Goal: Transaction & Acquisition: Purchase product/service

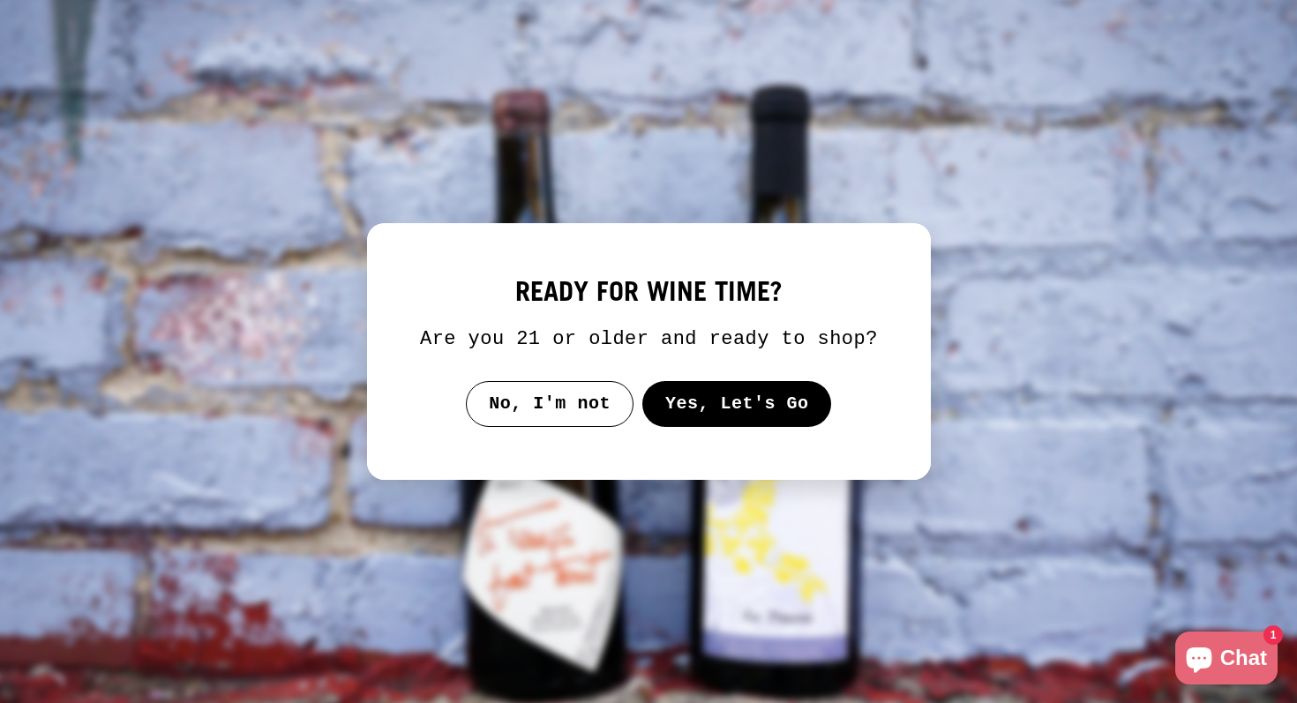
click at [694, 421] on button "Yes, Let's Go" at bounding box center [737, 404] width 190 height 46
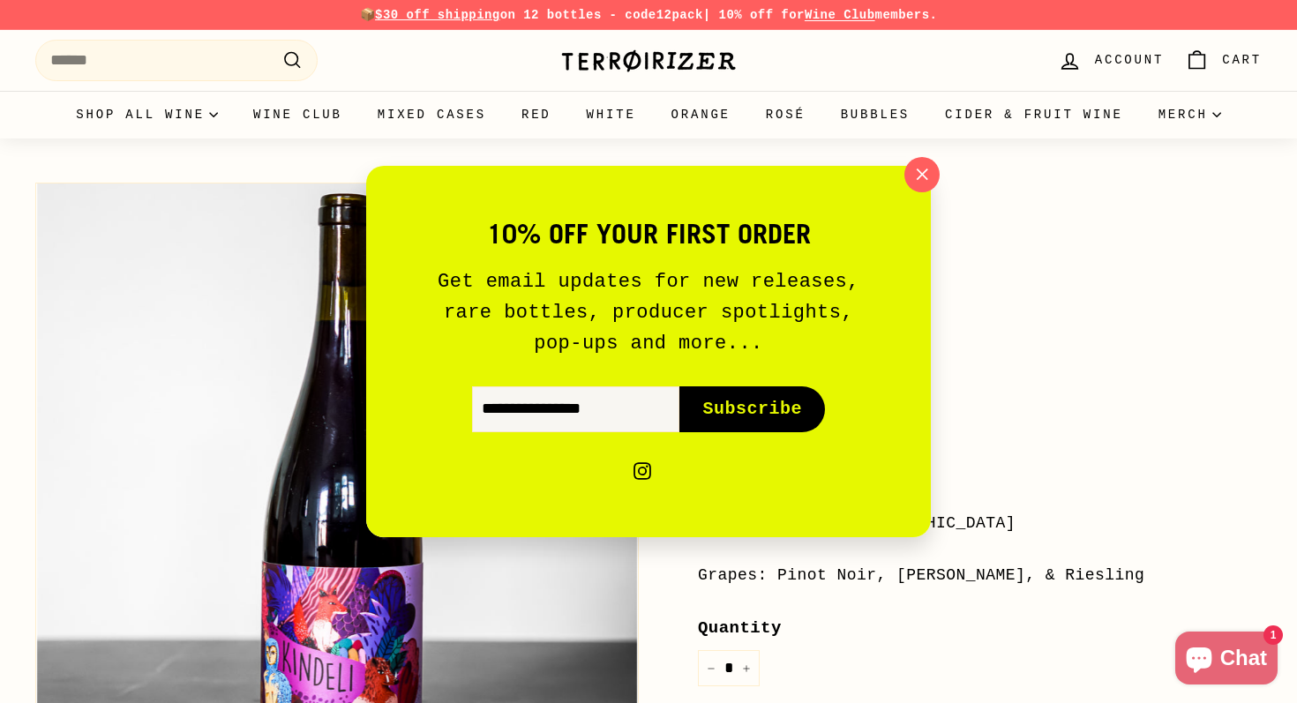
scroll to position [3, 0]
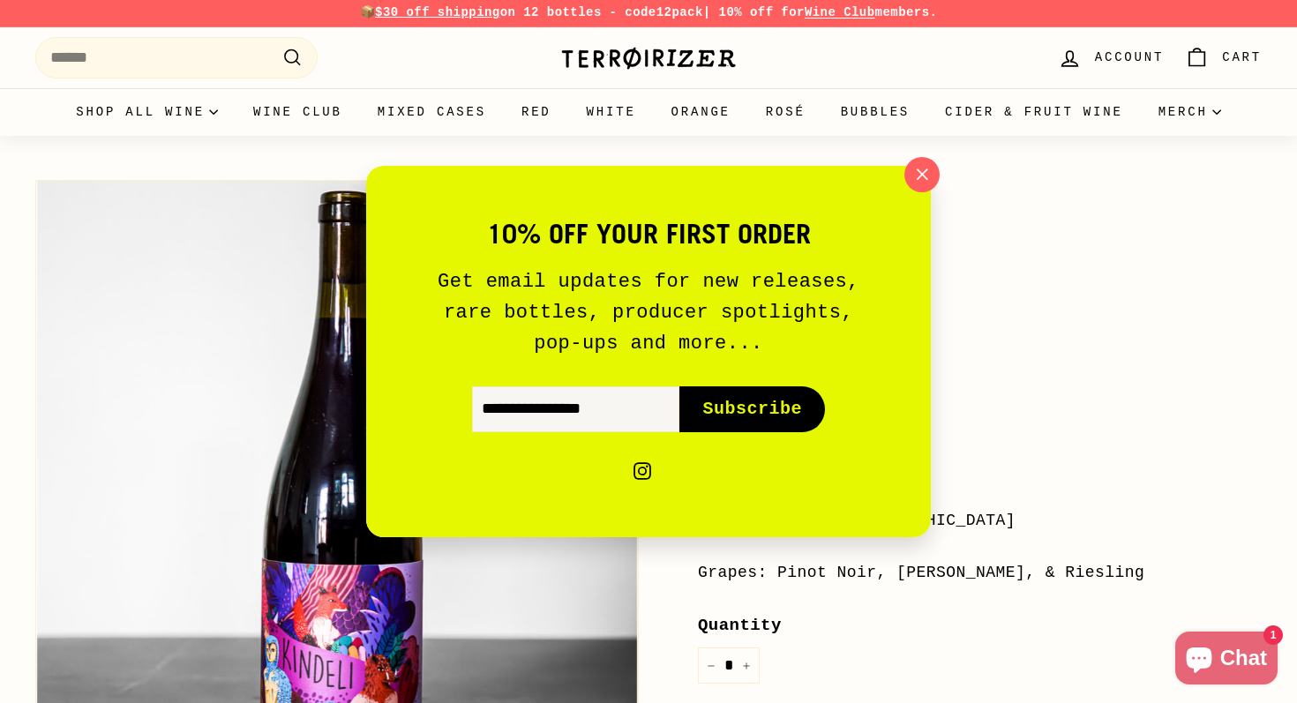
click at [929, 167] on icon "button" at bounding box center [922, 174] width 25 height 25
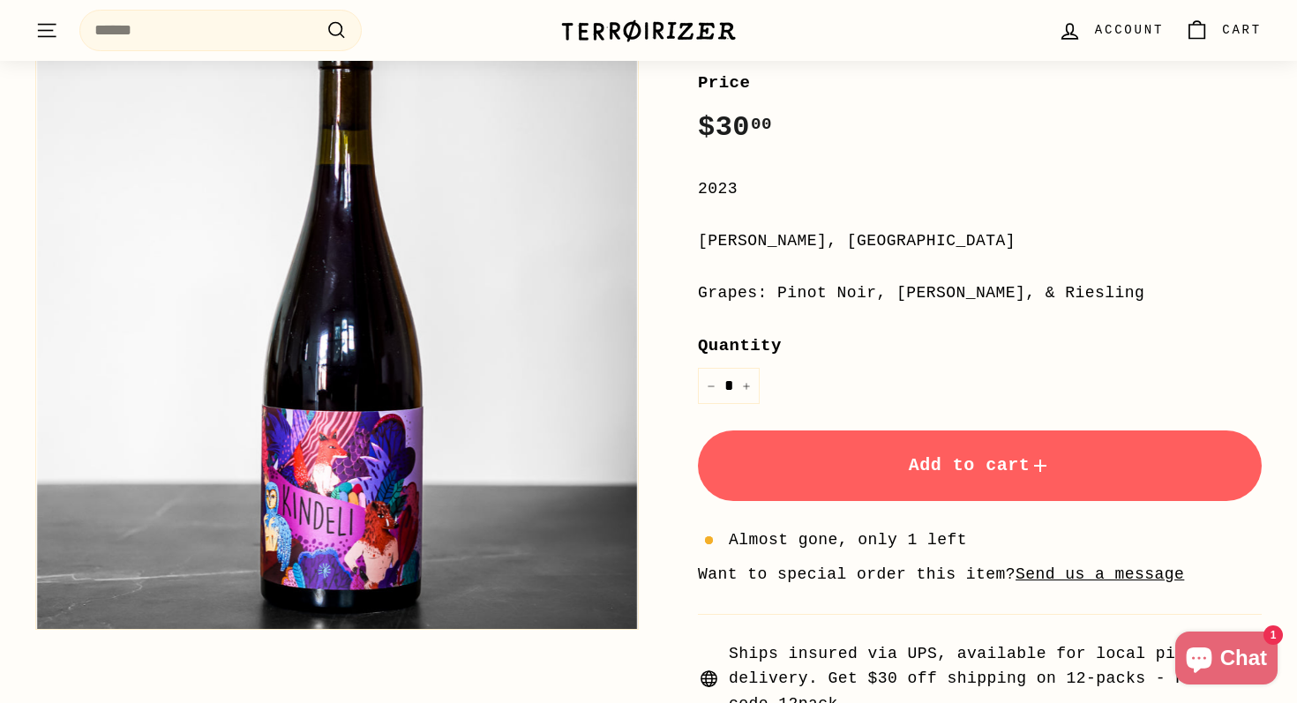
scroll to position [0, 0]
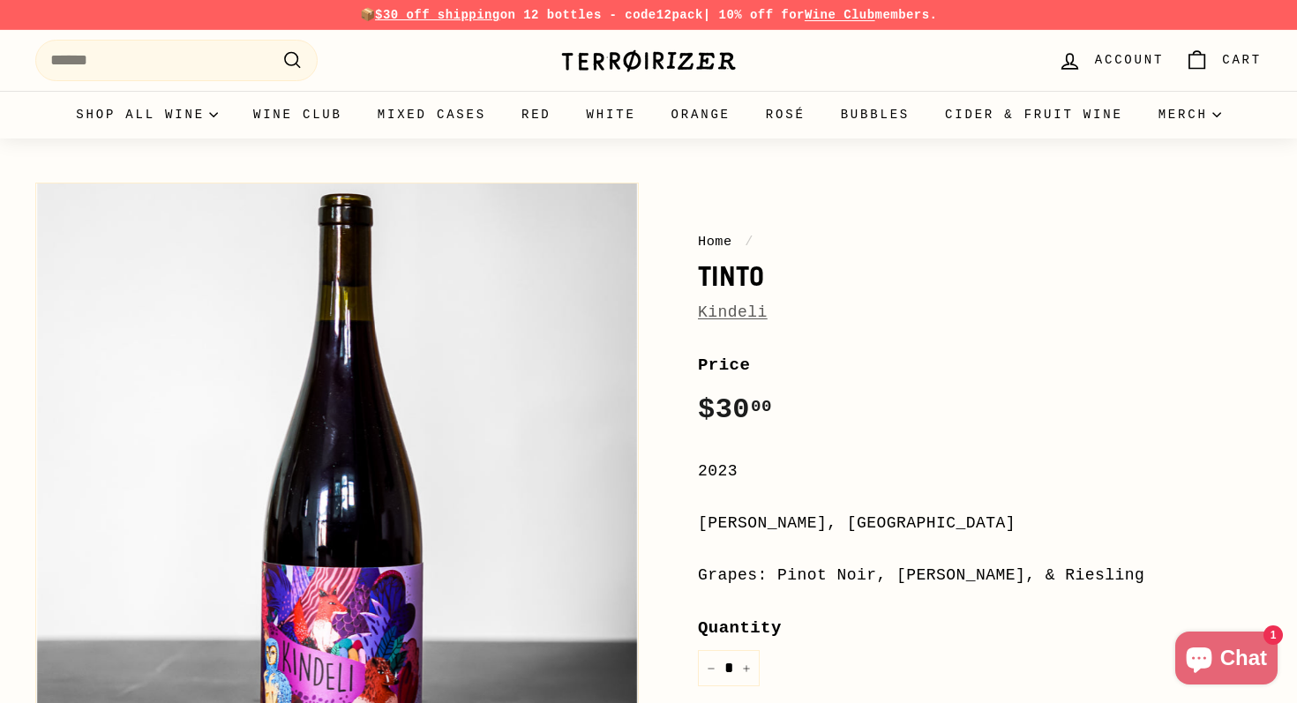
click at [726, 318] on link "Kindeli" at bounding box center [733, 313] width 70 height 18
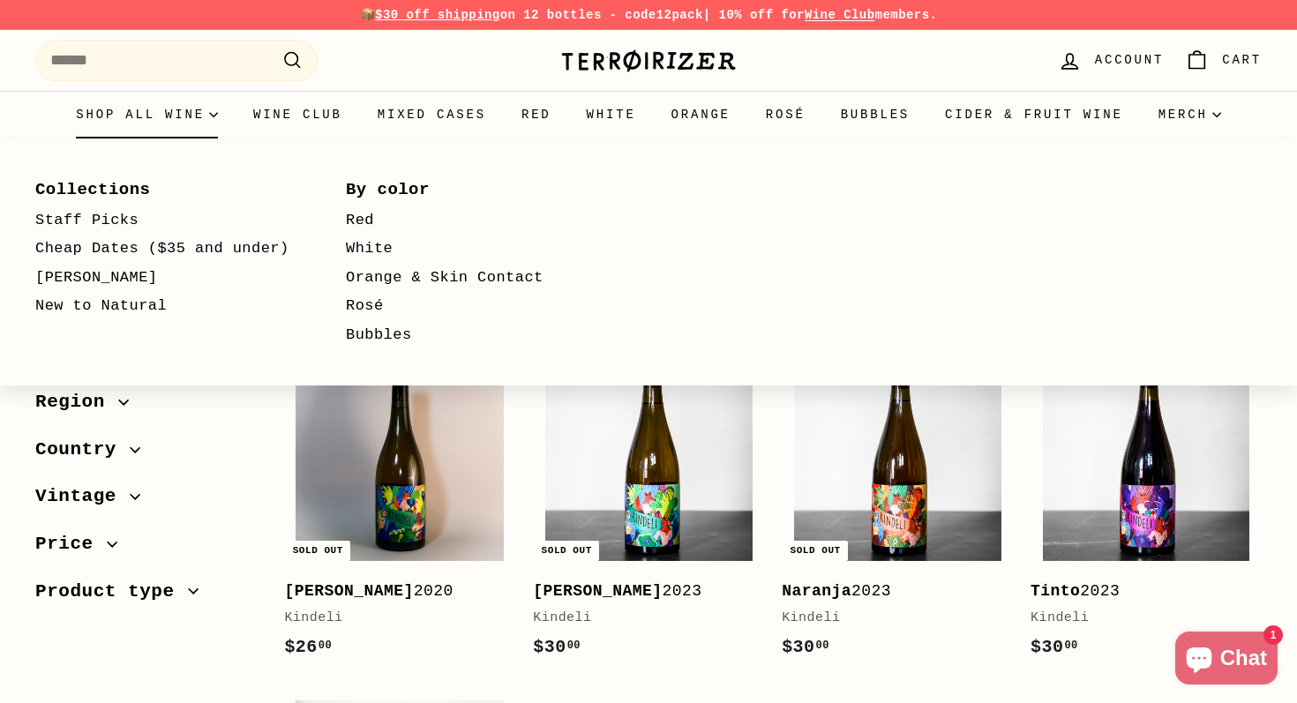
click at [176, 110] on summary "Shop all wine" at bounding box center [146, 115] width 177 height 48
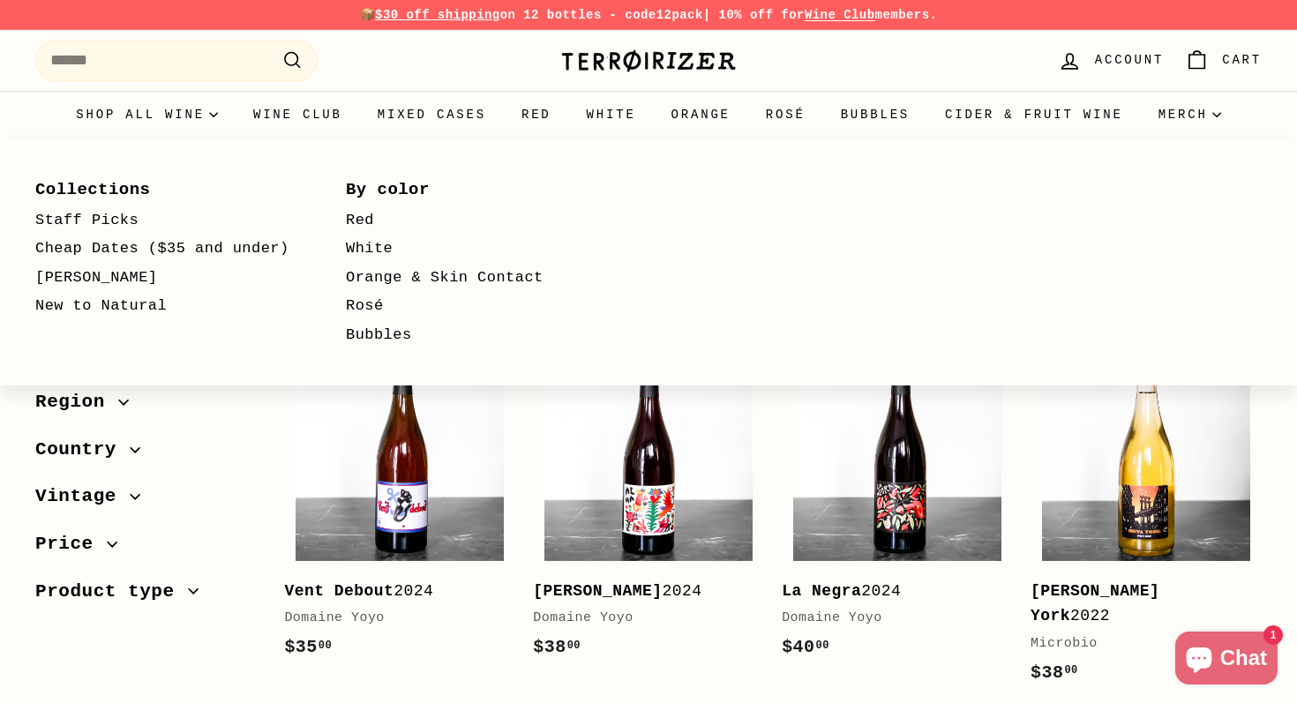
select select "**********"
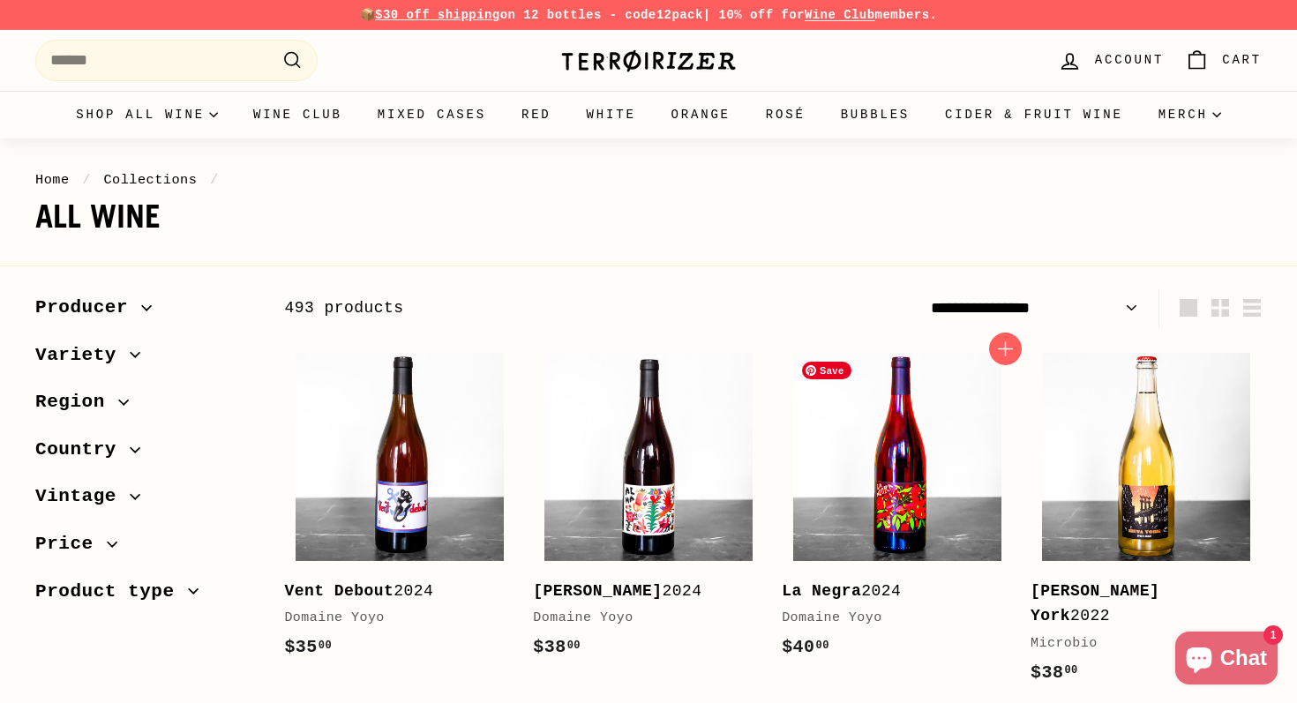
click at [892, 456] on img at bounding box center [897, 457] width 208 height 208
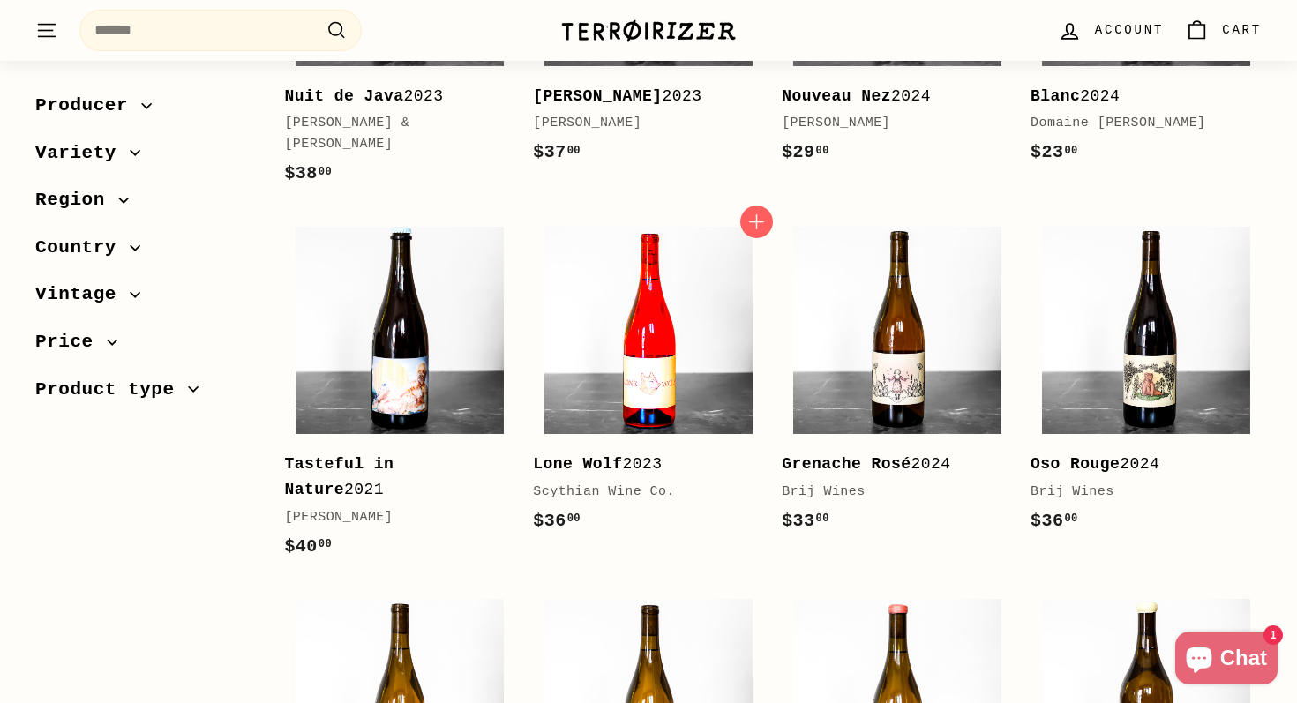
scroll to position [1967, 0]
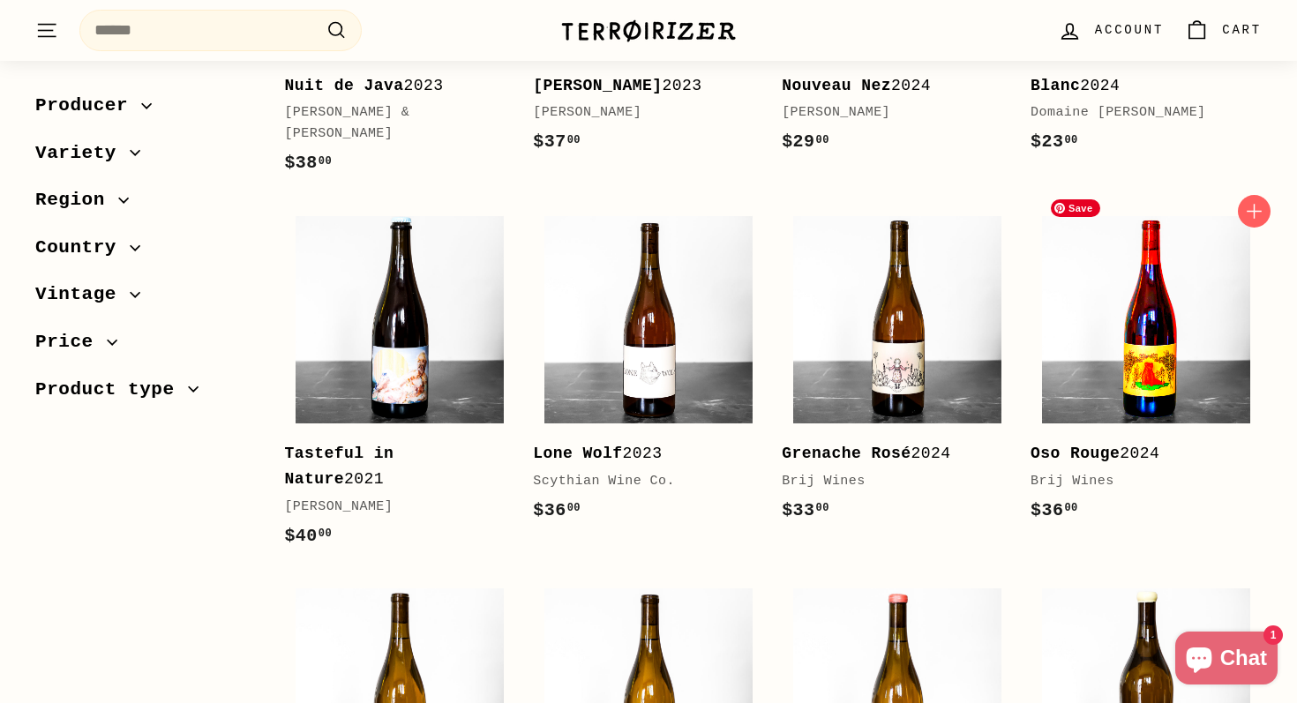
click at [1165, 348] on img at bounding box center [1146, 320] width 208 height 208
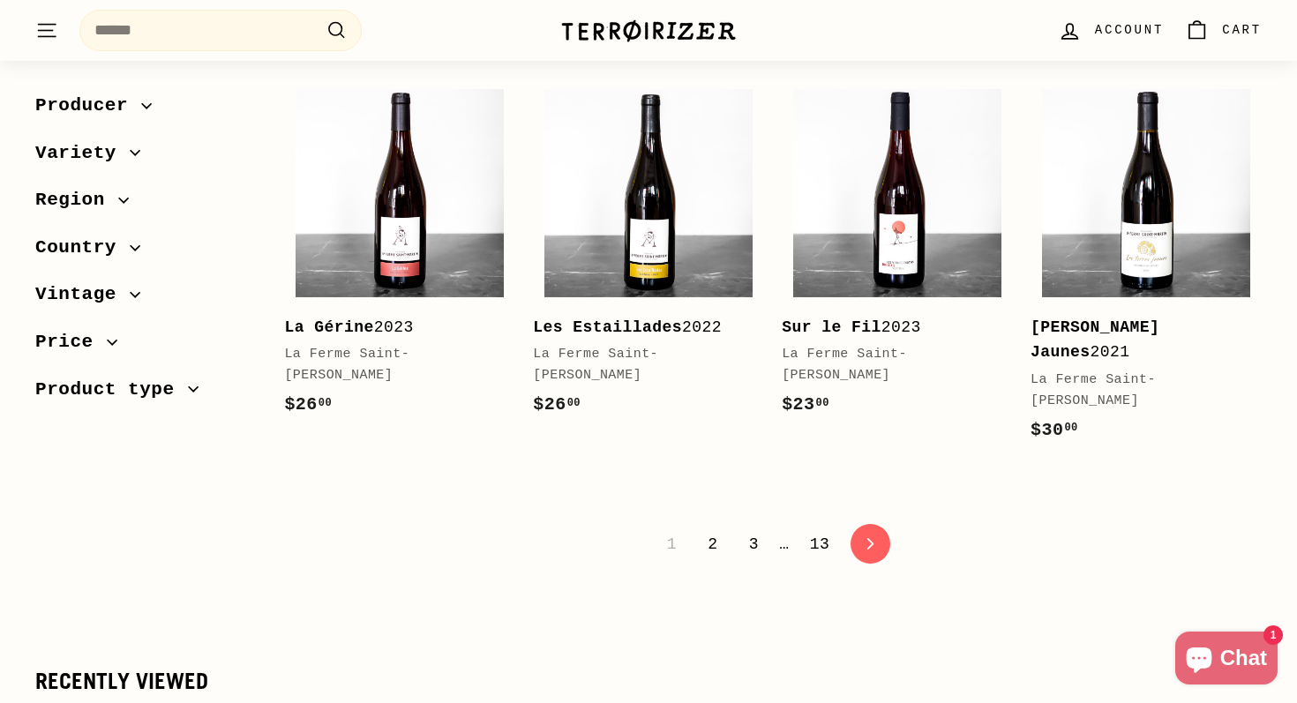
scroll to position [3640, 0]
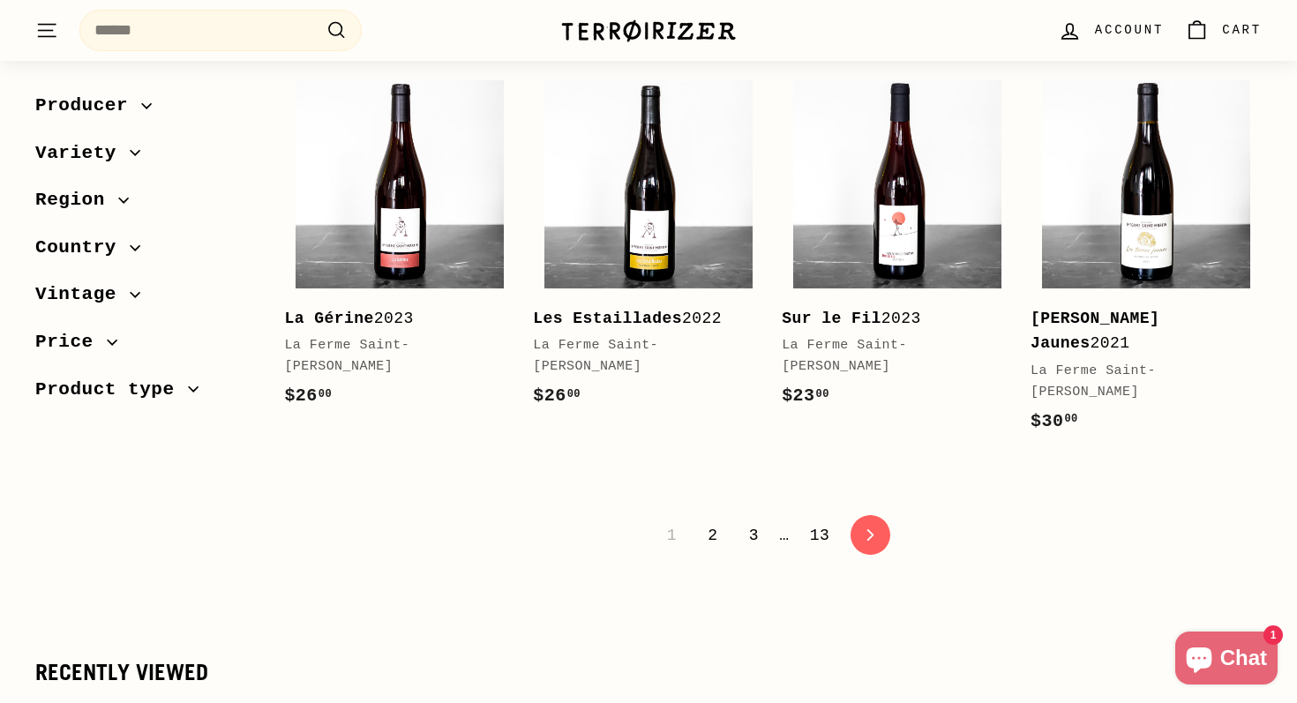
click at [714, 521] on link "2" at bounding box center [712, 536] width 31 height 30
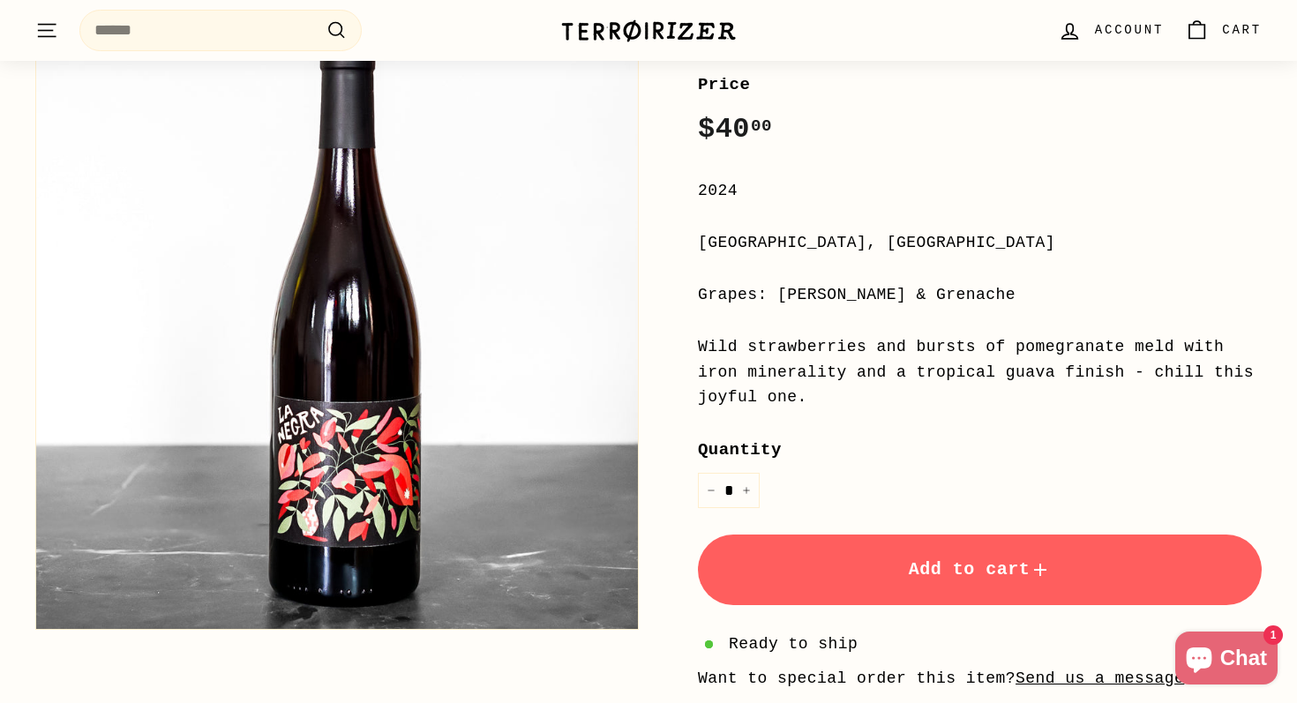
scroll to position [294, 0]
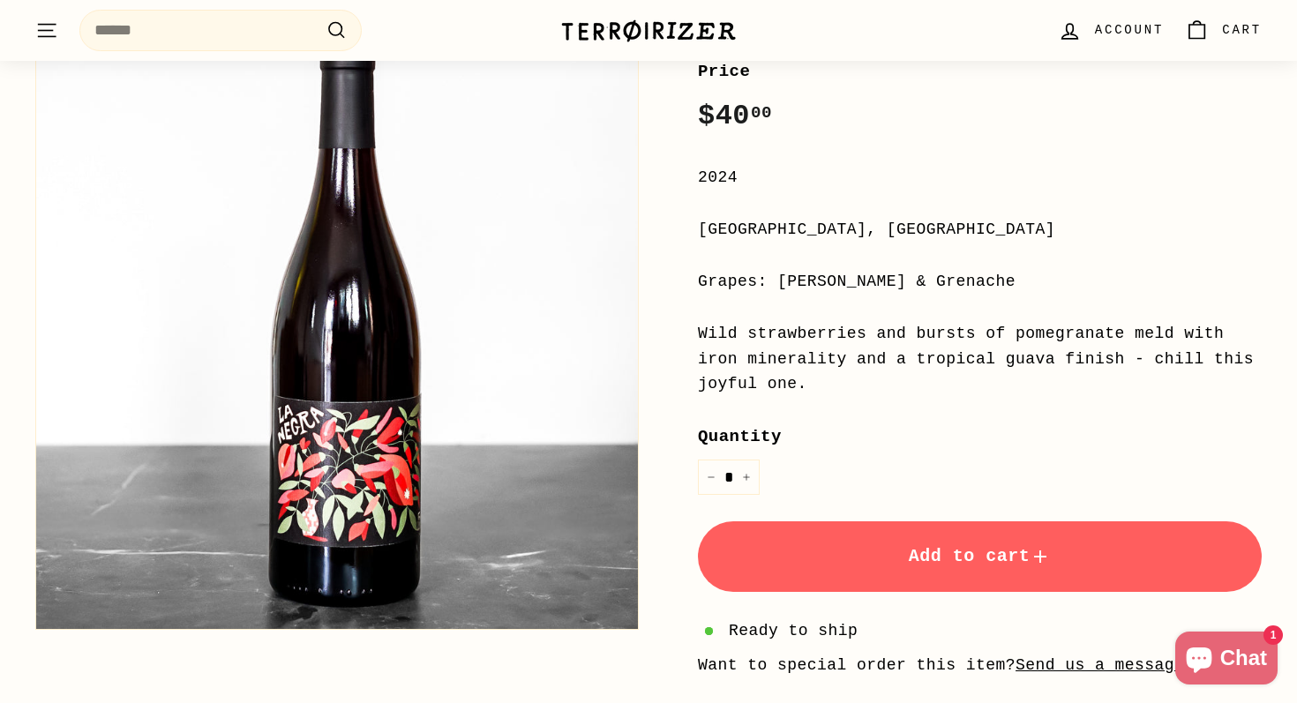
click at [863, 560] on button "Add to cart" at bounding box center [980, 557] width 564 height 71
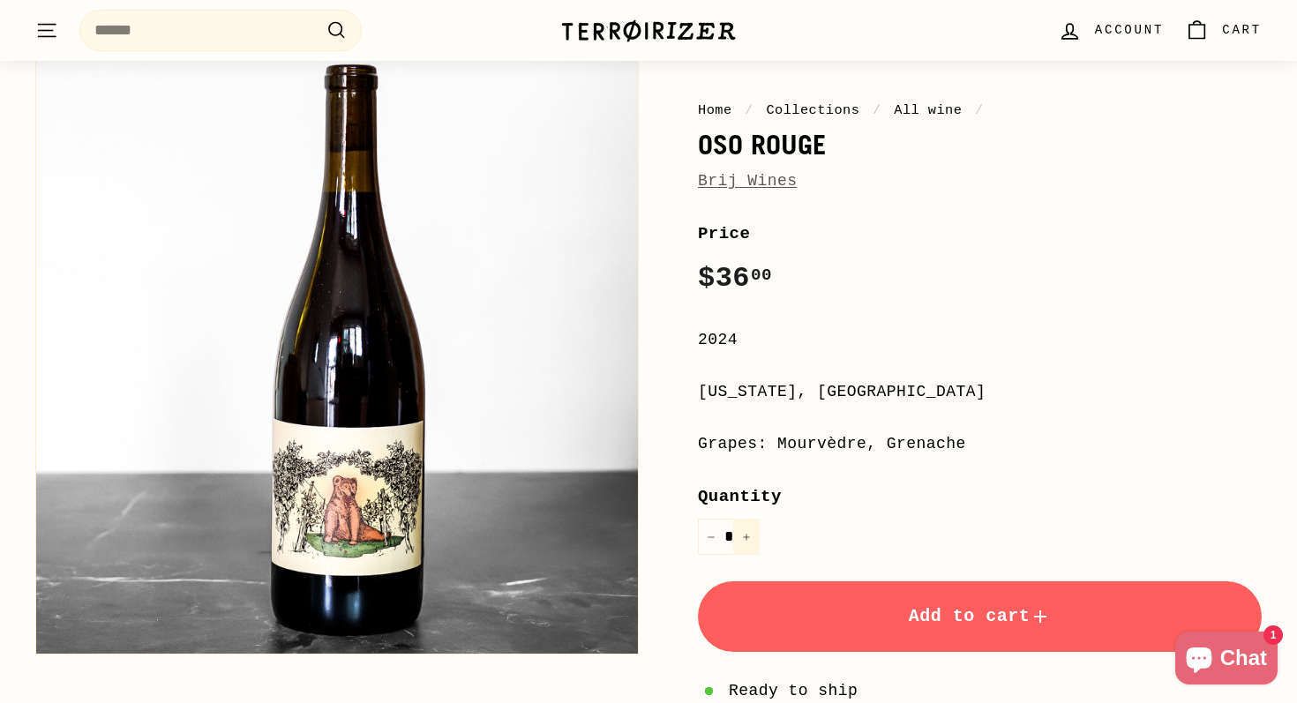
scroll to position [125, 0]
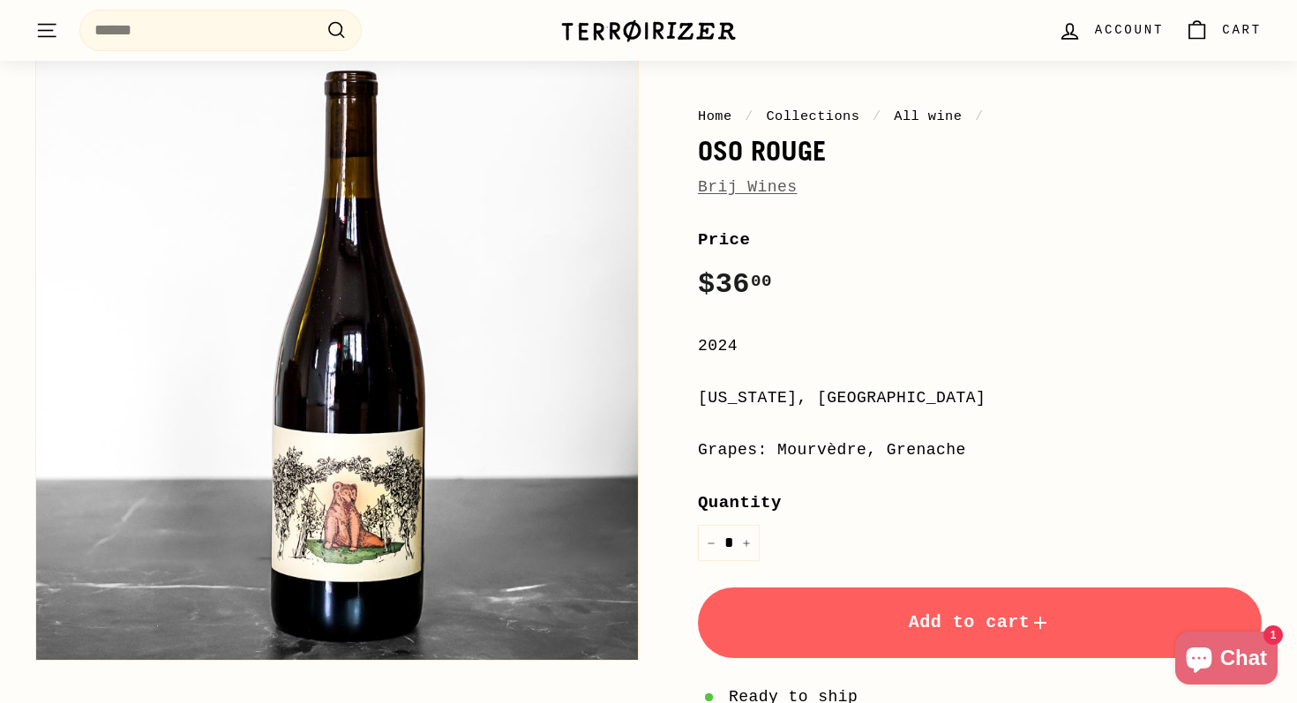
click at [814, 601] on button "Add to cart" at bounding box center [980, 623] width 564 height 71
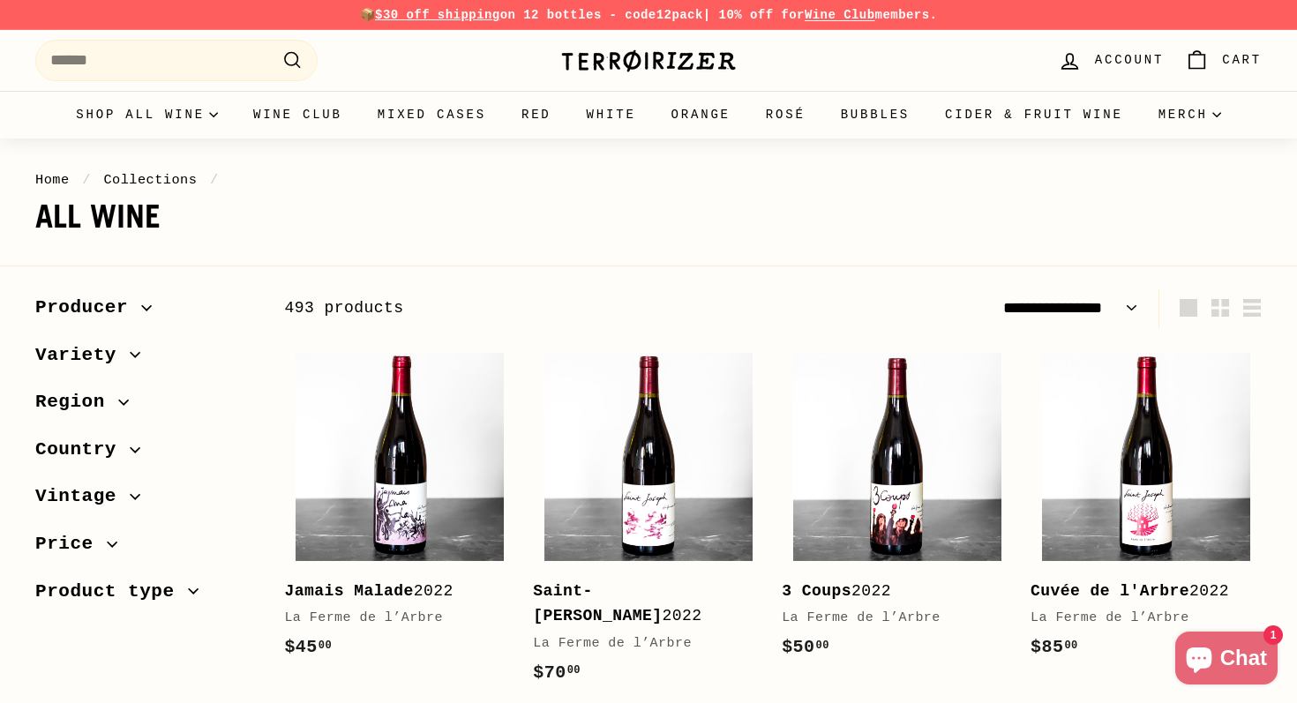
select select "**********"
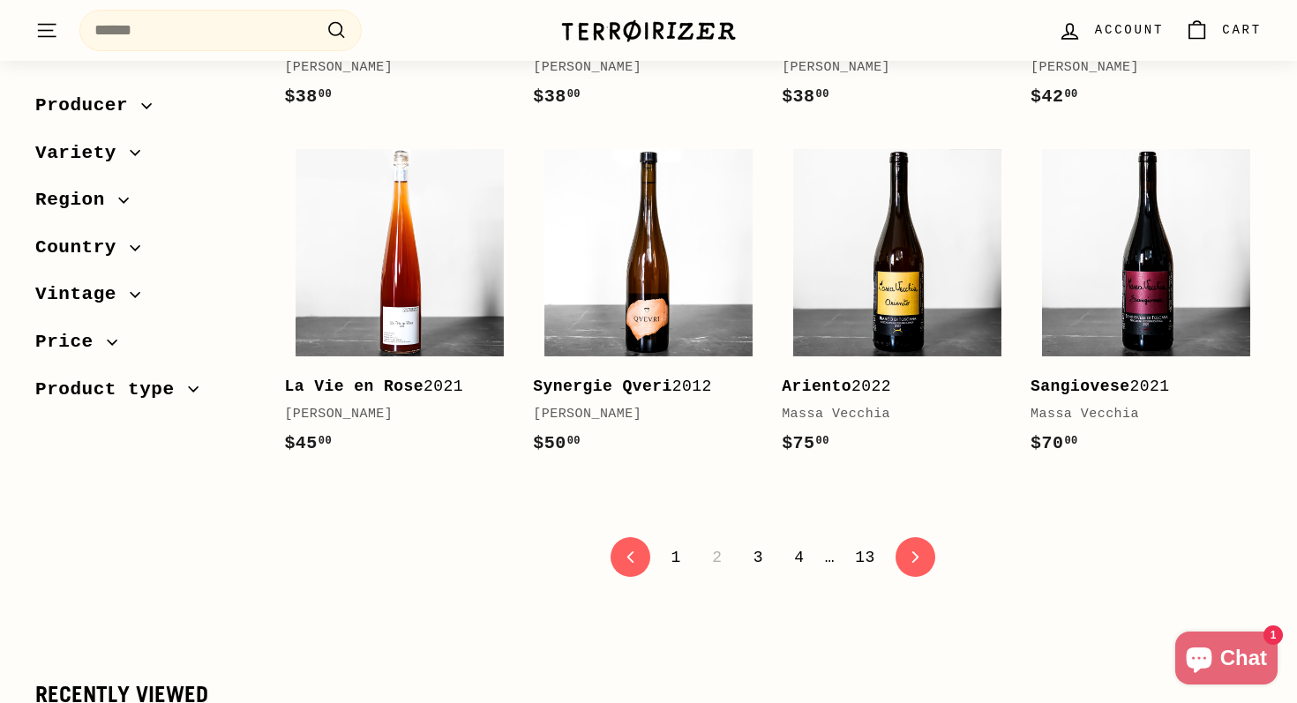
scroll to position [3467, 0]
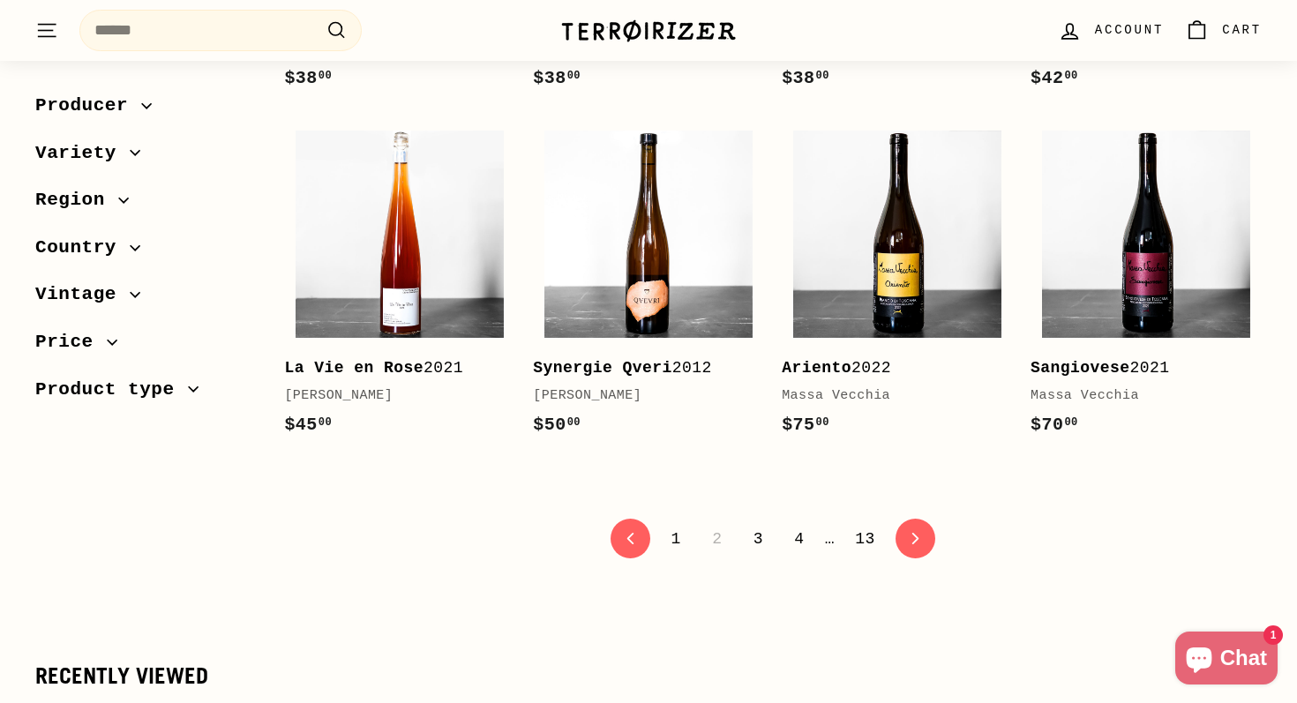
click at [764, 524] on link "3" at bounding box center [758, 539] width 31 height 30
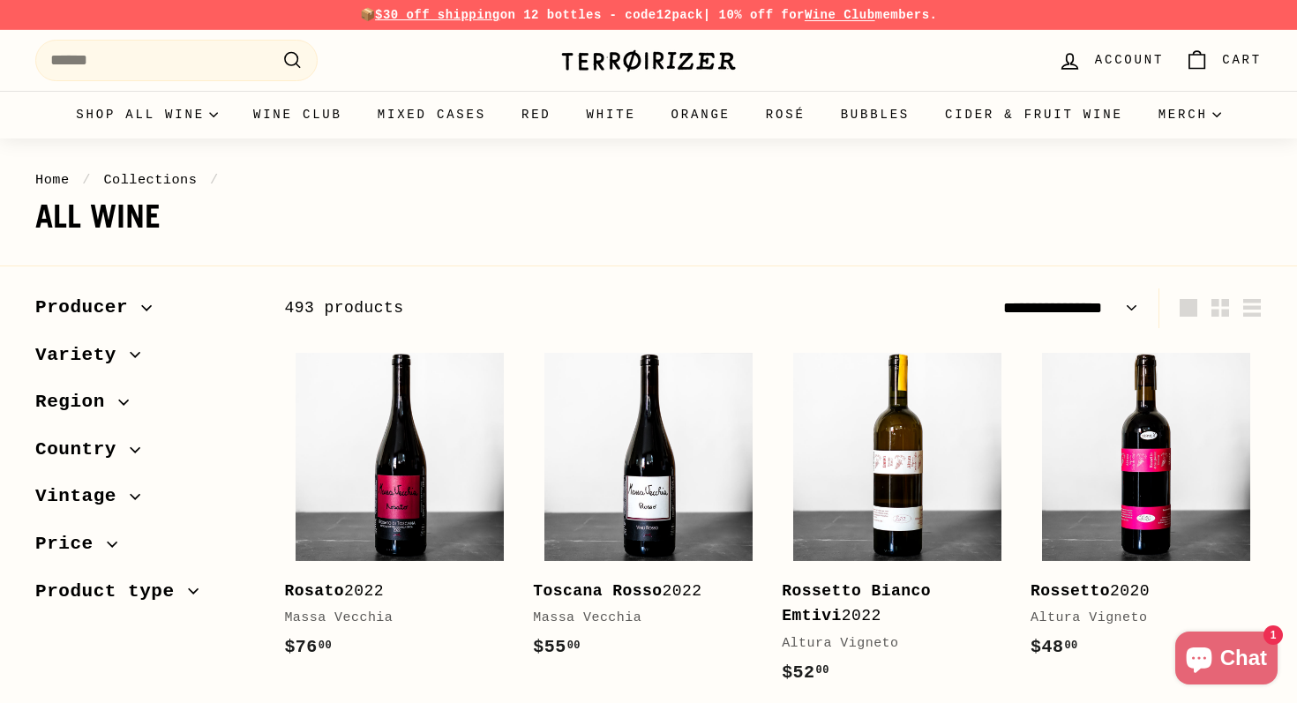
select select "**********"
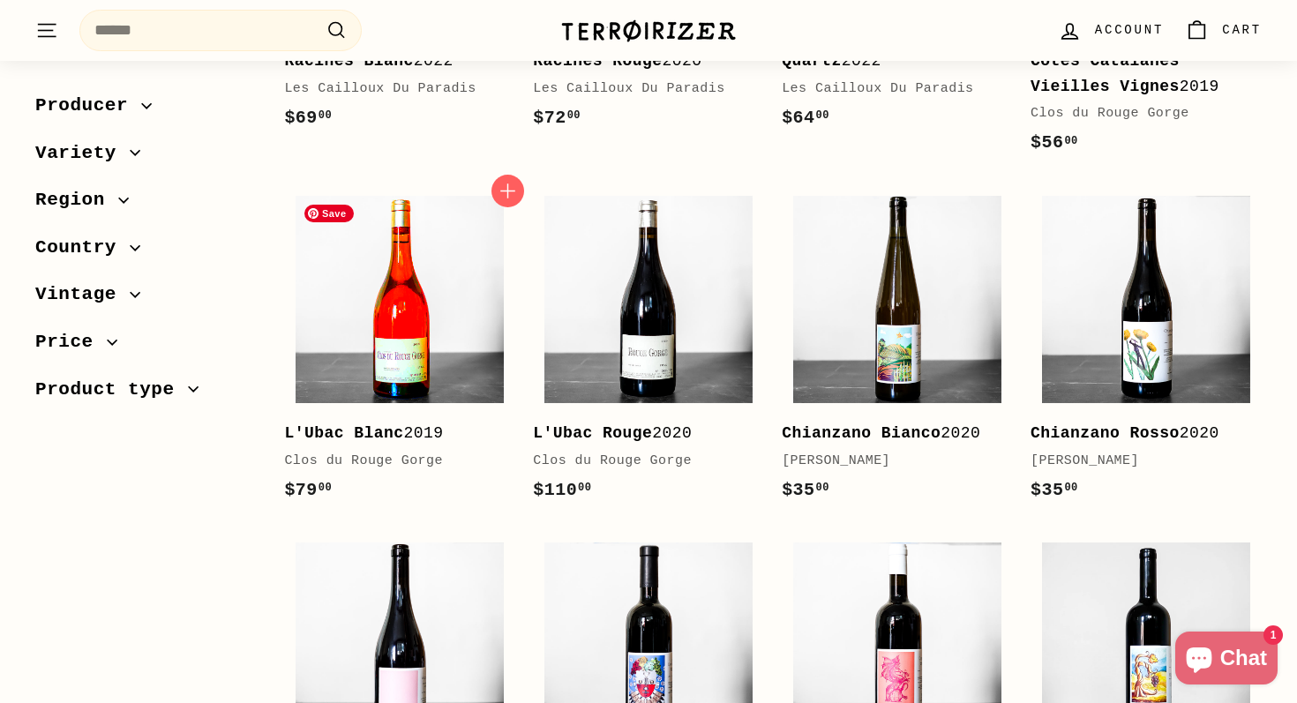
scroll to position [2410, 0]
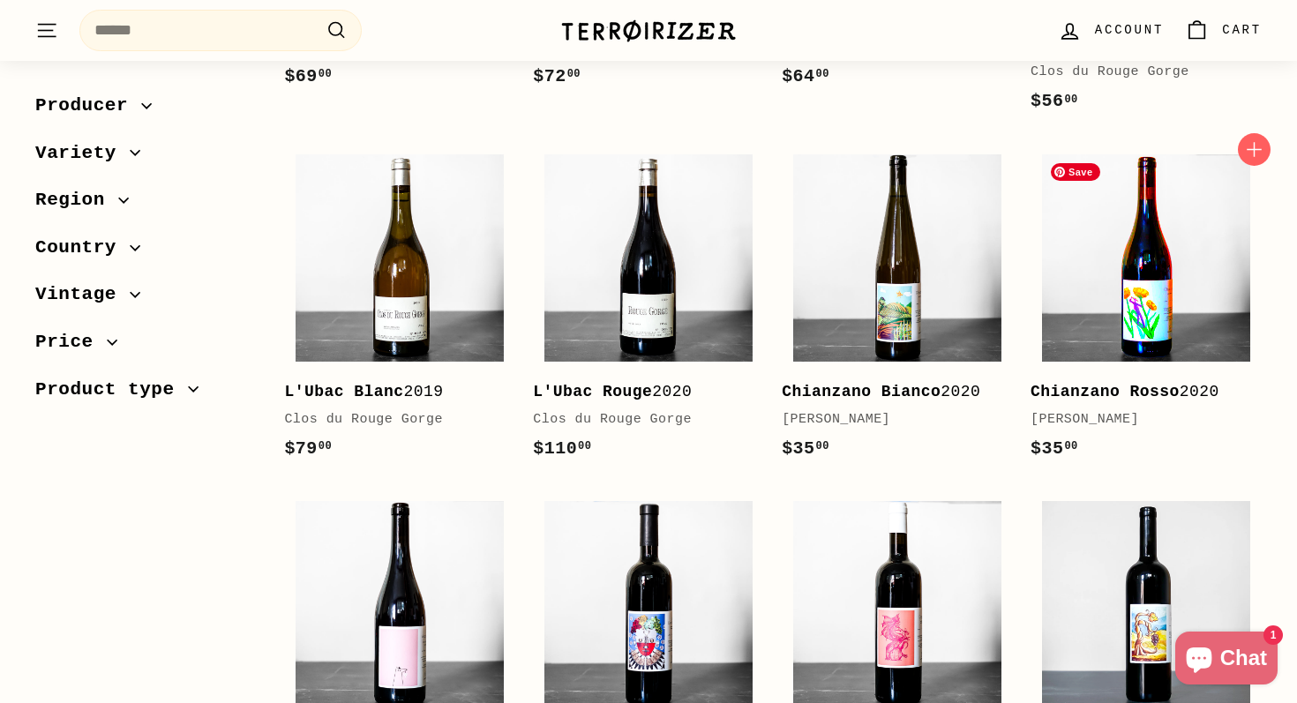
click at [1133, 249] on img at bounding box center [1146, 258] width 208 height 208
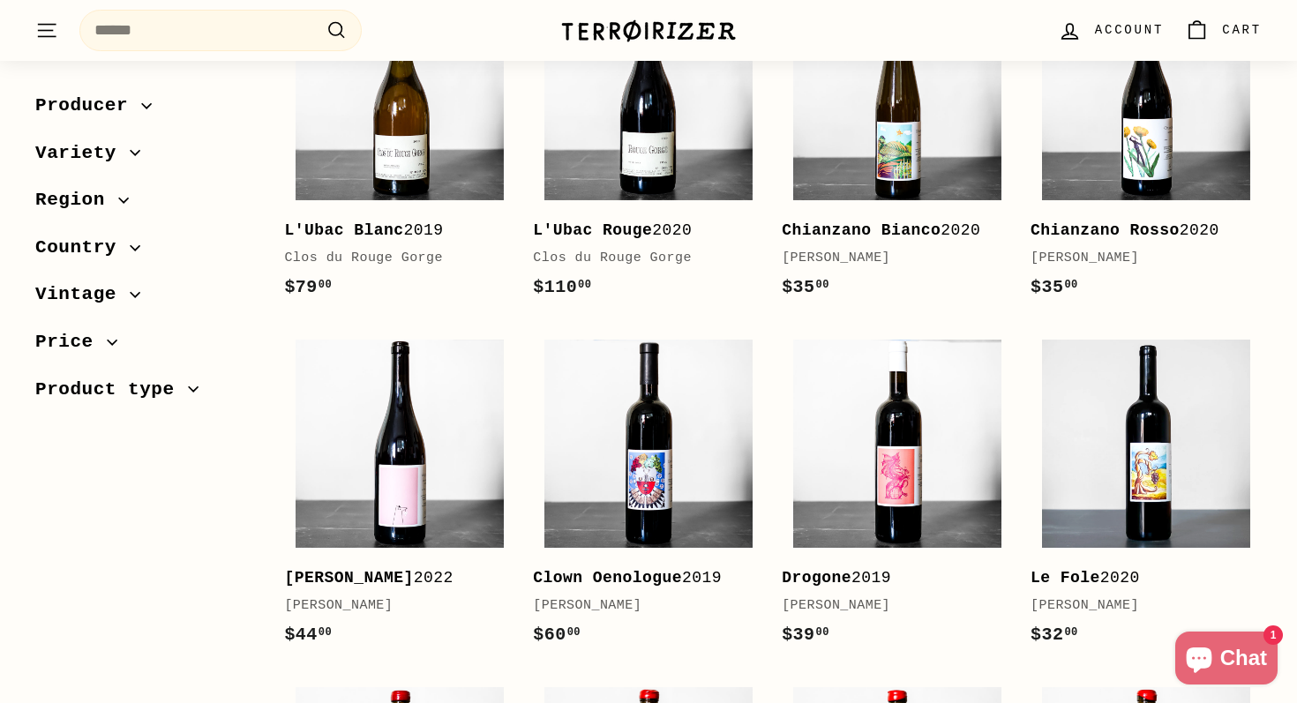
scroll to position [2596, 0]
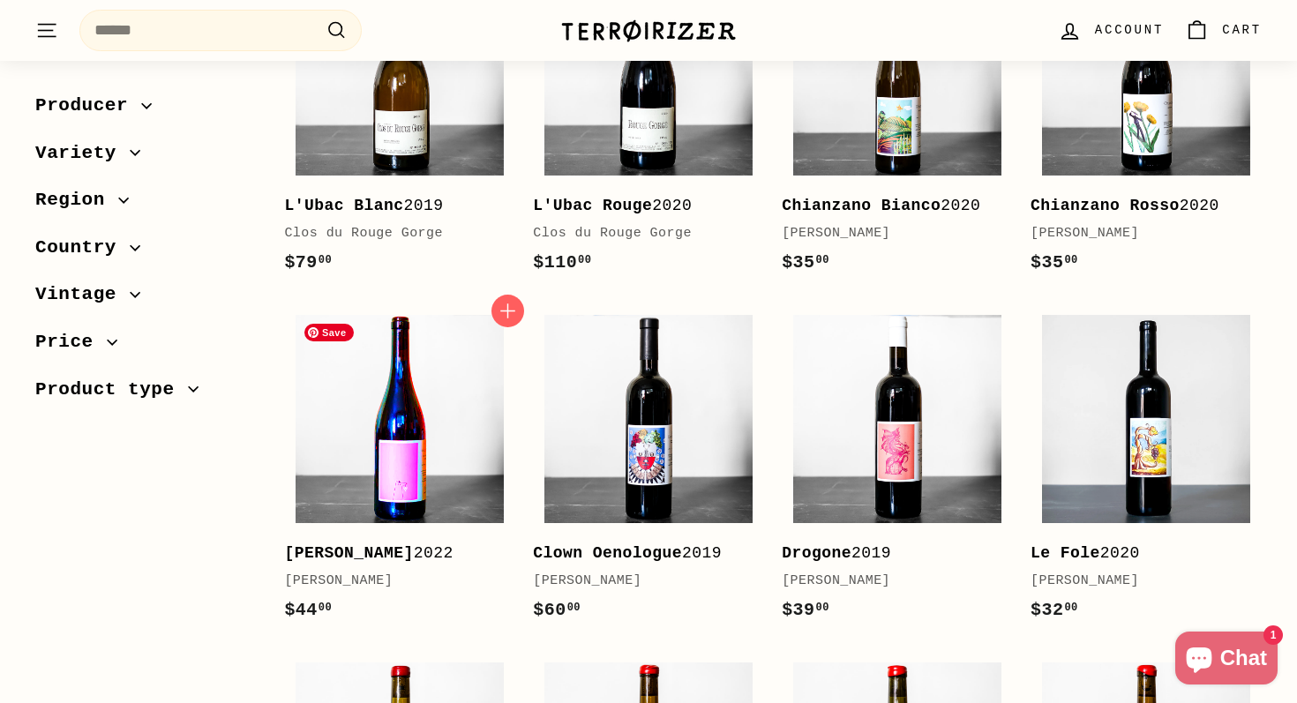
click at [383, 424] on img at bounding box center [400, 419] width 208 height 208
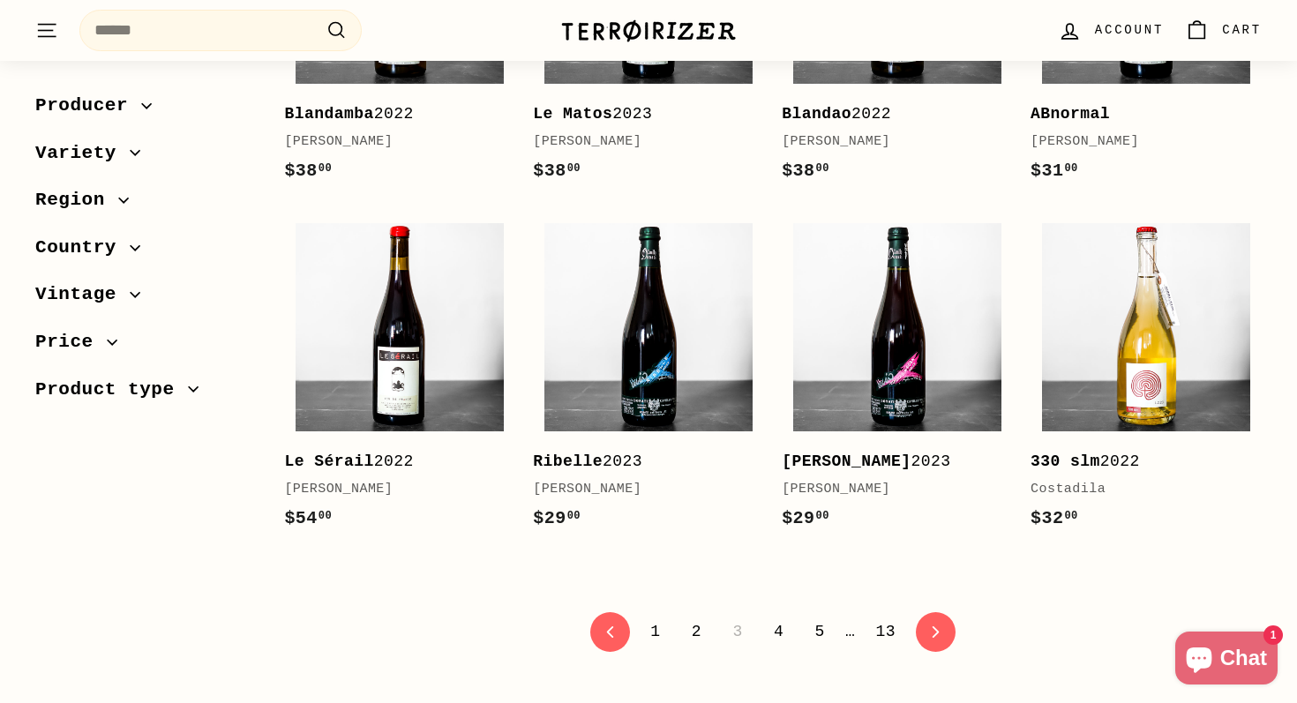
scroll to position [3384, 0]
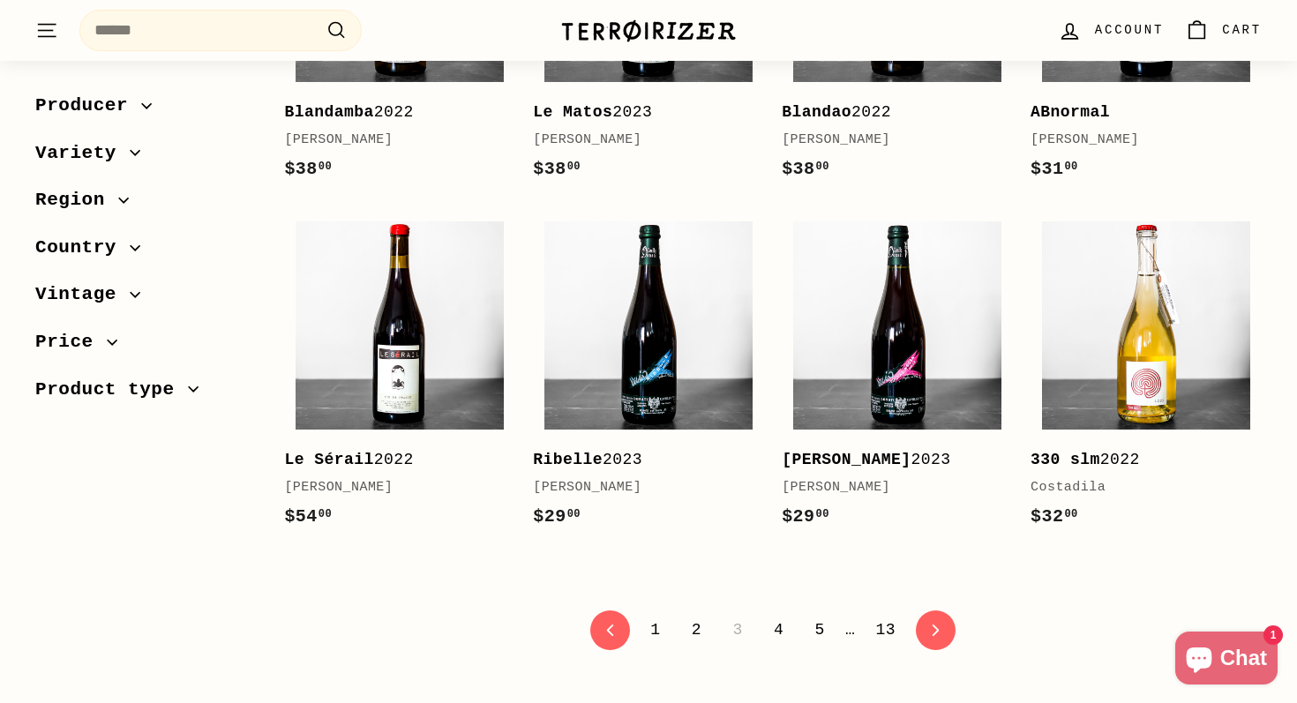
click at [777, 631] on link "4" at bounding box center [778, 630] width 31 height 30
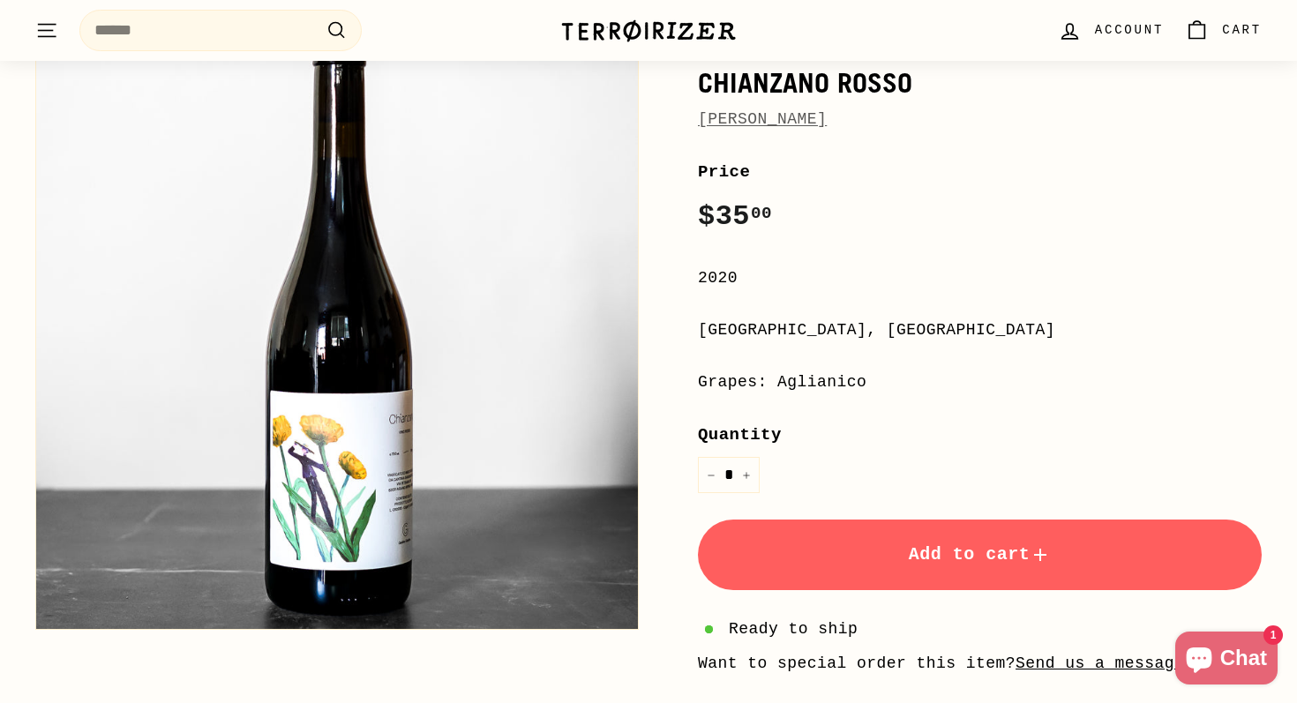
scroll to position [194, 0]
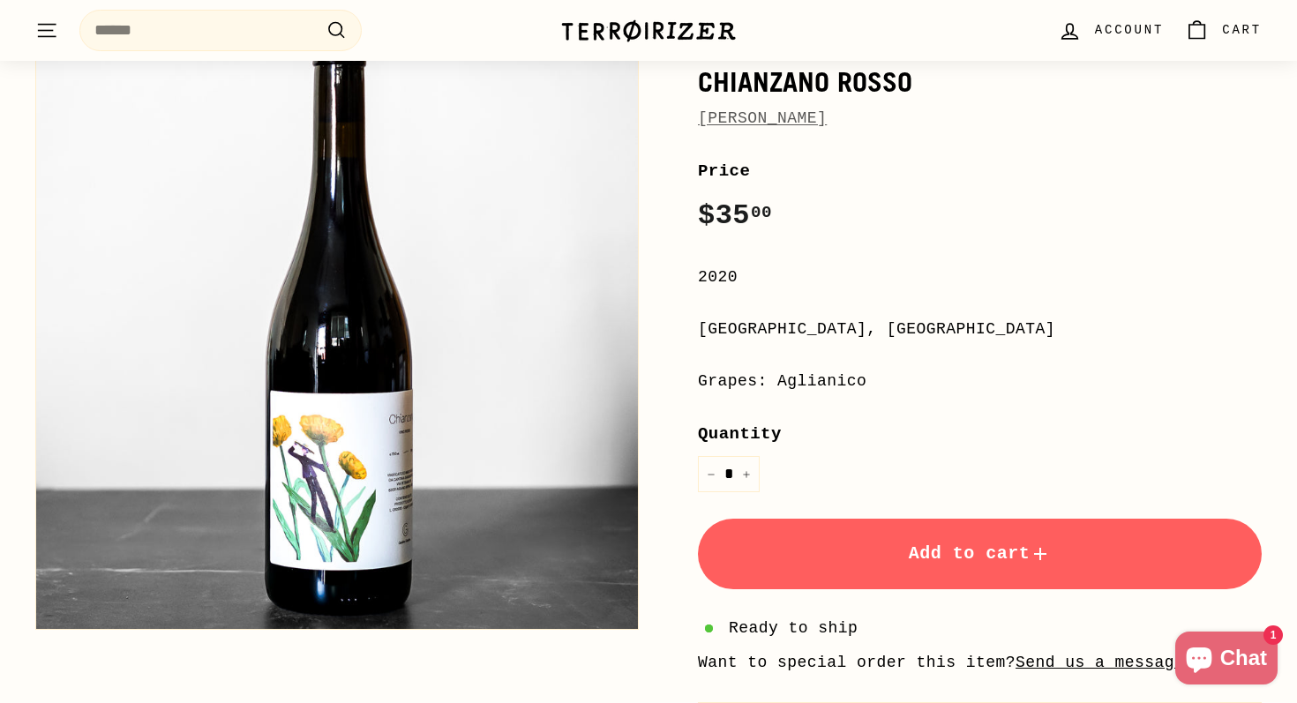
click at [871, 539] on button "Add to cart" at bounding box center [980, 554] width 564 height 71
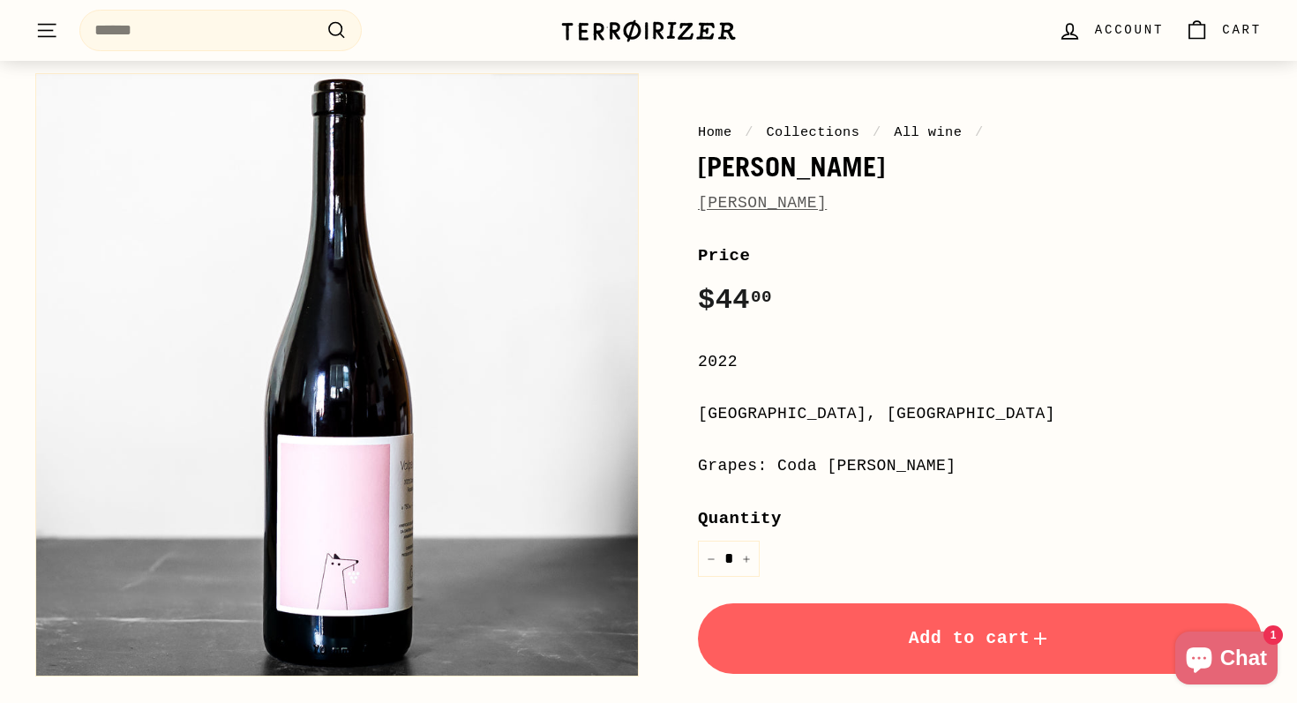
scroll to position [119, 0]
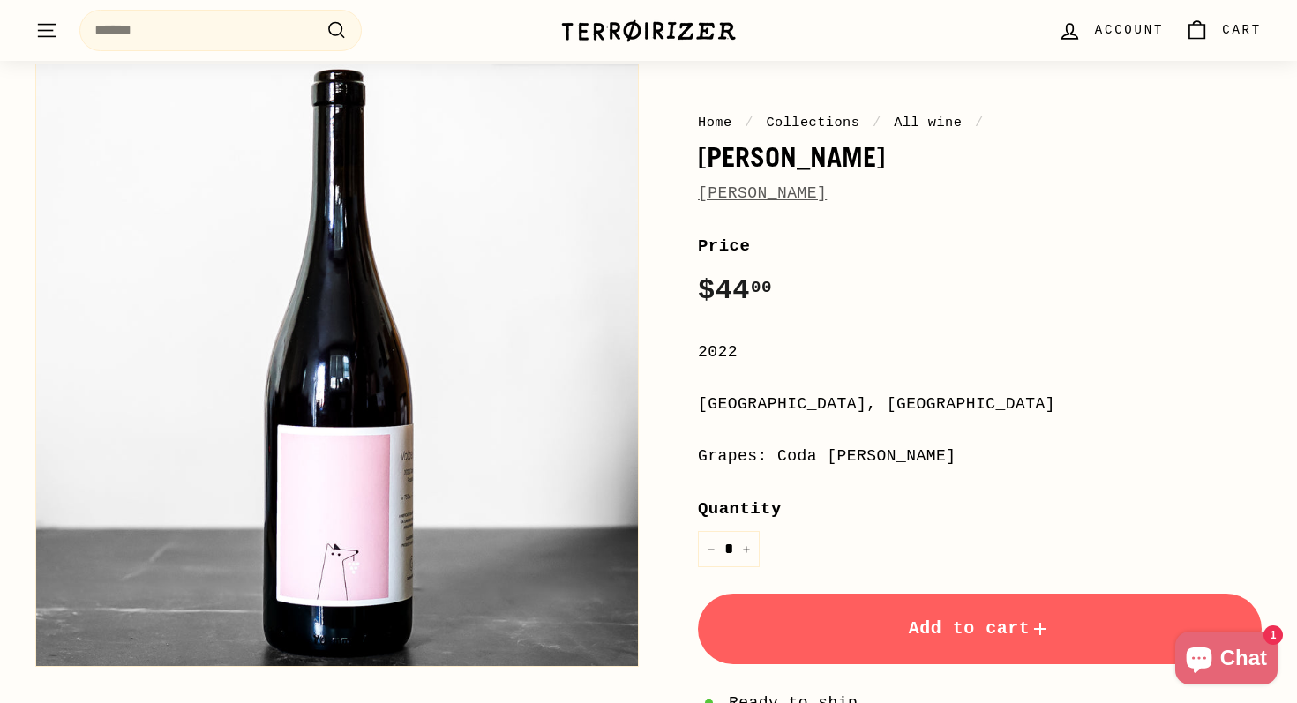
click at [863, 621] on button "Add to cart" at bounding box center [980, 629] width 564 height 71
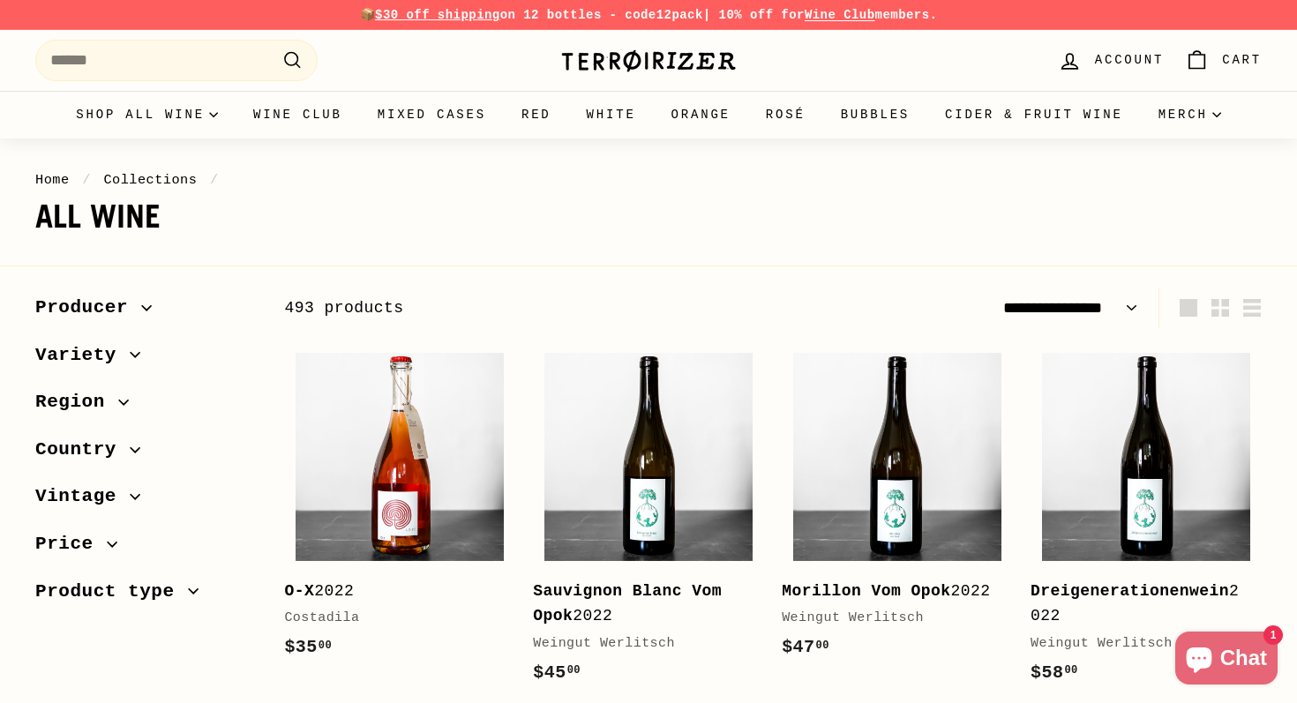
select select "**********"
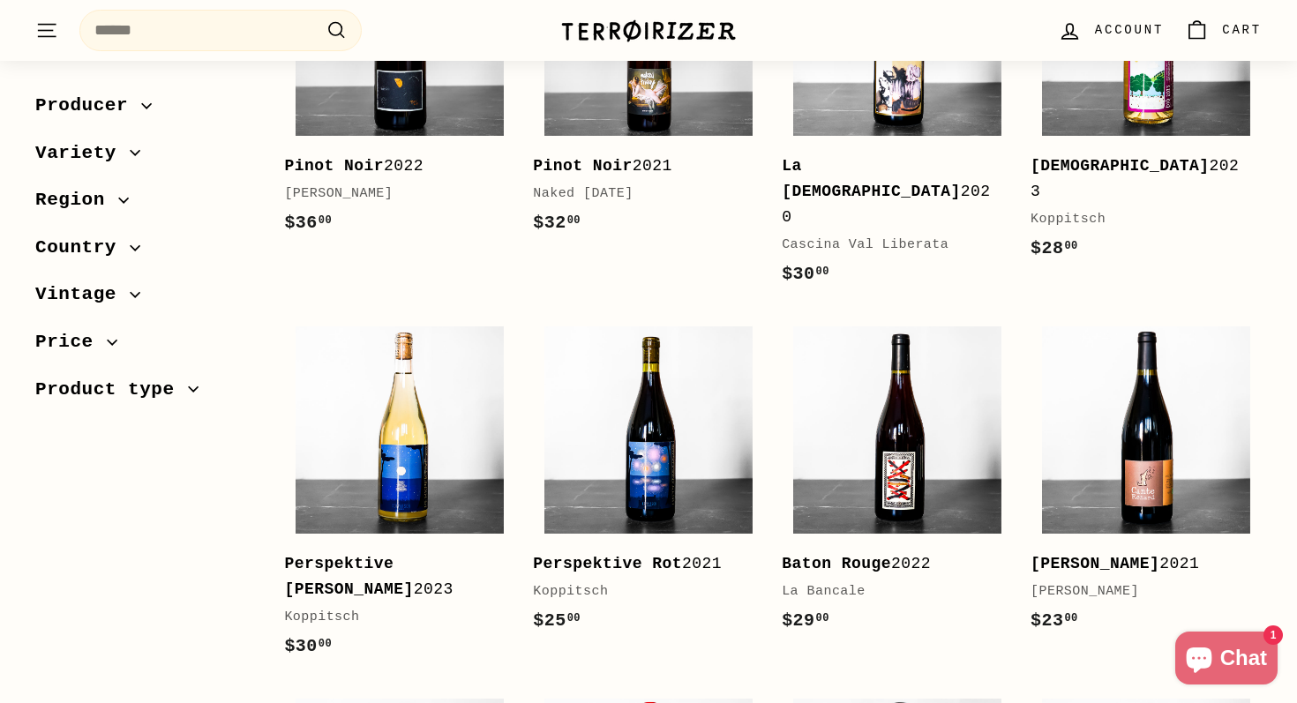
scroll to position [1534, 0]
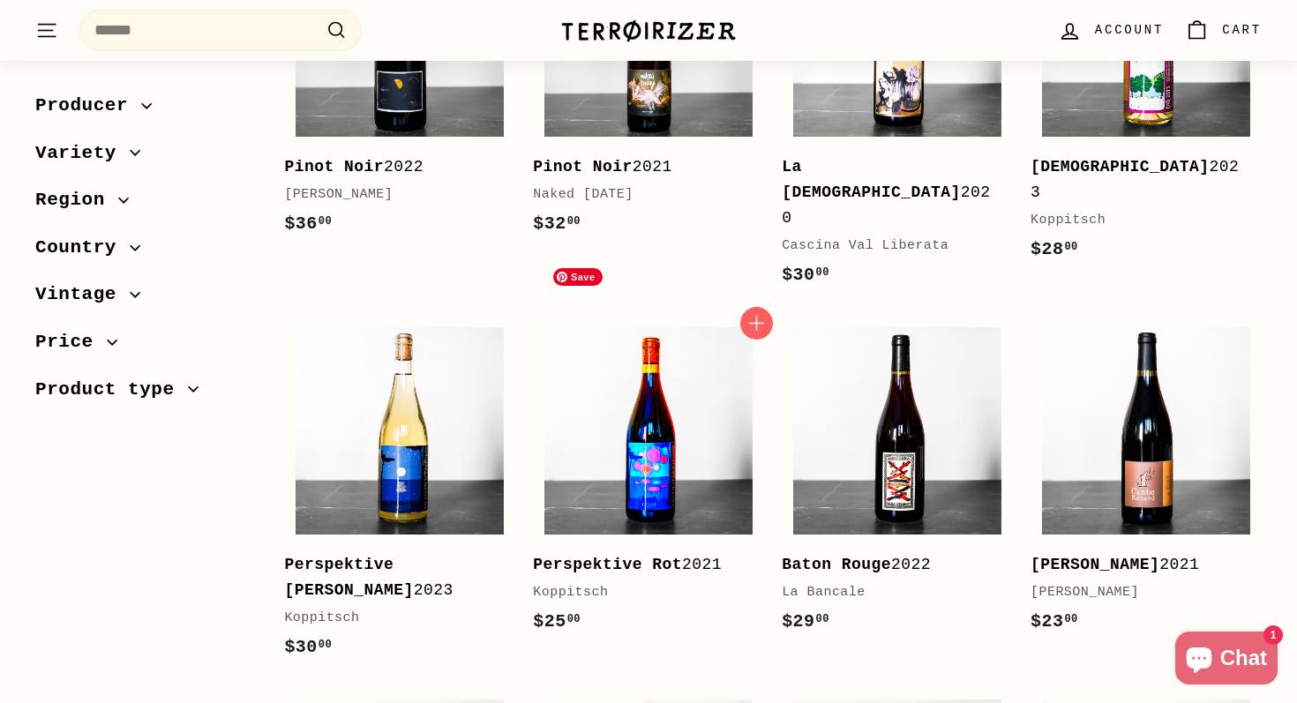
click at [633, 387] on img at bounding box center [648, 431] width 208 height 208
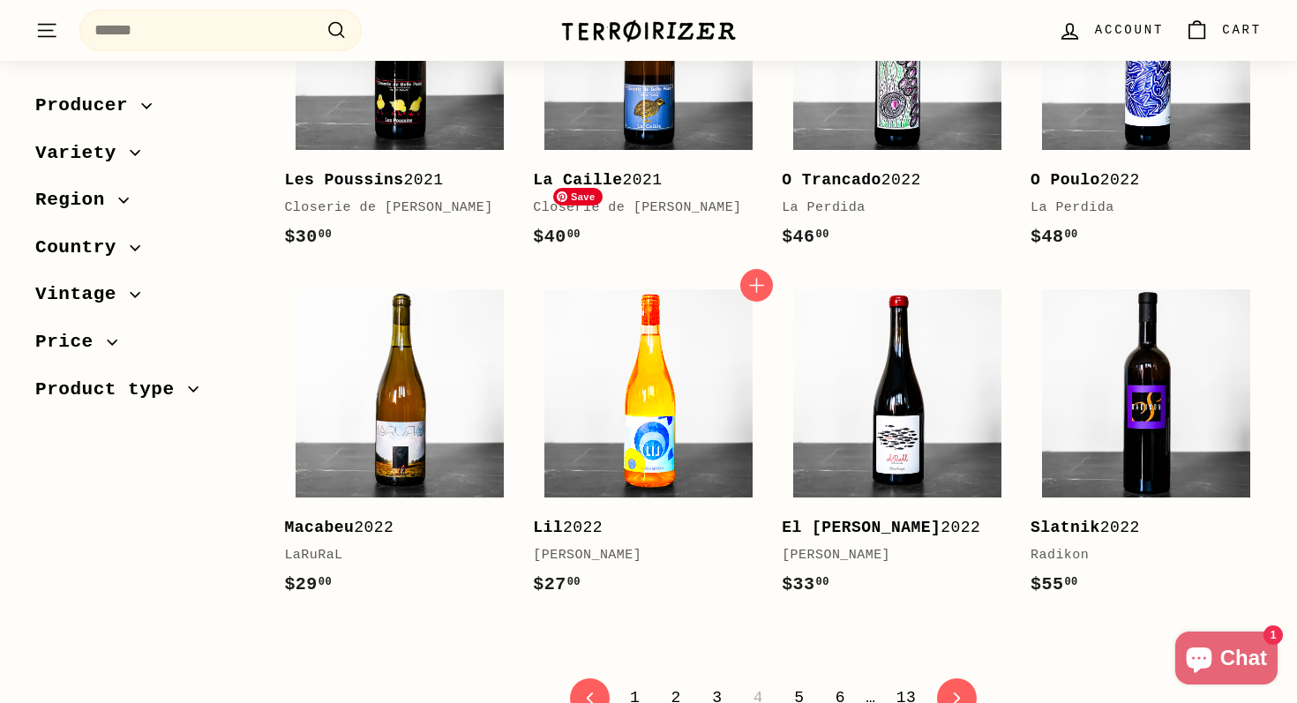
scroll to position [3475, 0]
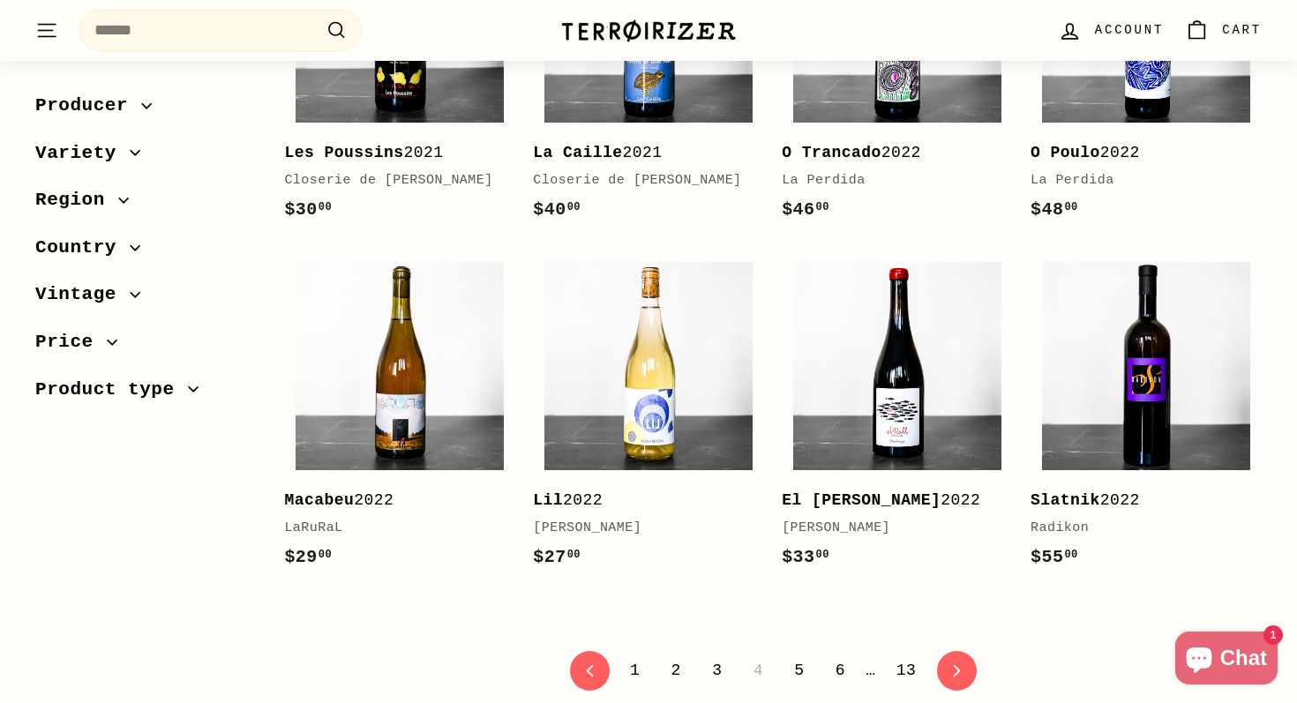
click at [799, 656] on link "5" at bounding box center [799, 671] width 31 height 30
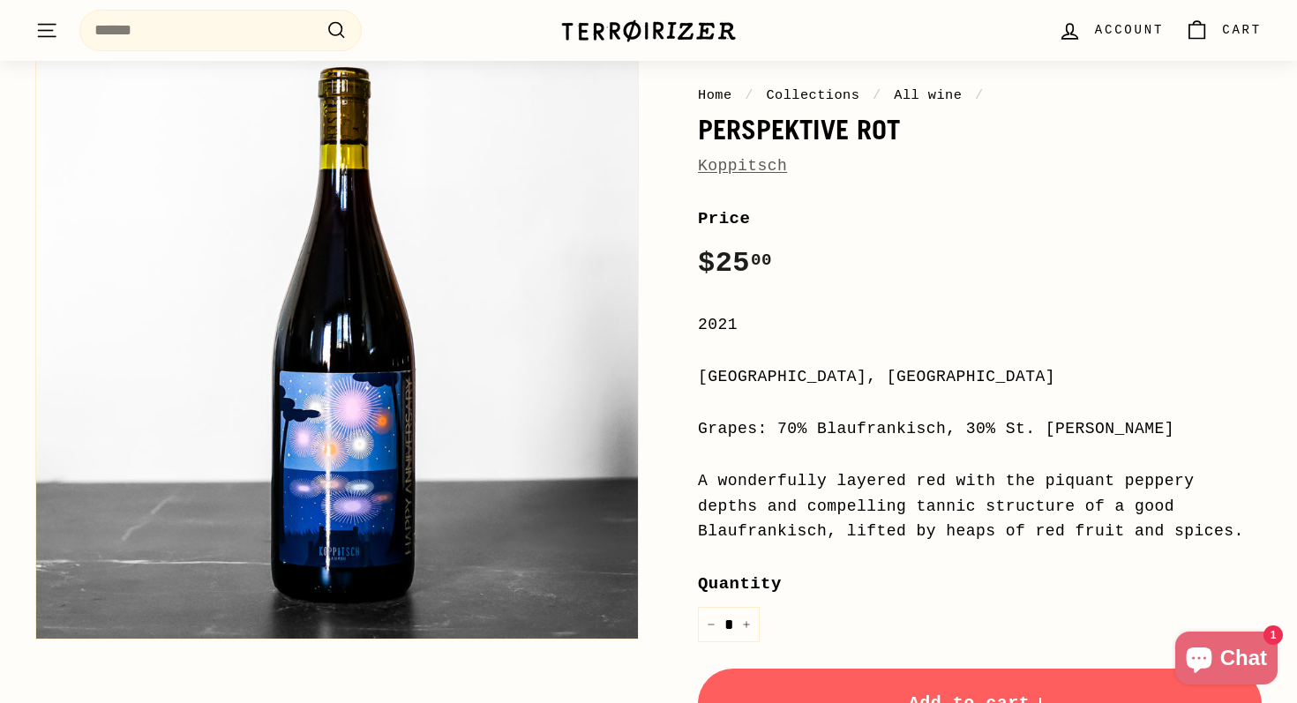
scroll to position [189, 0]
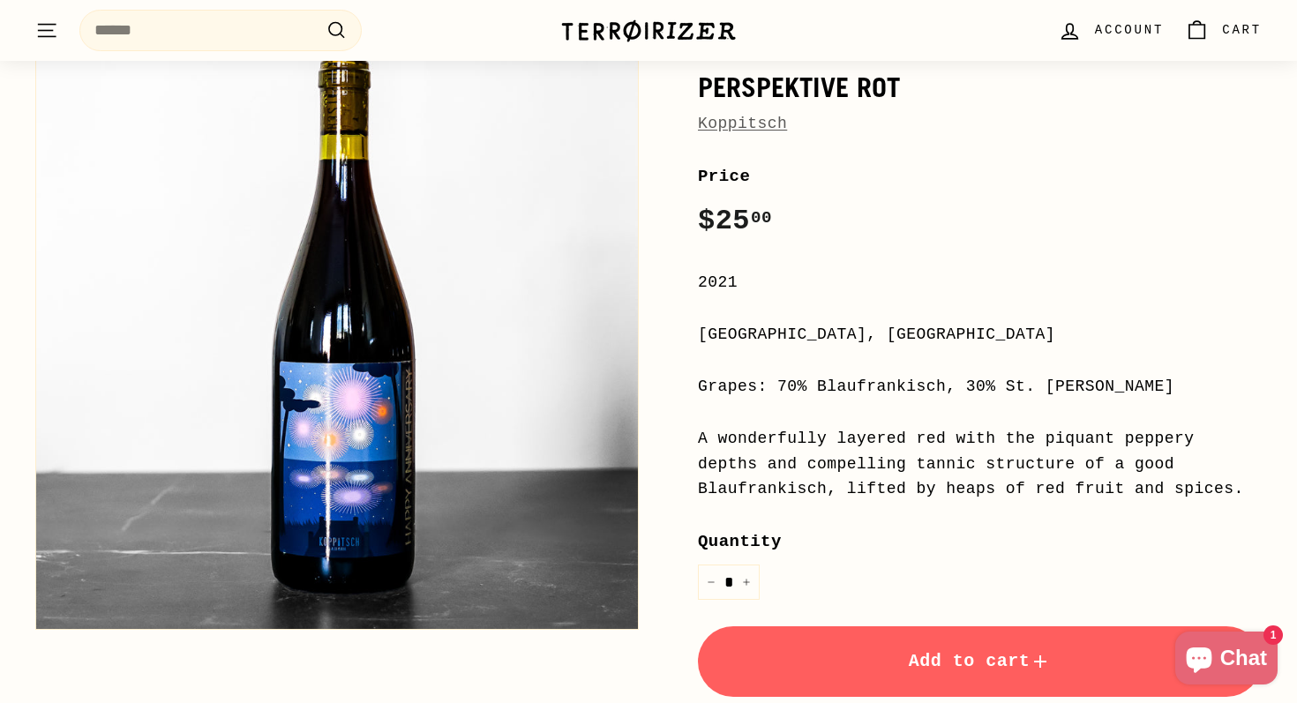
click at [852, 669] on button "Add to cart" at bounding box center [980, 662] width 564 height 71
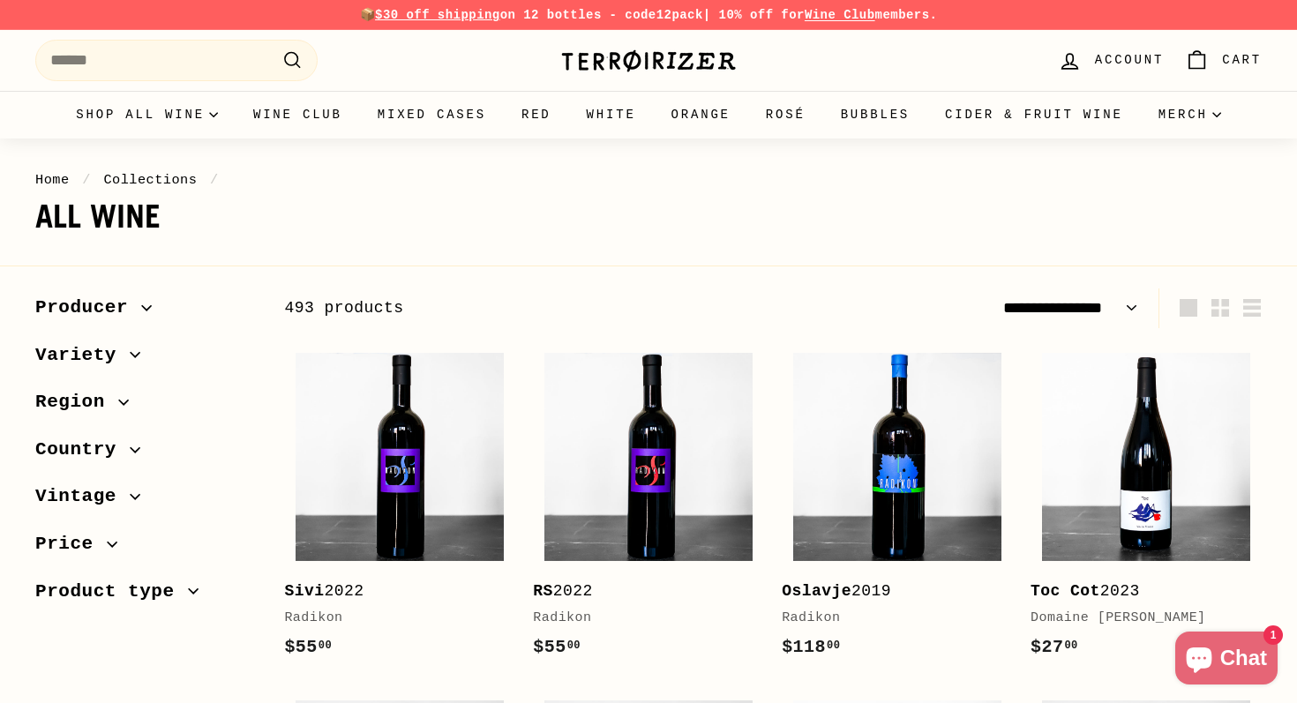
select select "**********"
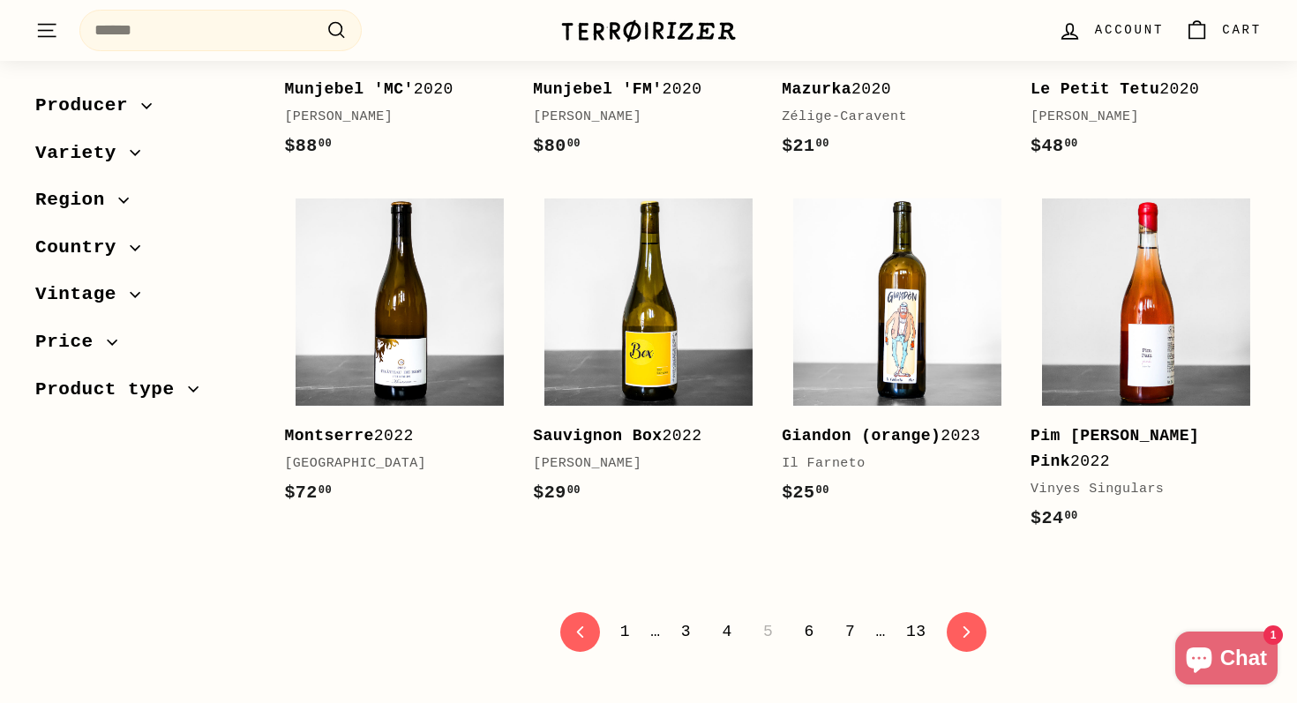
scroll to position [3458, 0]
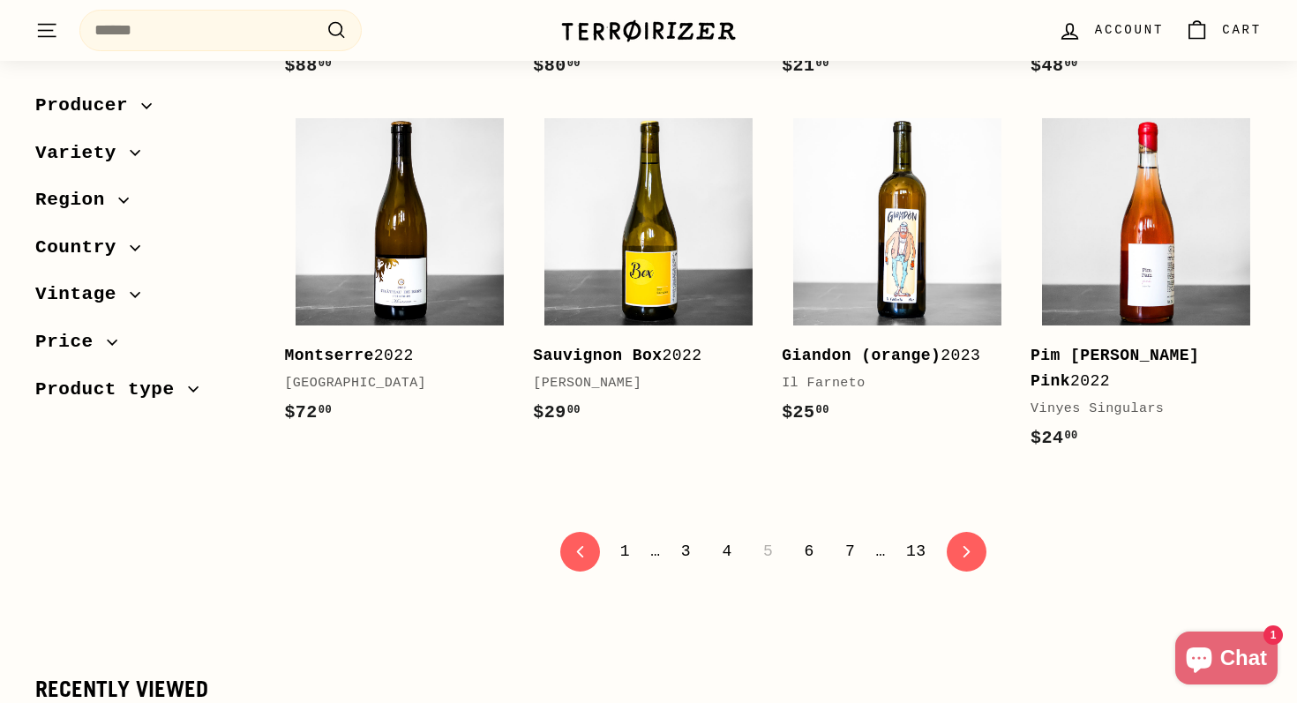
click at [813, 567] on link "6" at bounding box center [808, 552] width 31 height 30
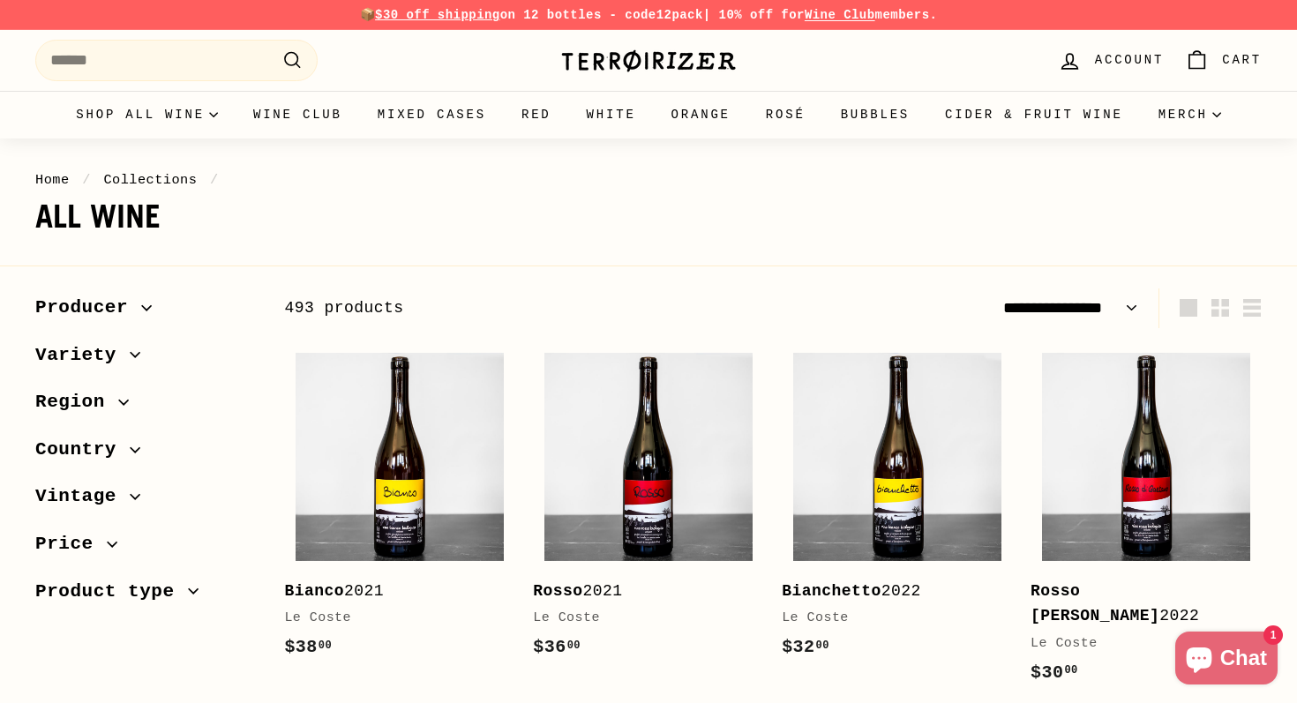
select select "**********"
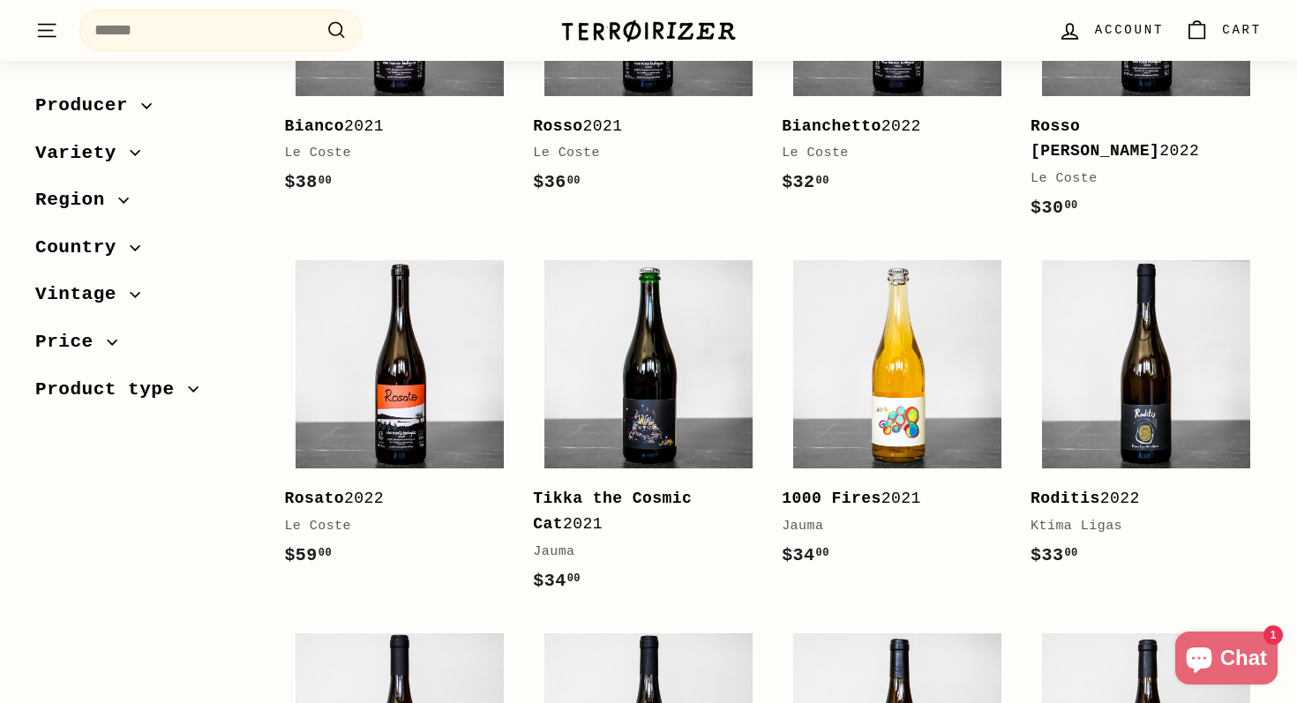
scroll to position [469, 0]
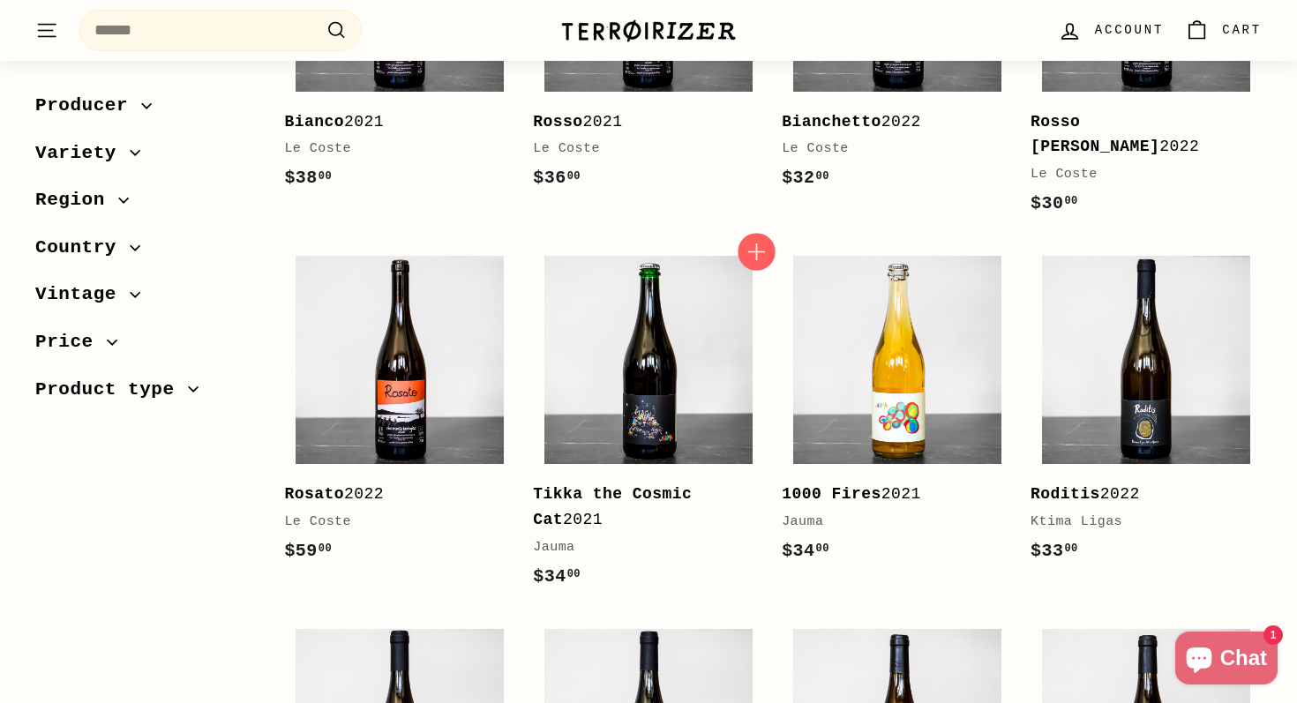
click at [751, 241] on icon "button" at bounding box center [756, 252] width 23 height 23
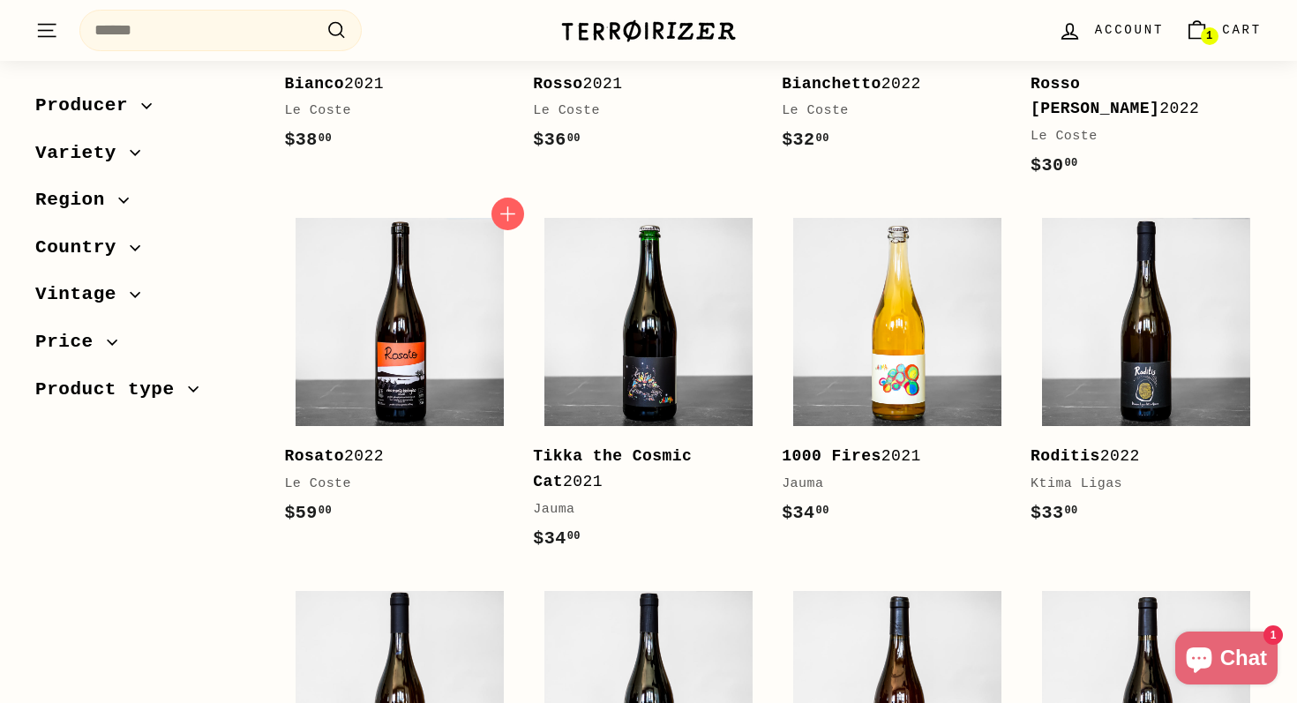
scroll to position [508, 0]
click at [1004, 202] on icon "button" at bounding box center [1005, 213] width 23 height 23
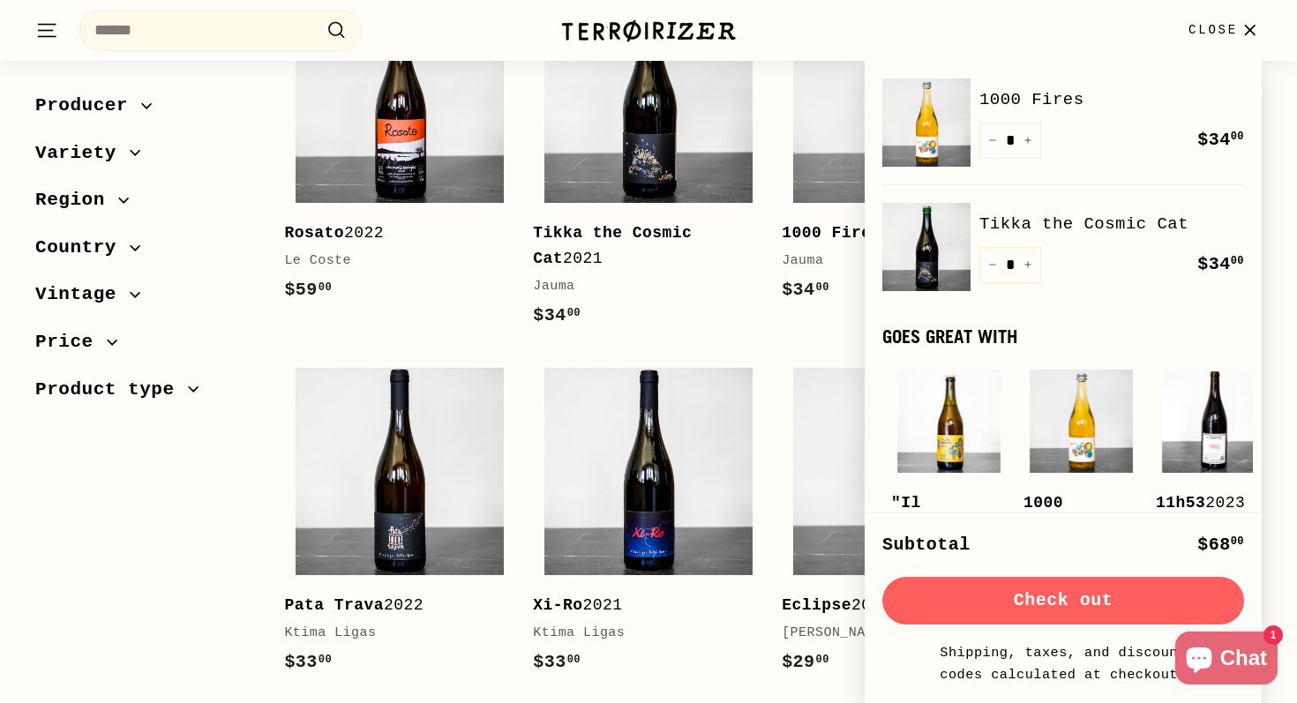
scroll to position [746, 0]
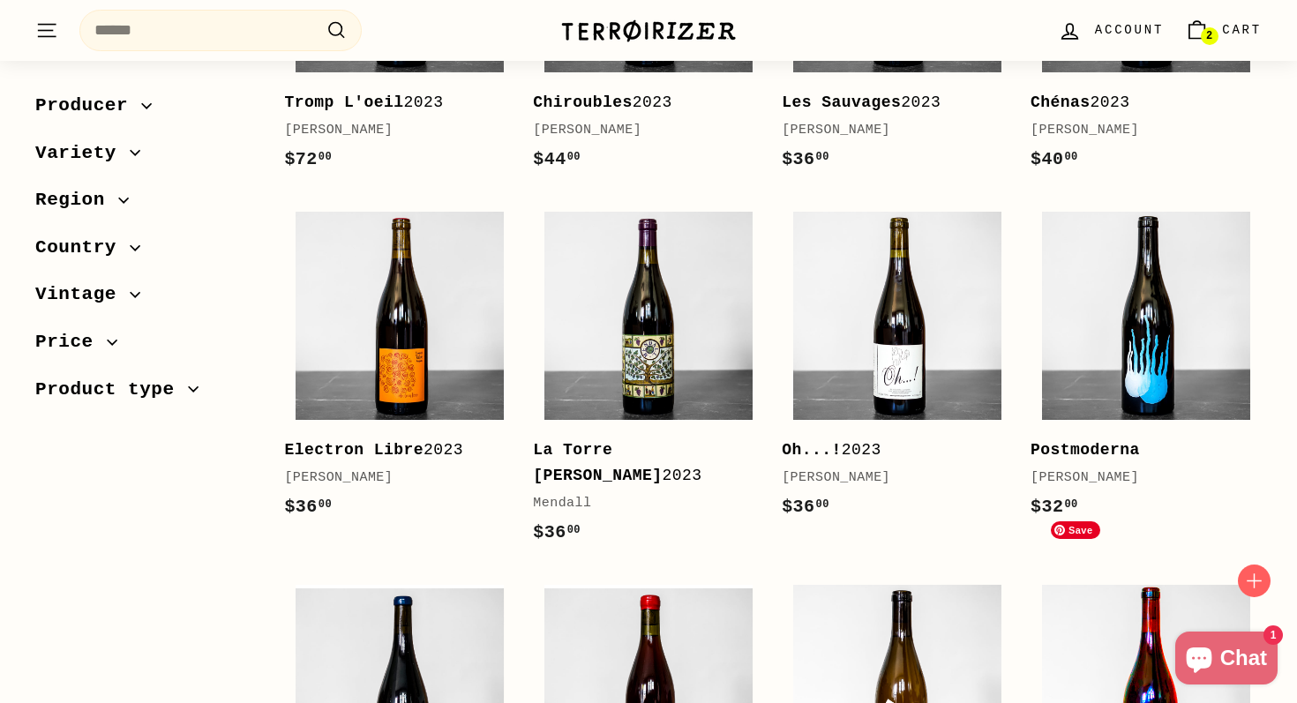
scroll to position [1974, 0]
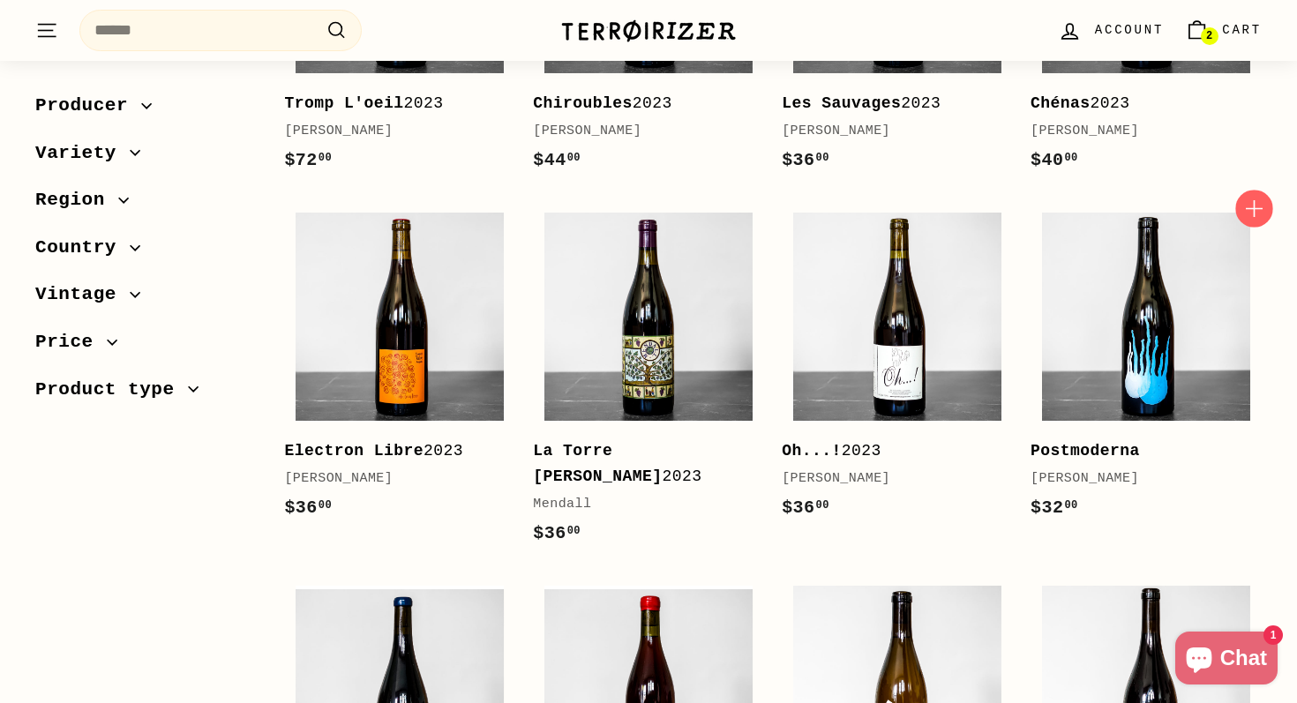
click at [1257, 197] on icon "button" at bounding box center [1253, 208] width 23 height 23
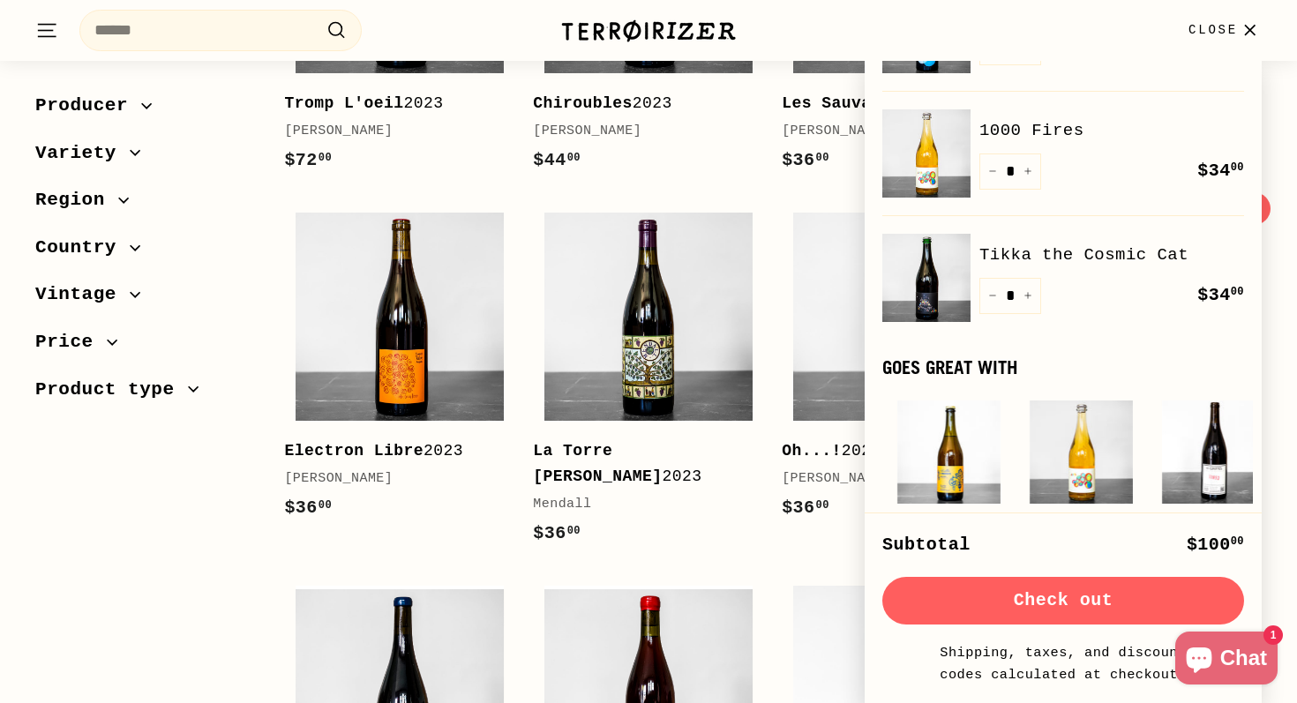
scroll to position [90, 0]
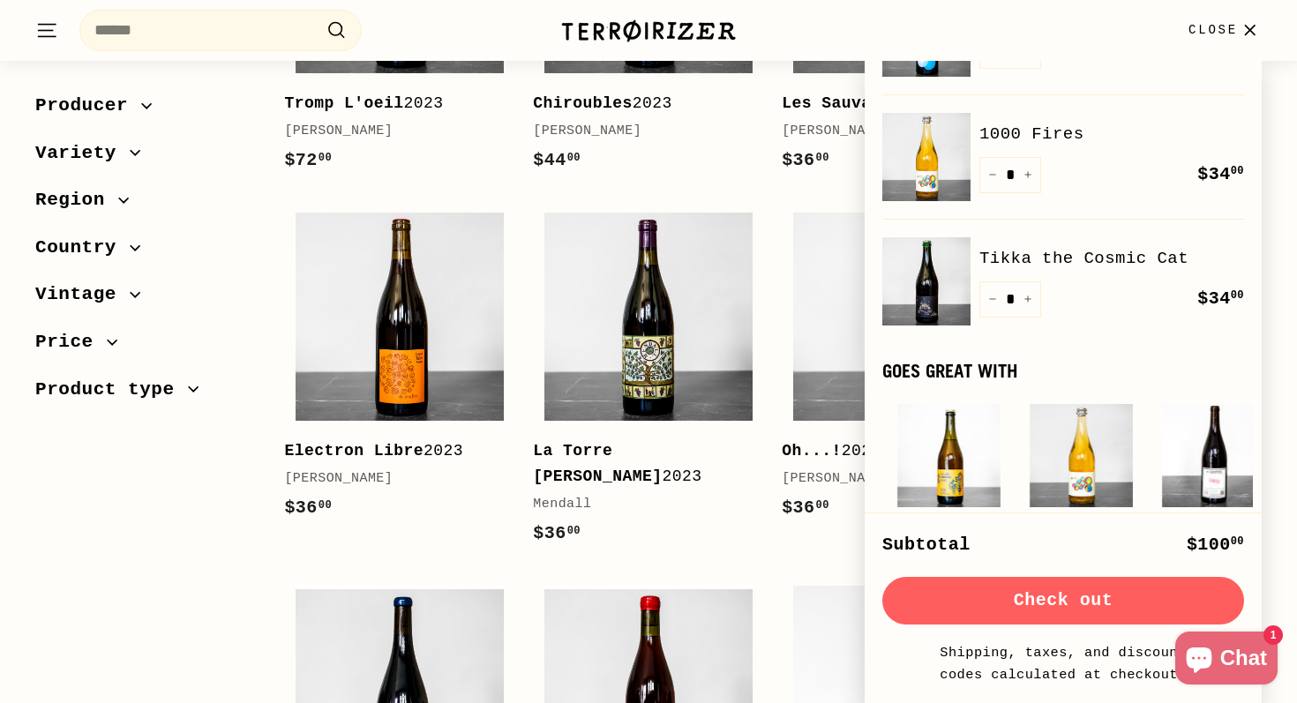
click at [253, 516] on div "Sort Featured Best selling Alphabetically, A-Z Alphabetically, Z-A Price, low t…" at bounding box center [639, 271] width 1246 height 3913
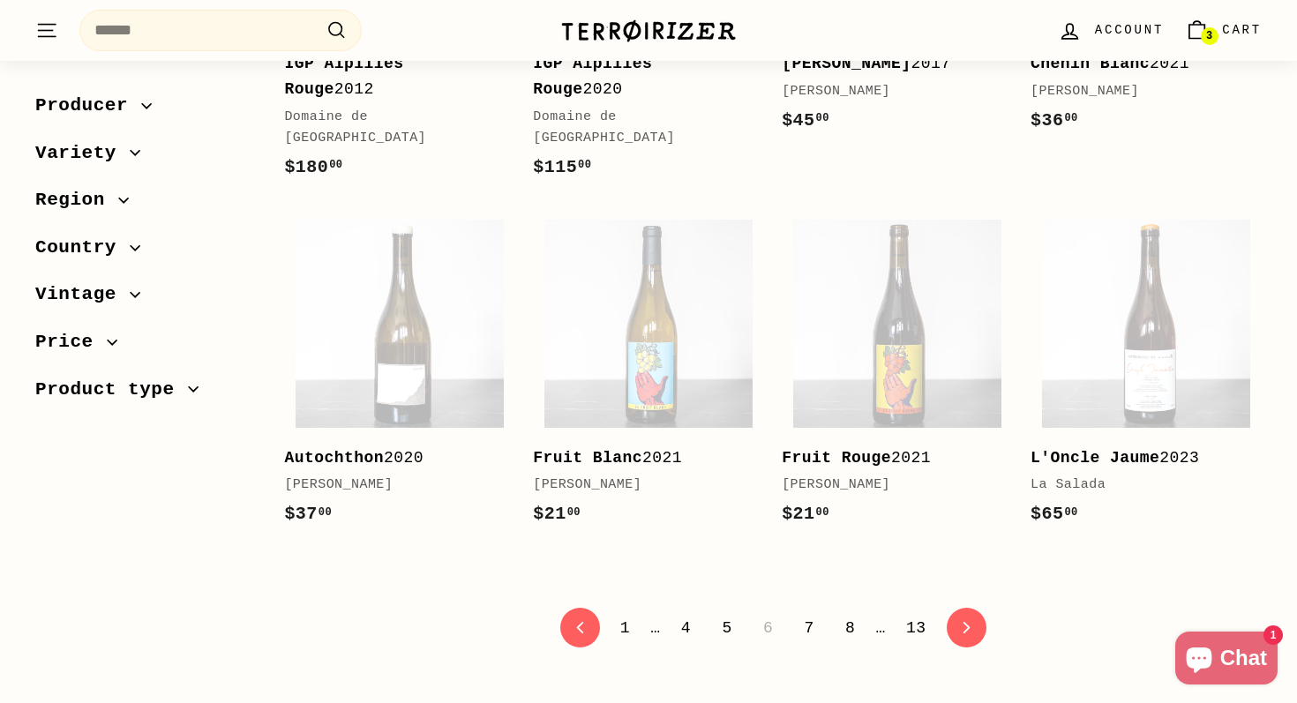
scroll to position [3506, 0]
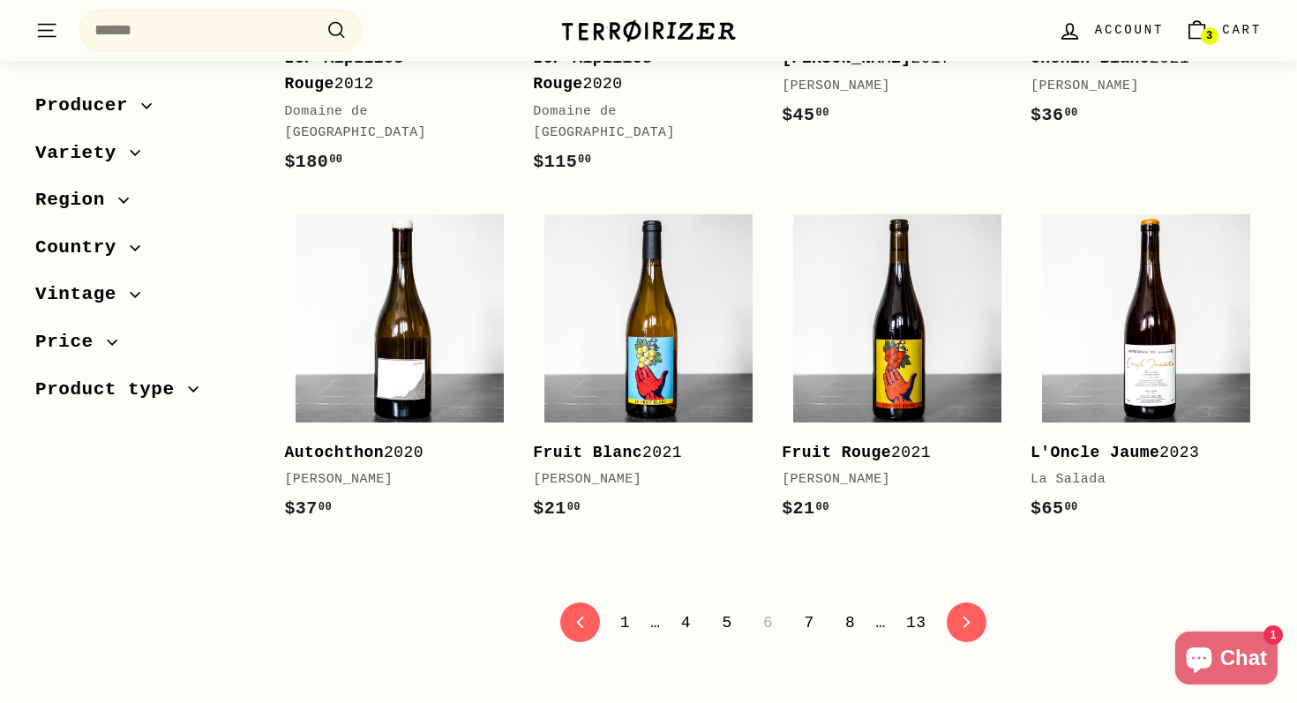
click at [806, 608] on link "7" at bounding box center [808, 623] width 31 height 30
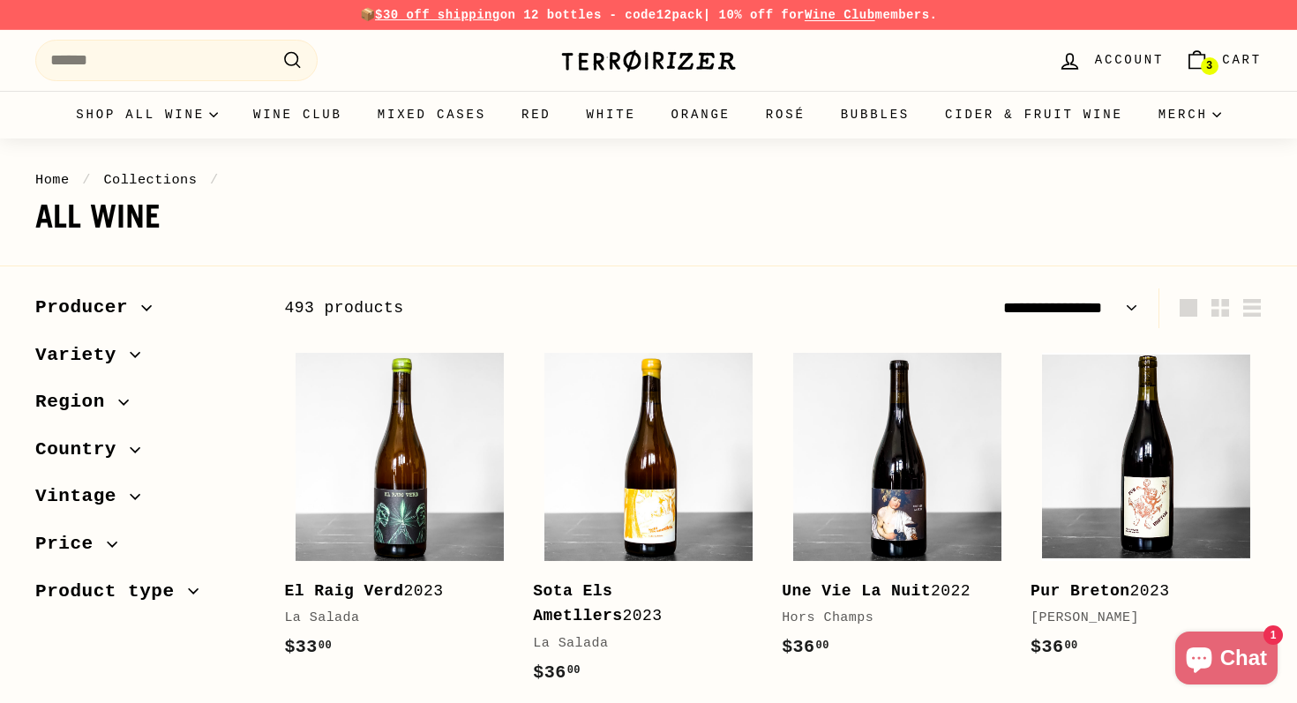
select select "**********"
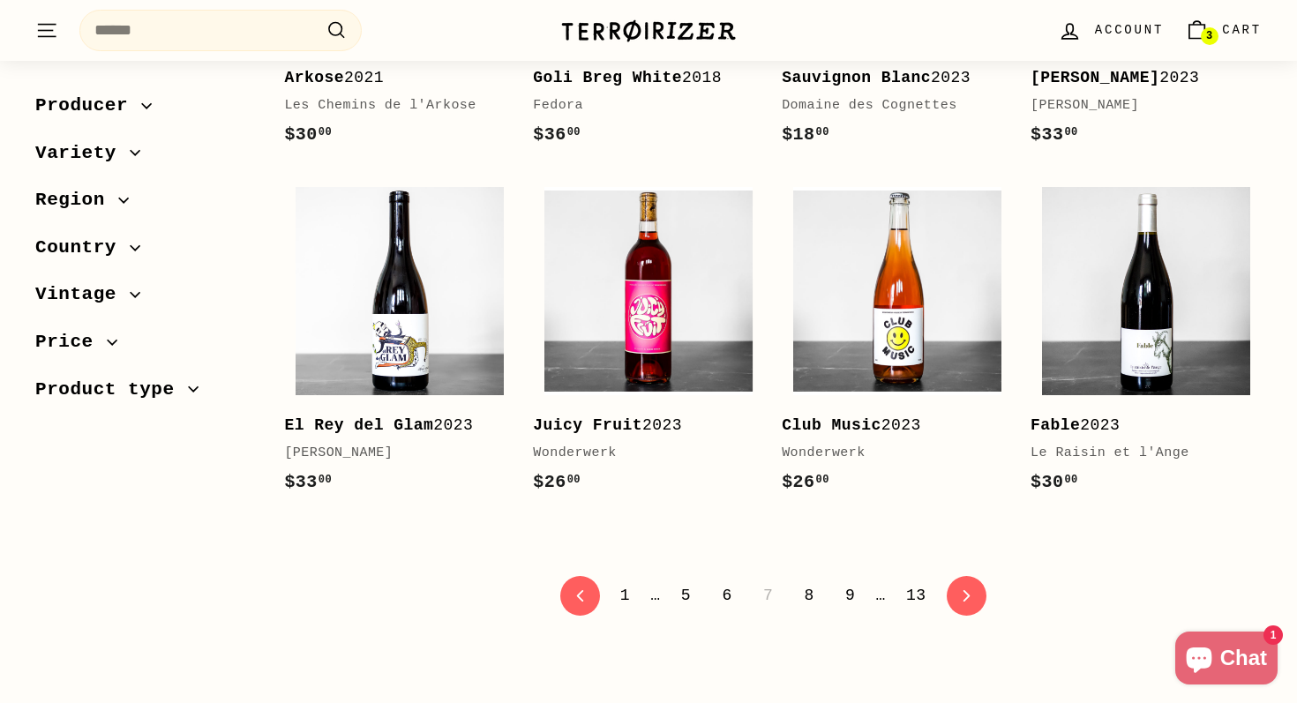
scroll to position [3558, 0]
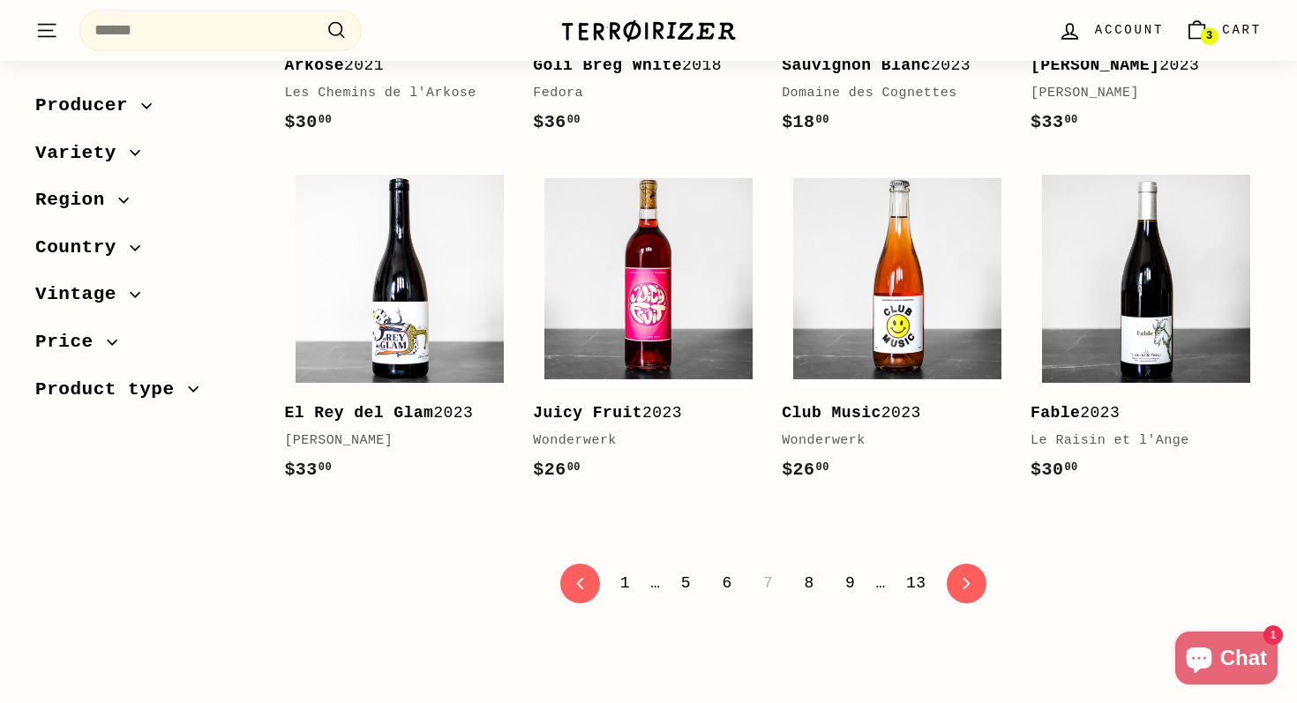
click at [806, 582] on link "8" at bounding box center [808, 583] width 31 height 30
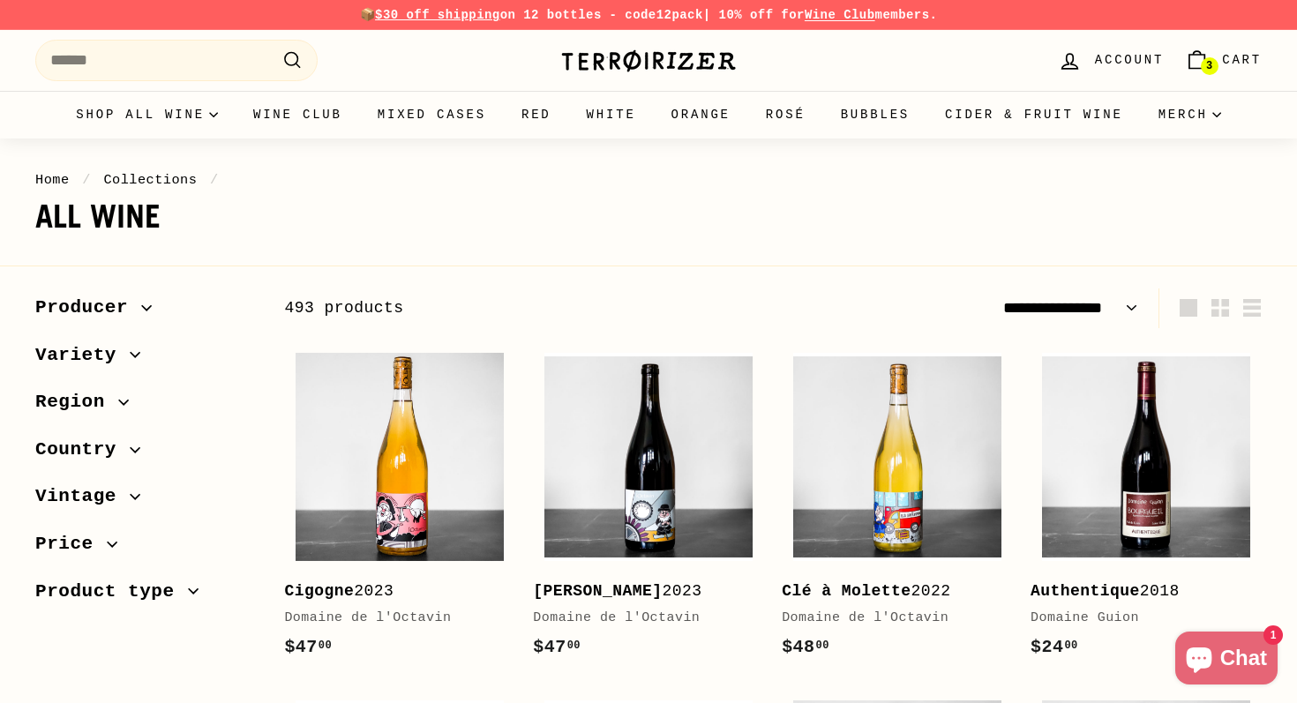
select select "**********"
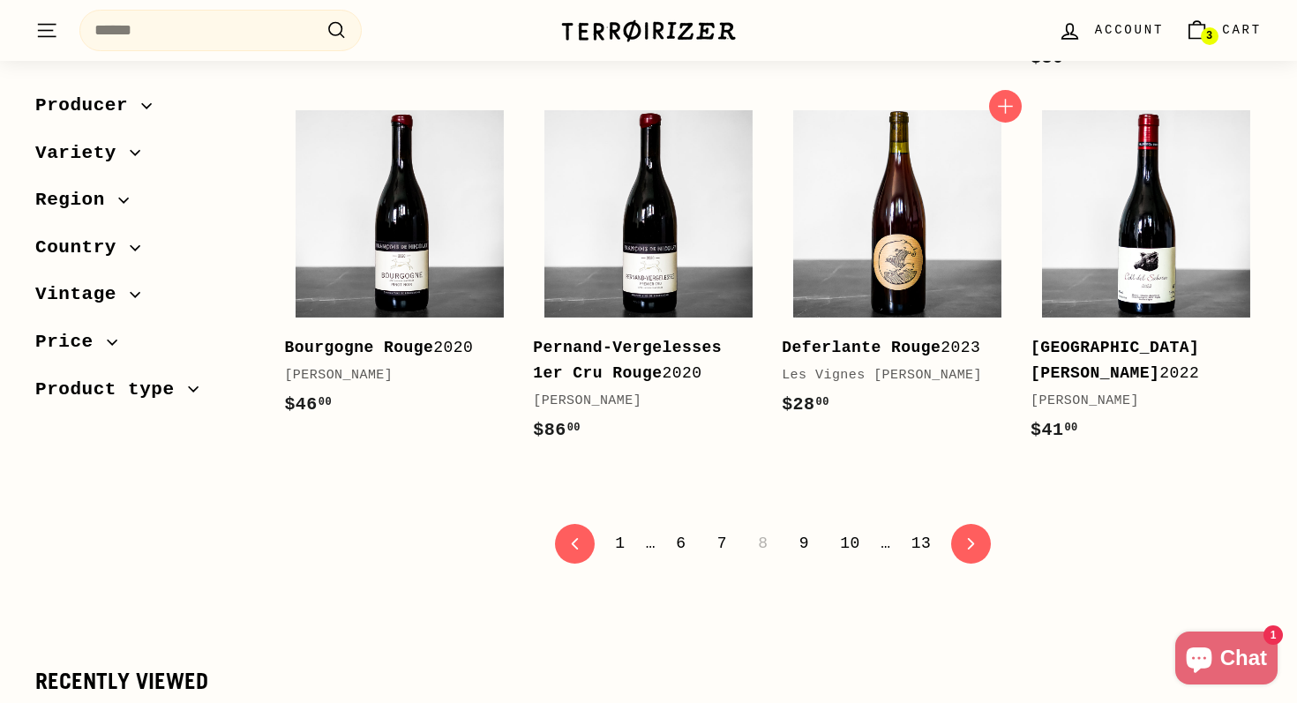
scroll to position [3472, 0]
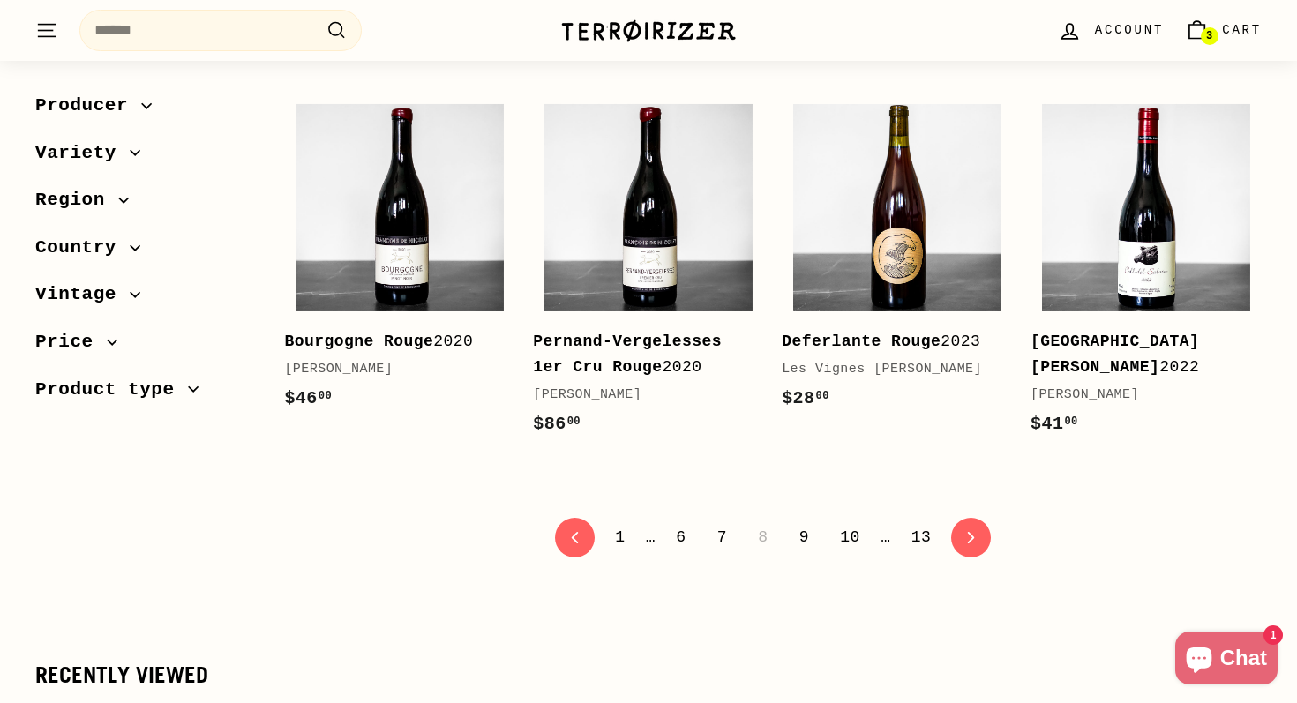
click at [804, 552] on link "9" at bounding box center [804, 537] width 31 height 30
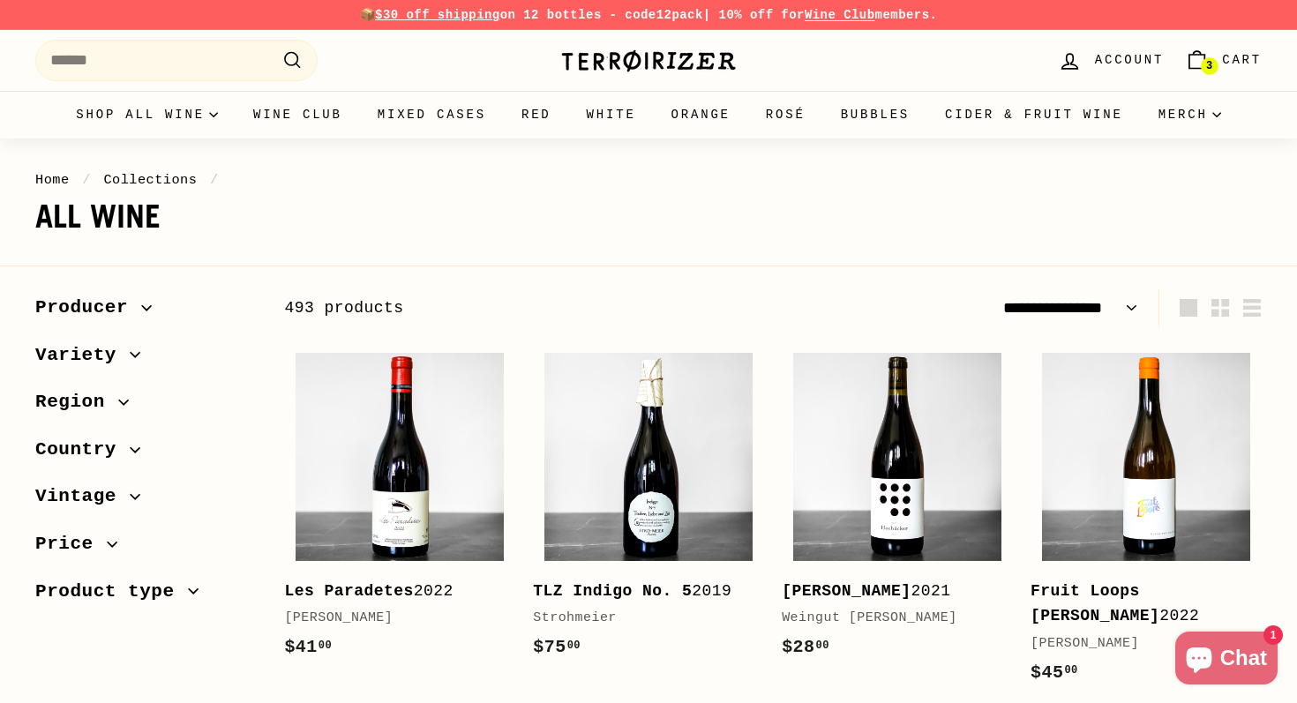
select select "**********"
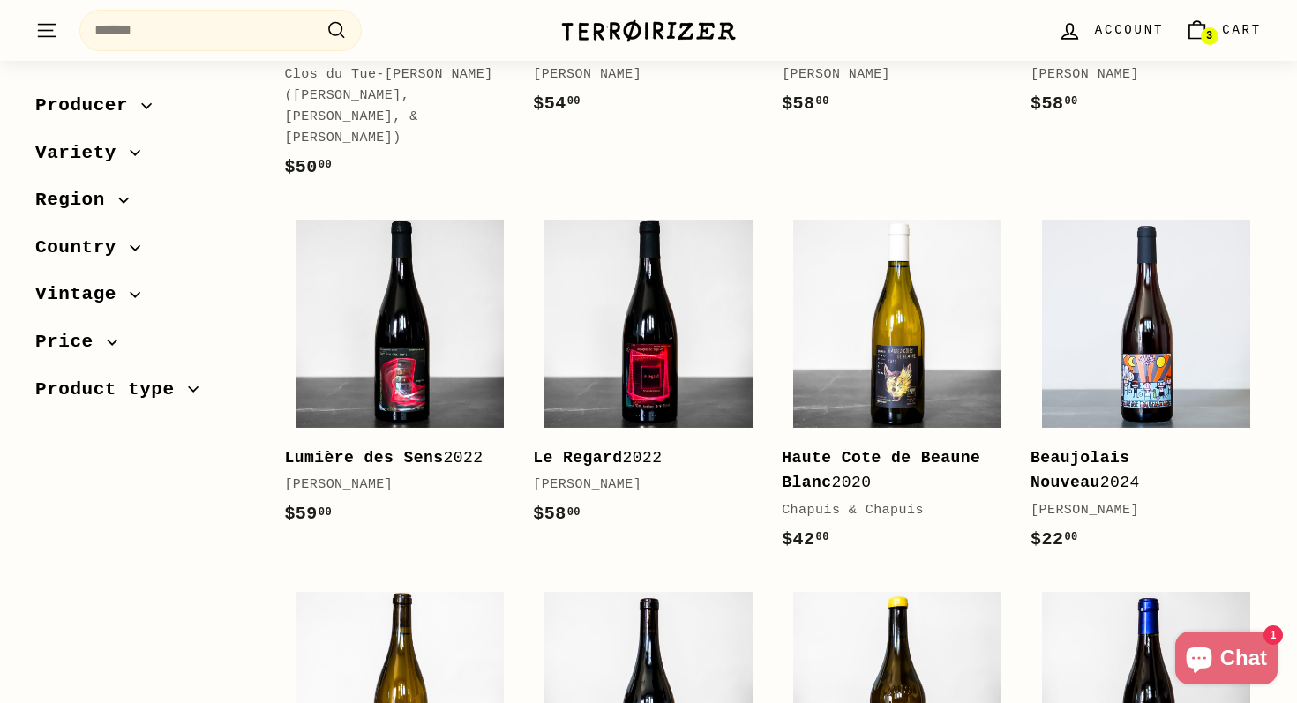
scroll to position [1048, 0]
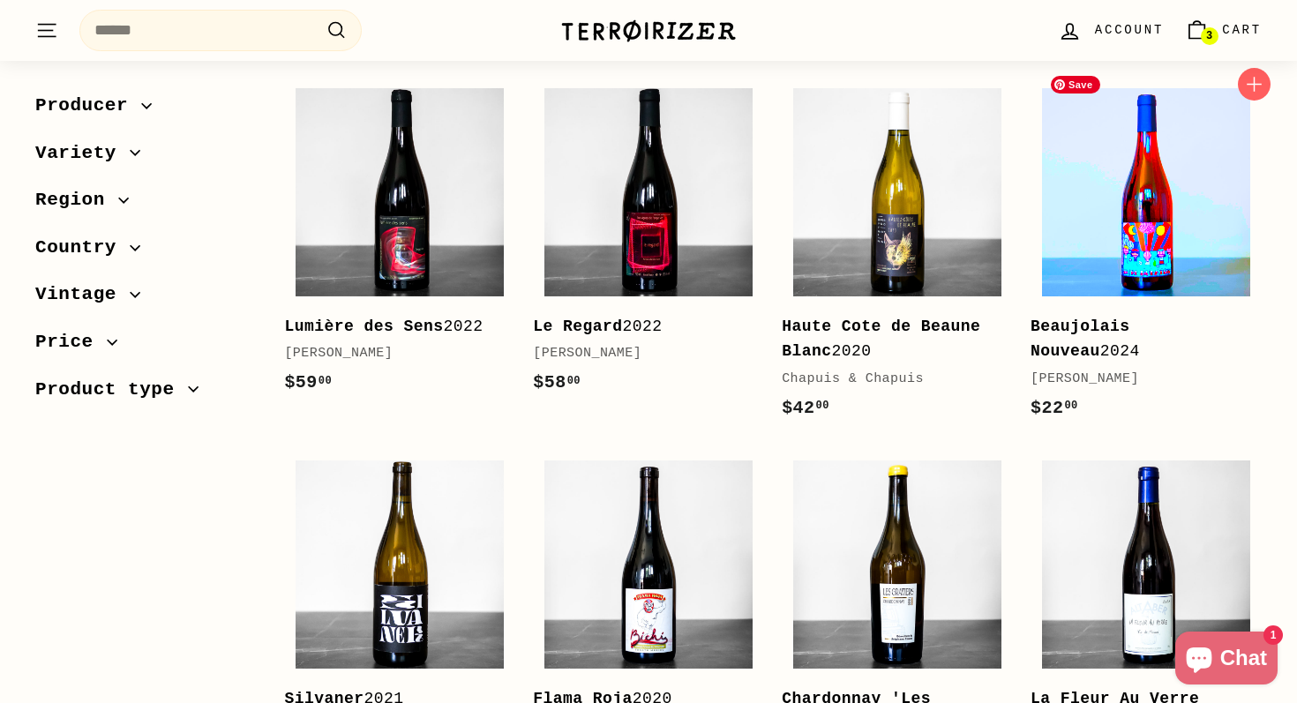
click at [1151, 242] on img at bounding box center [1146, 192] width 208 height 208
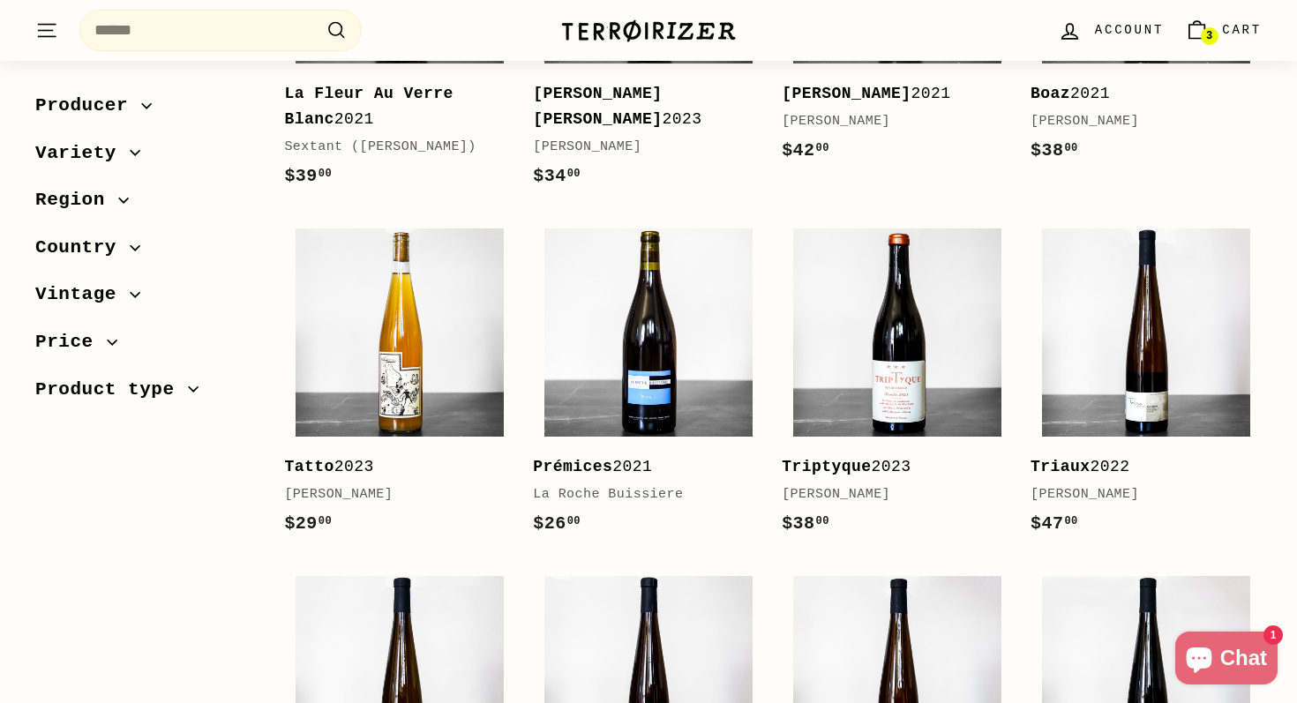
scroll to position [2032, 0]
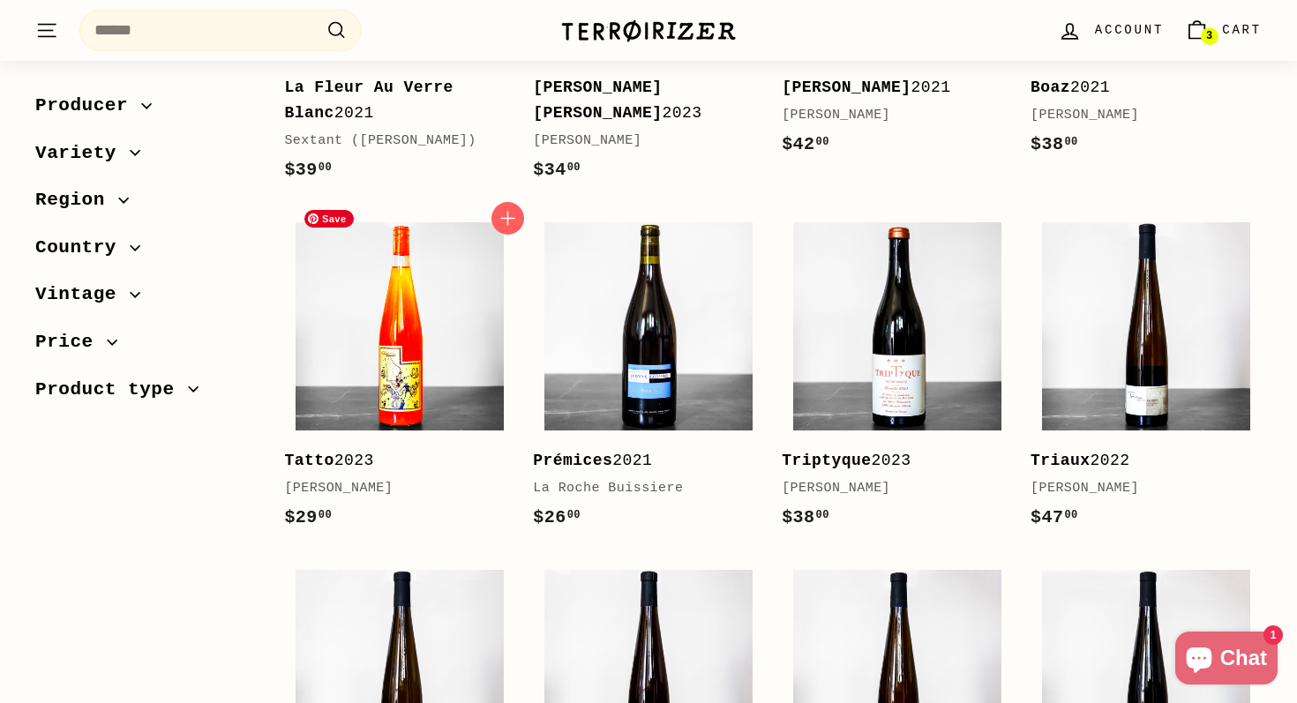
click at [395, 350] on img at bounding box center [400, 326] width 208 height 208
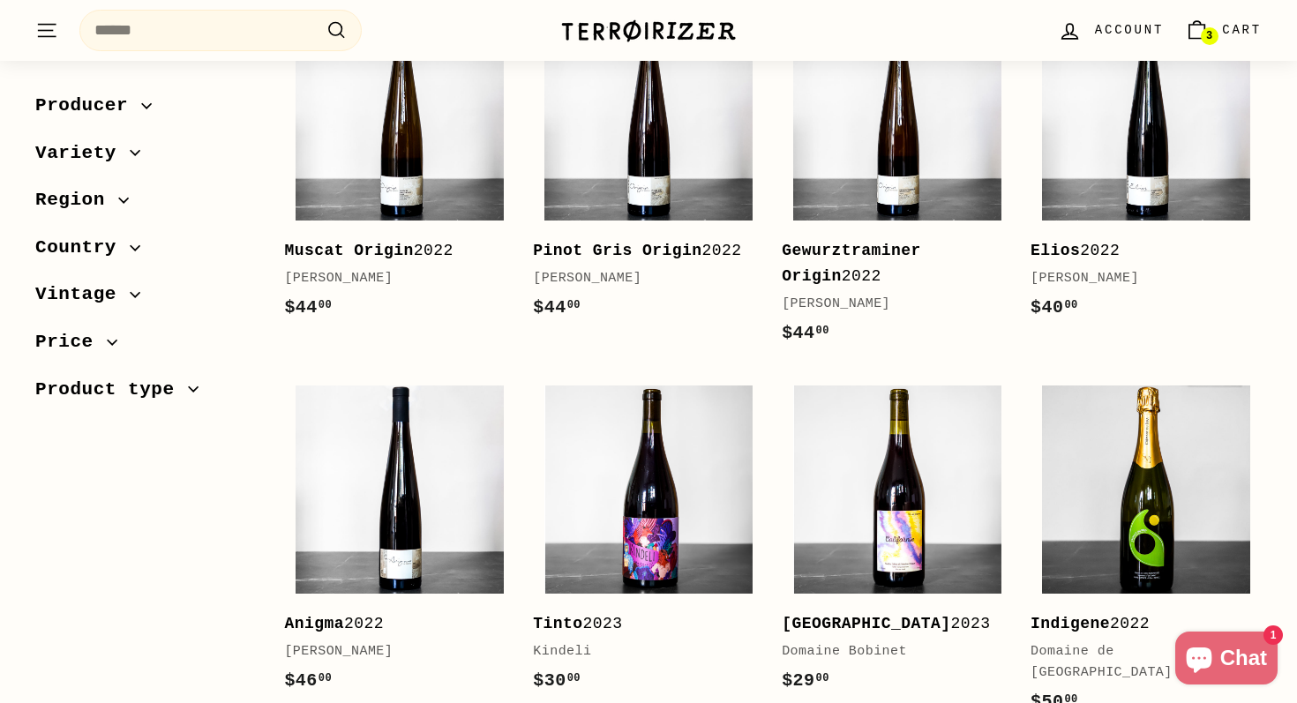
scroll to position [2590, 0]
click at [753, 369] on icon "button" at bounding box center [756, 380] width 23 height 23
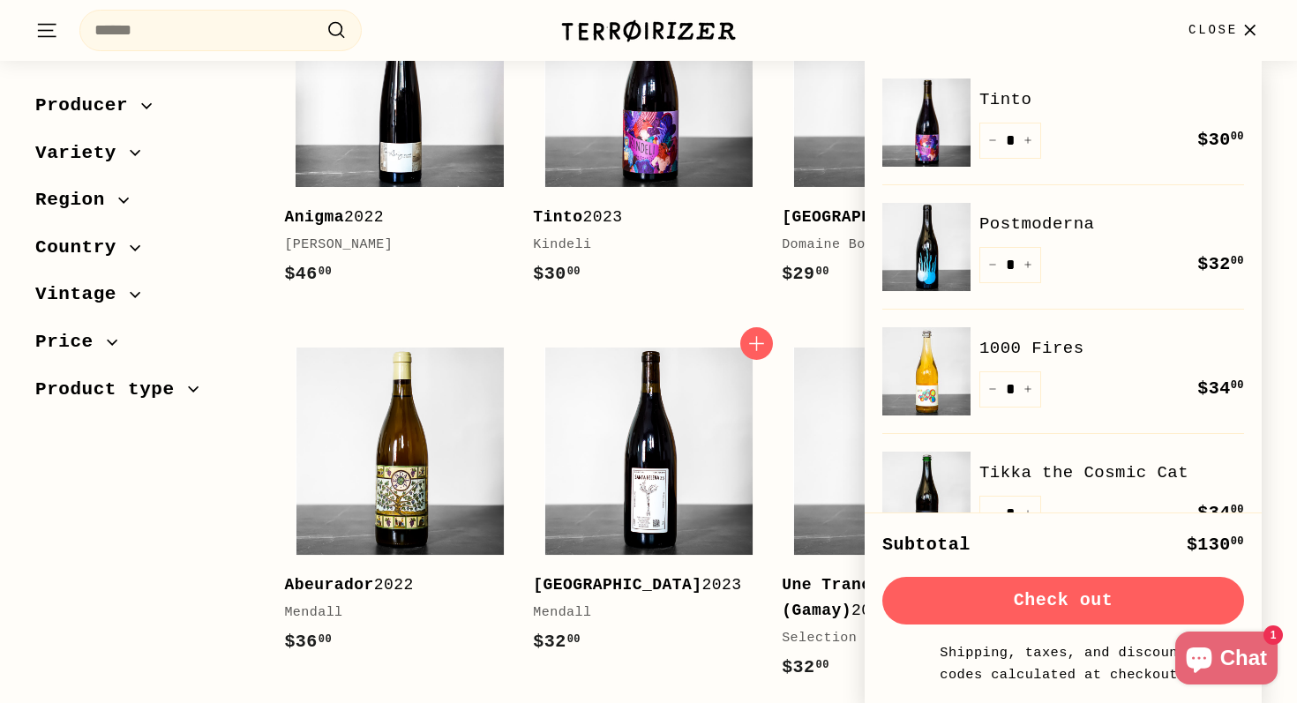
scroll to position [3033, 0]
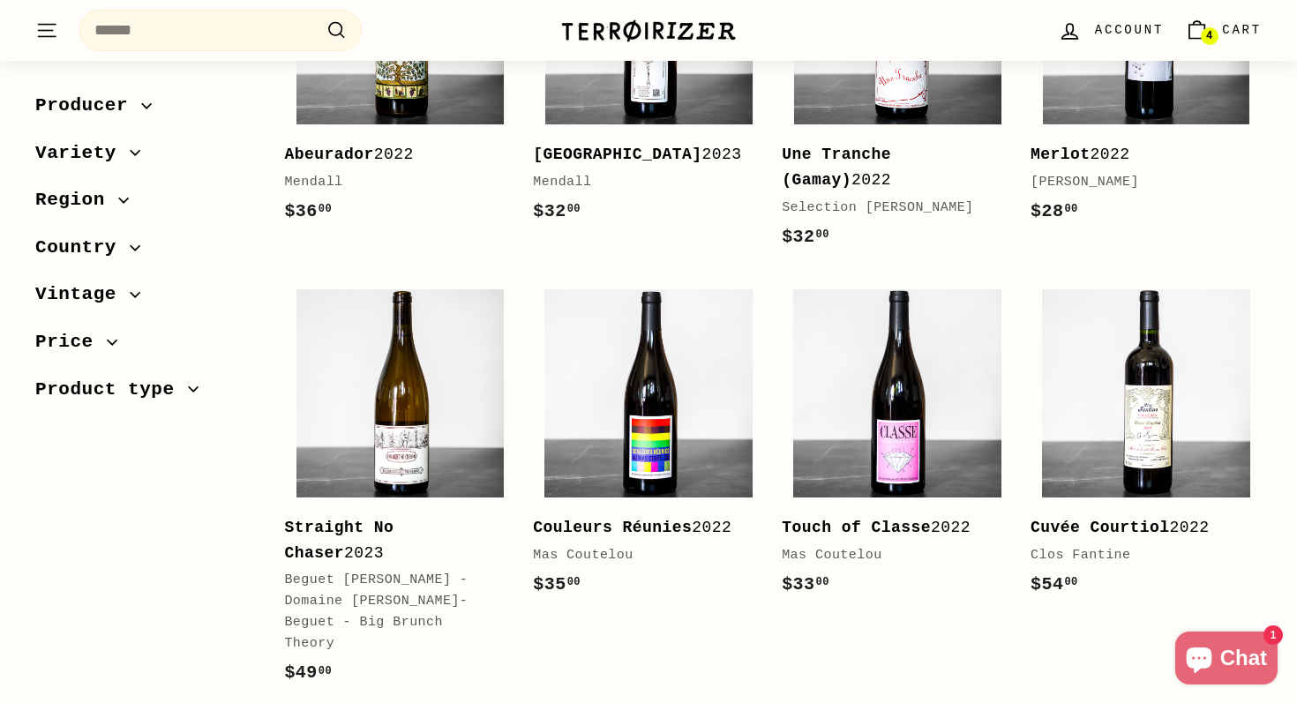
scroll to position [3484, 0]
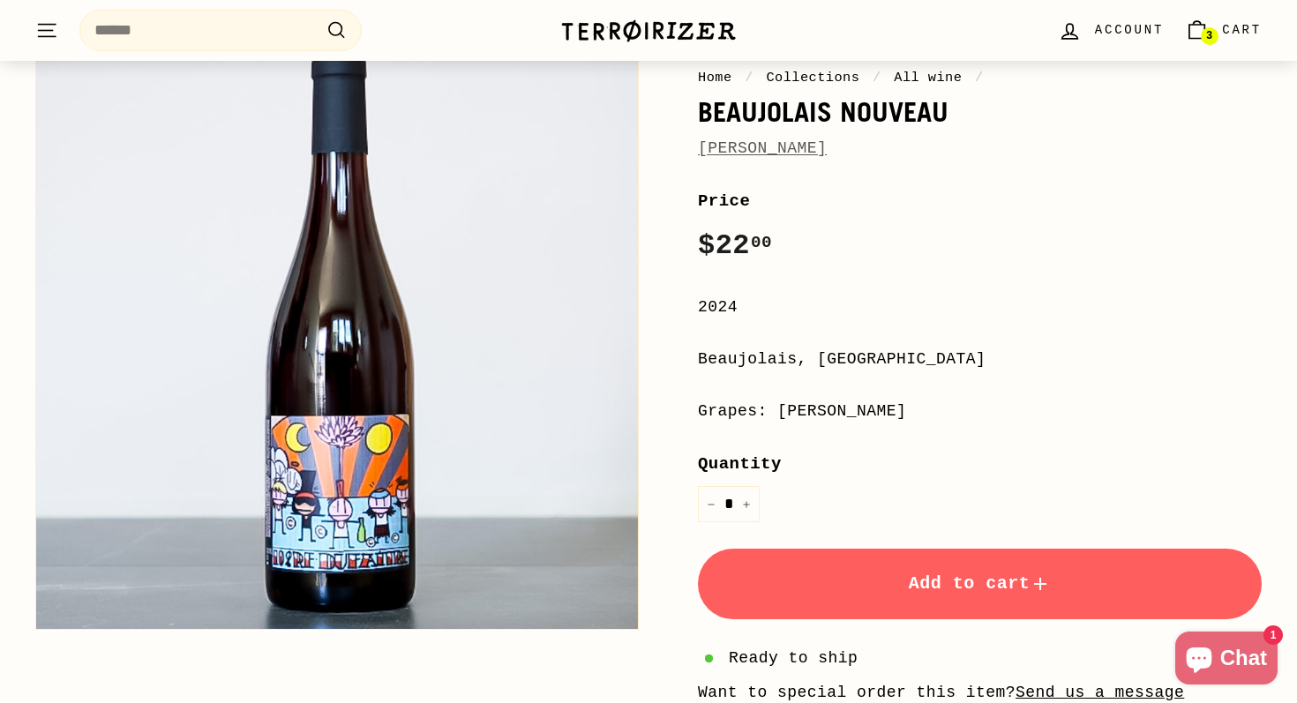
scroll to position [165, 0]
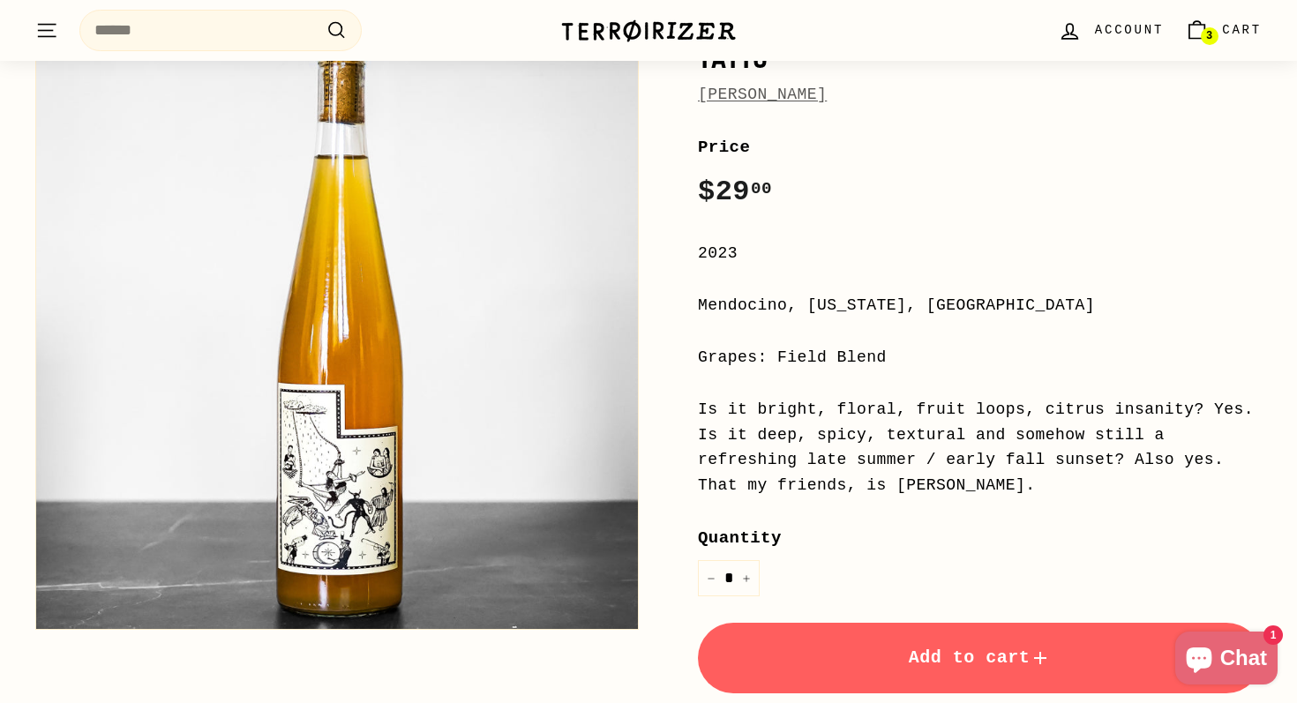
scroll to position [222, 0]
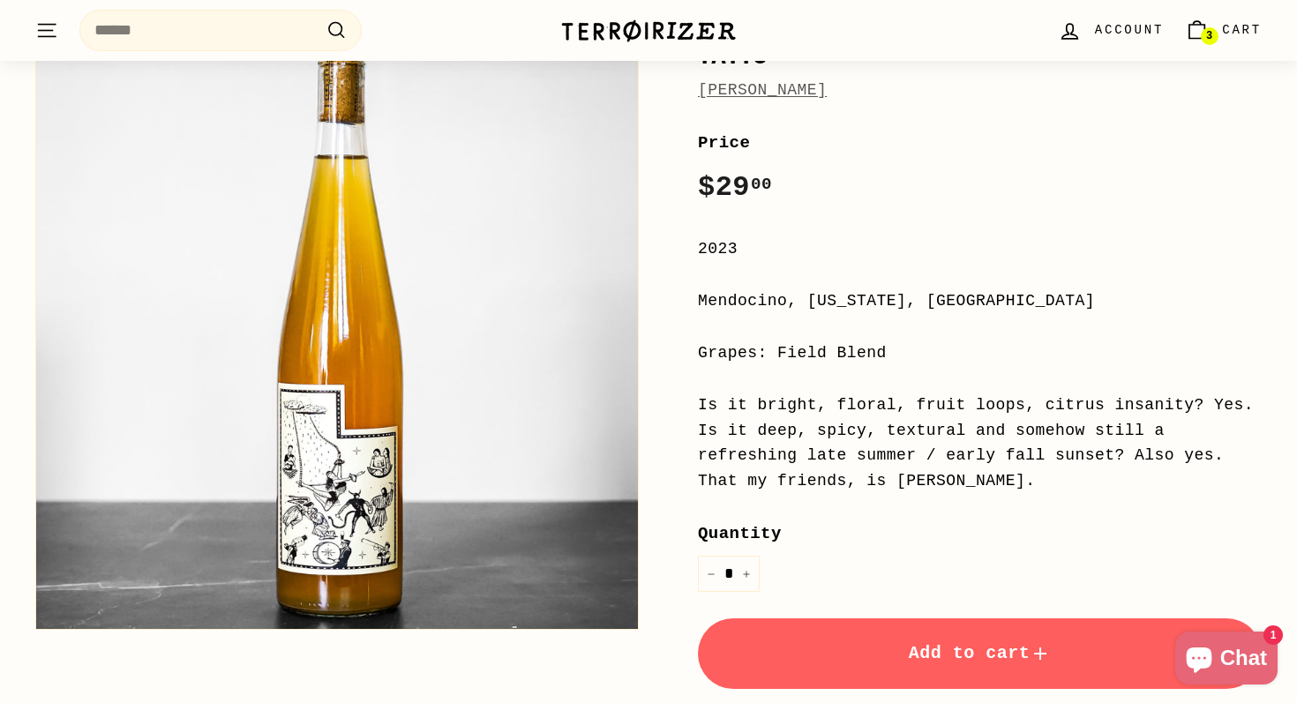
click at [941, 645] on span "Add to cart" at bounding box center [980, 653] width 143 height 20
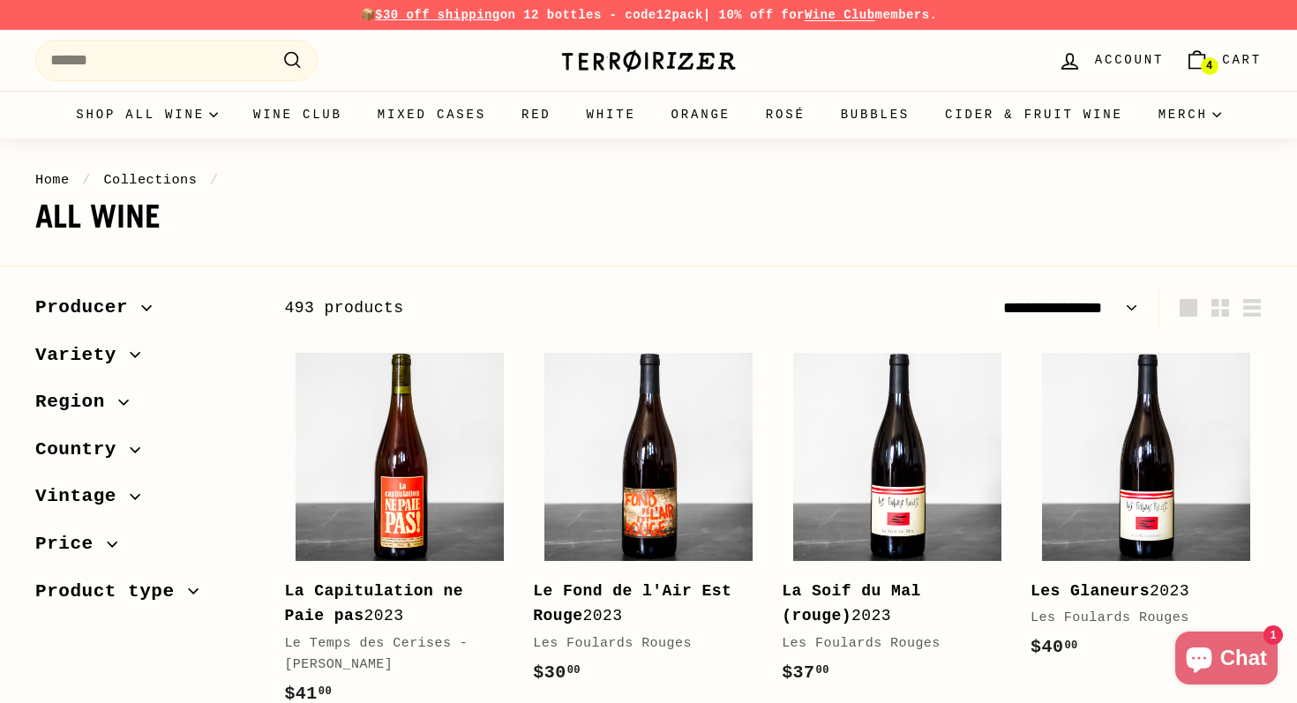
select select "**********"
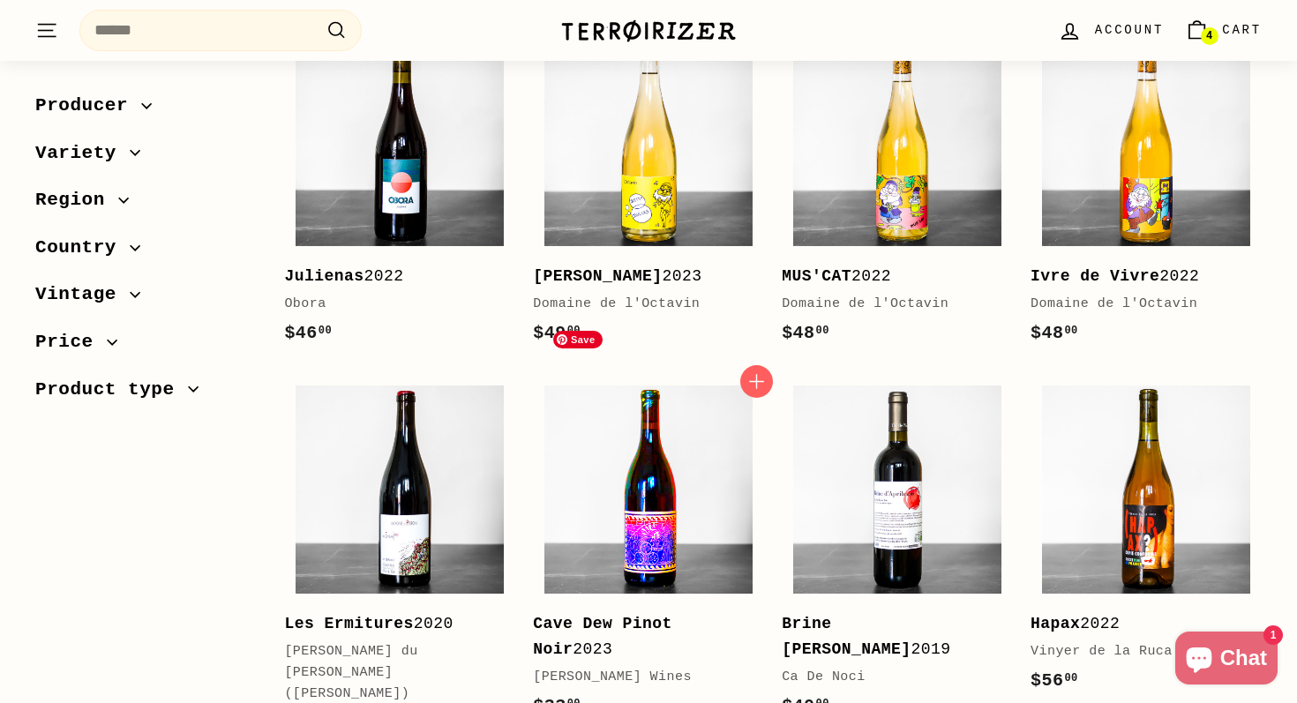
scroll to position [3383, 0]
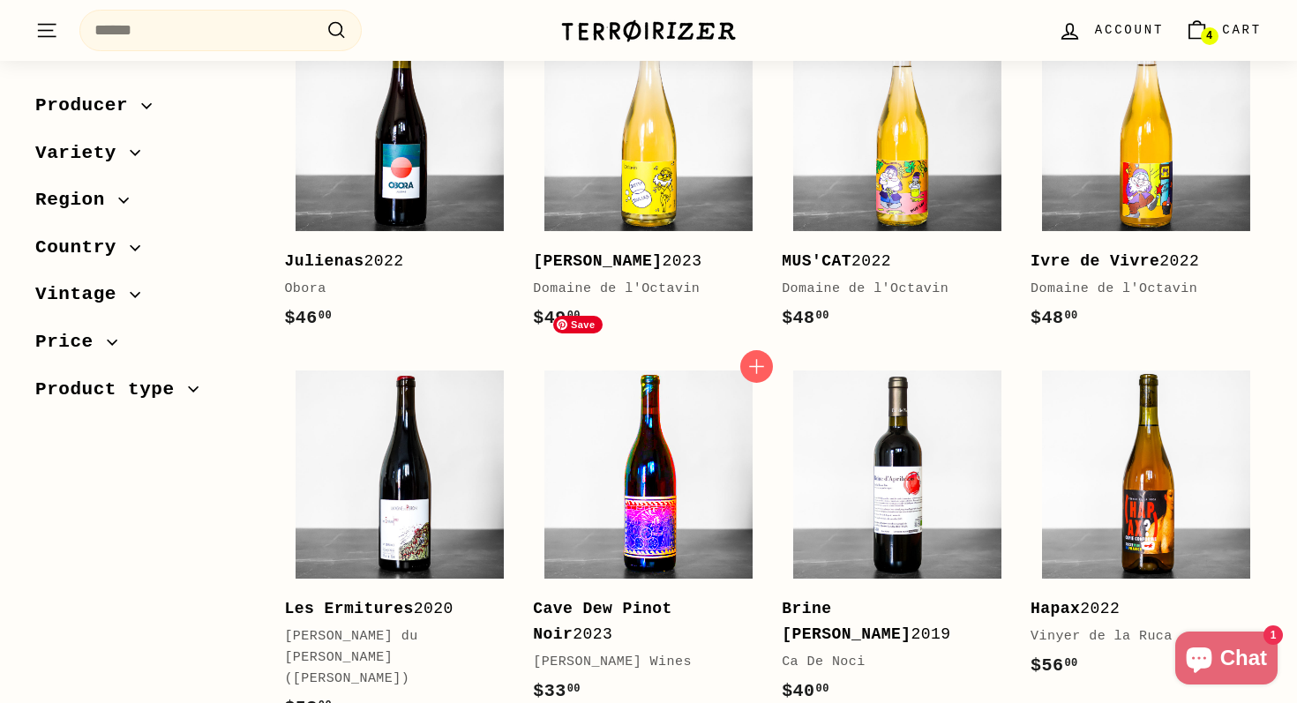
click at [681, 455] on img at bounding box center [648, 475] width 208 height 208
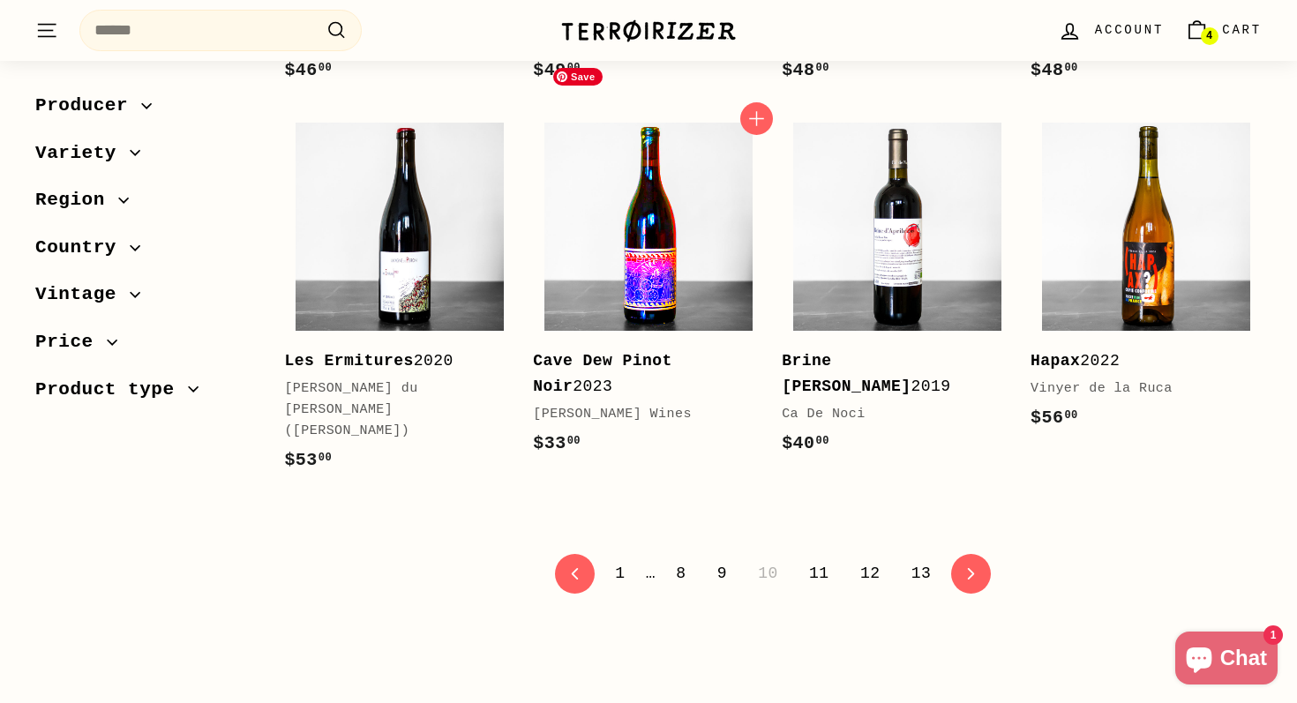
scroll to position [3668, 0]
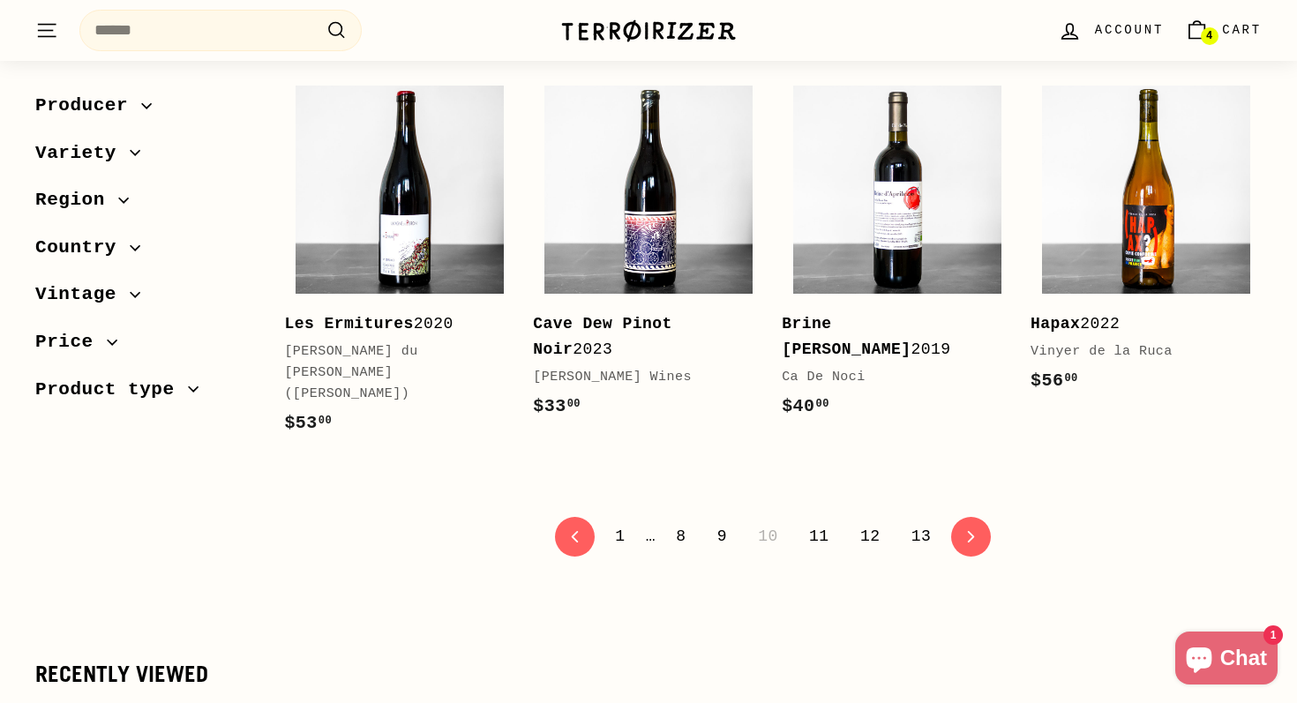
click at [819, 522] on link "11" at bounding box center [819, 537] width 41 height 30
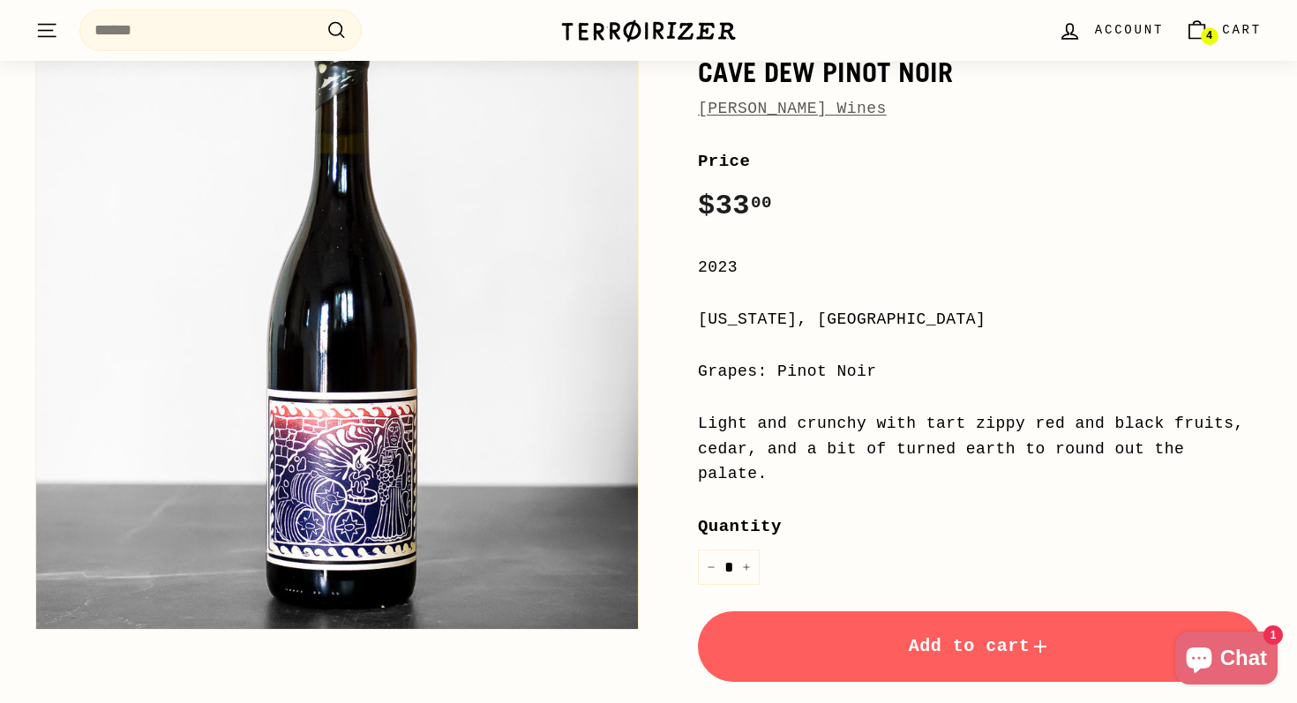
scroll to position [205, 0]
click at [836, 639] on button "Add to cart" at bounding box center [980, 646] width 564 height 71
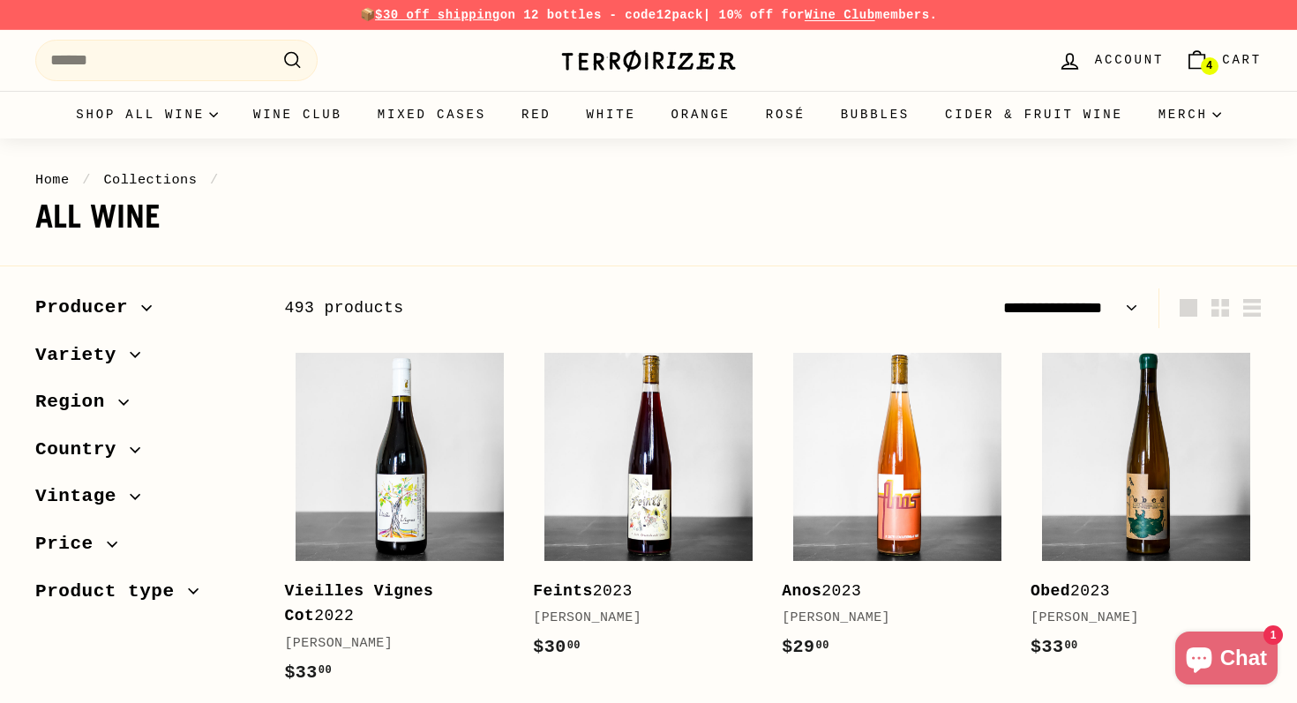
select select "**********"
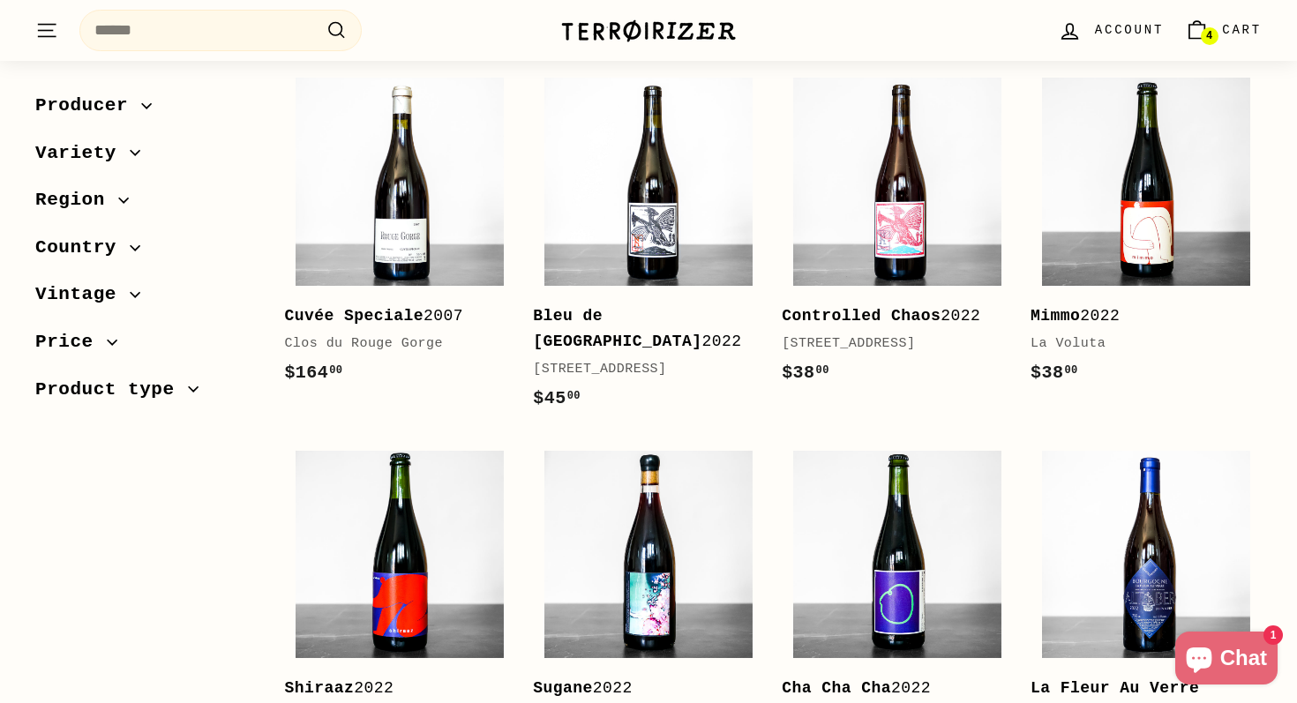
scroll to position [2171, 0]
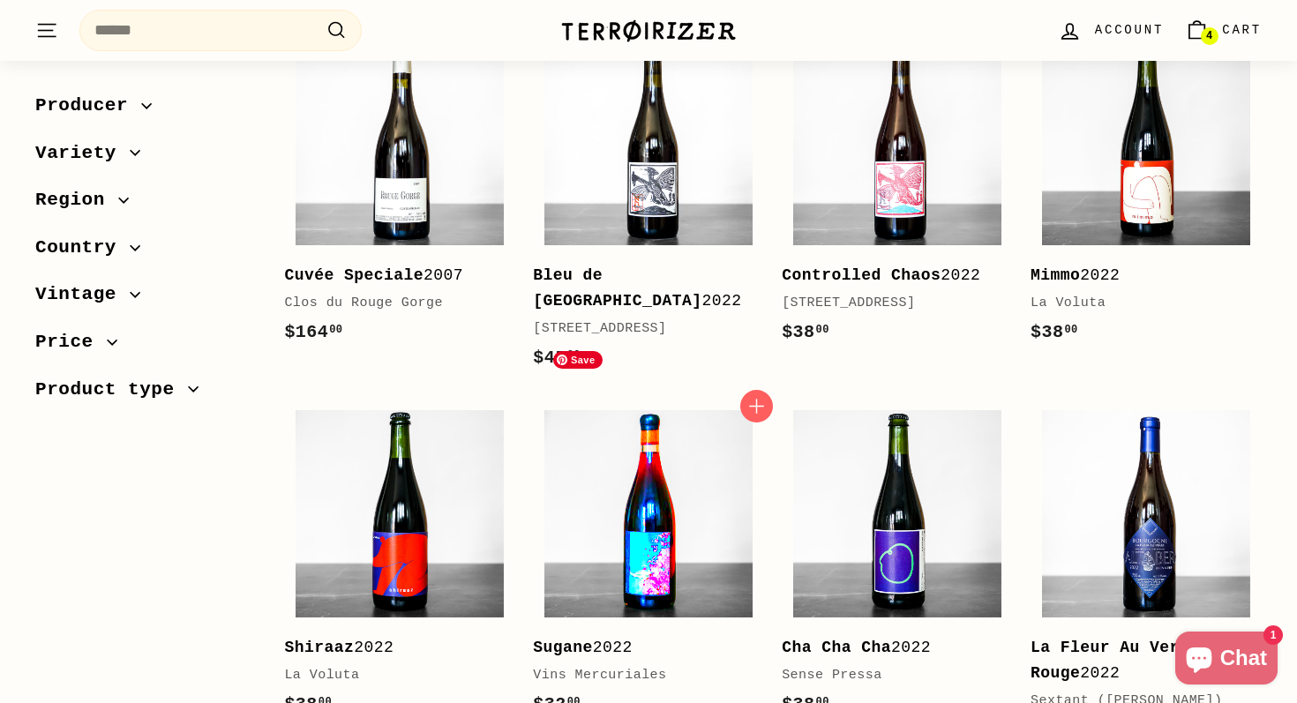
click at [620, 464] on img at bounding box center [648, 514] width 208 height 208
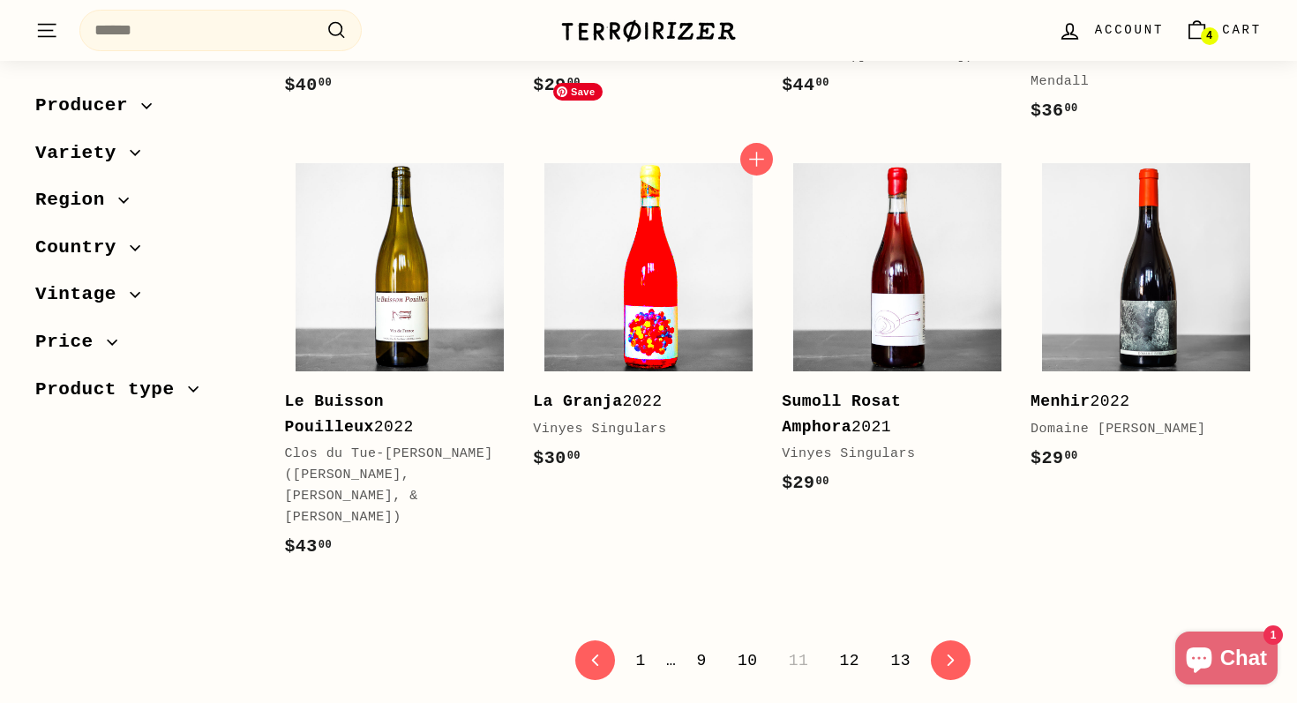
scroll to position [3547, 0]
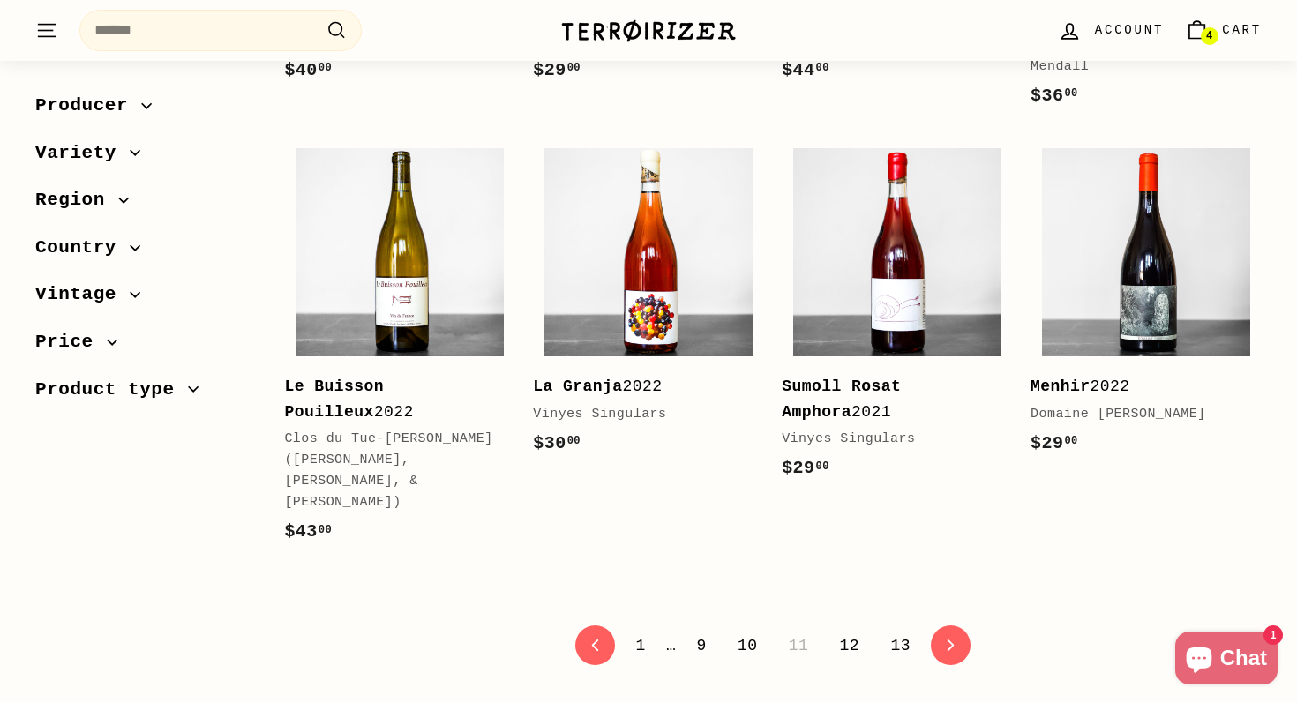
click at [848, 631] on link "12" at bounding box center [849, 646] width 41 height 30
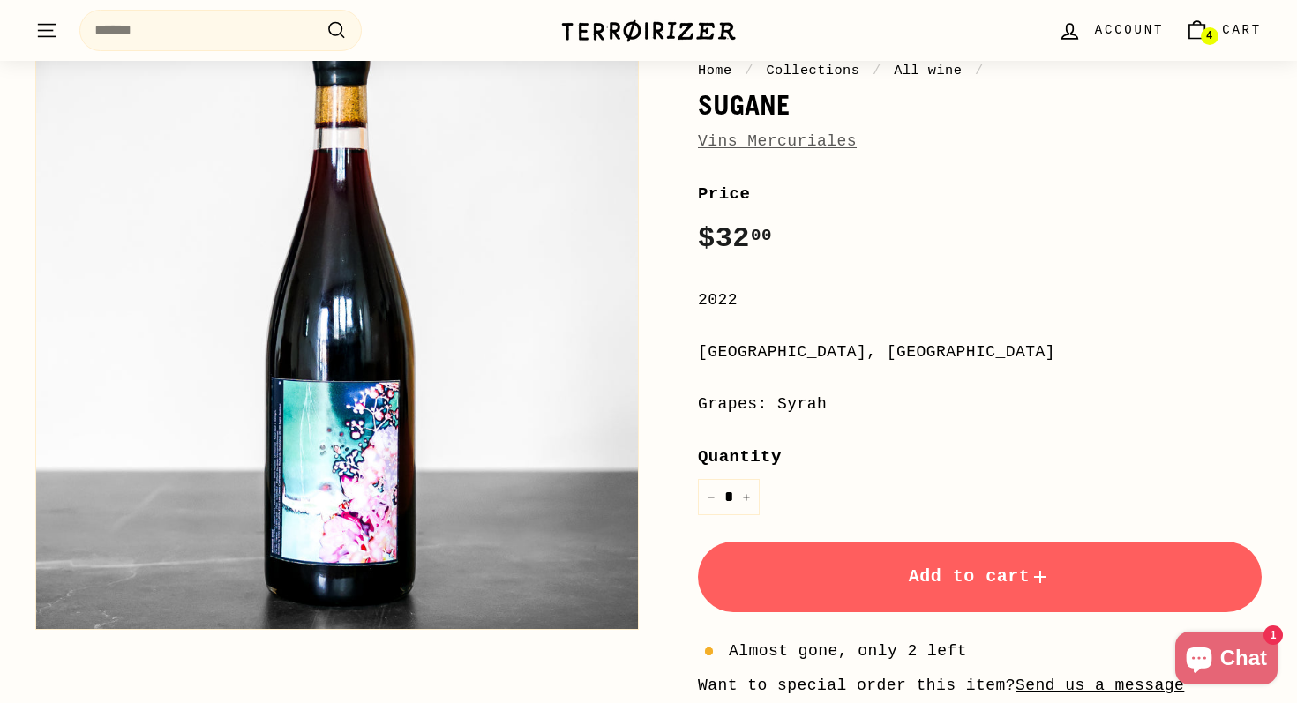
scroll to position [176, 0]
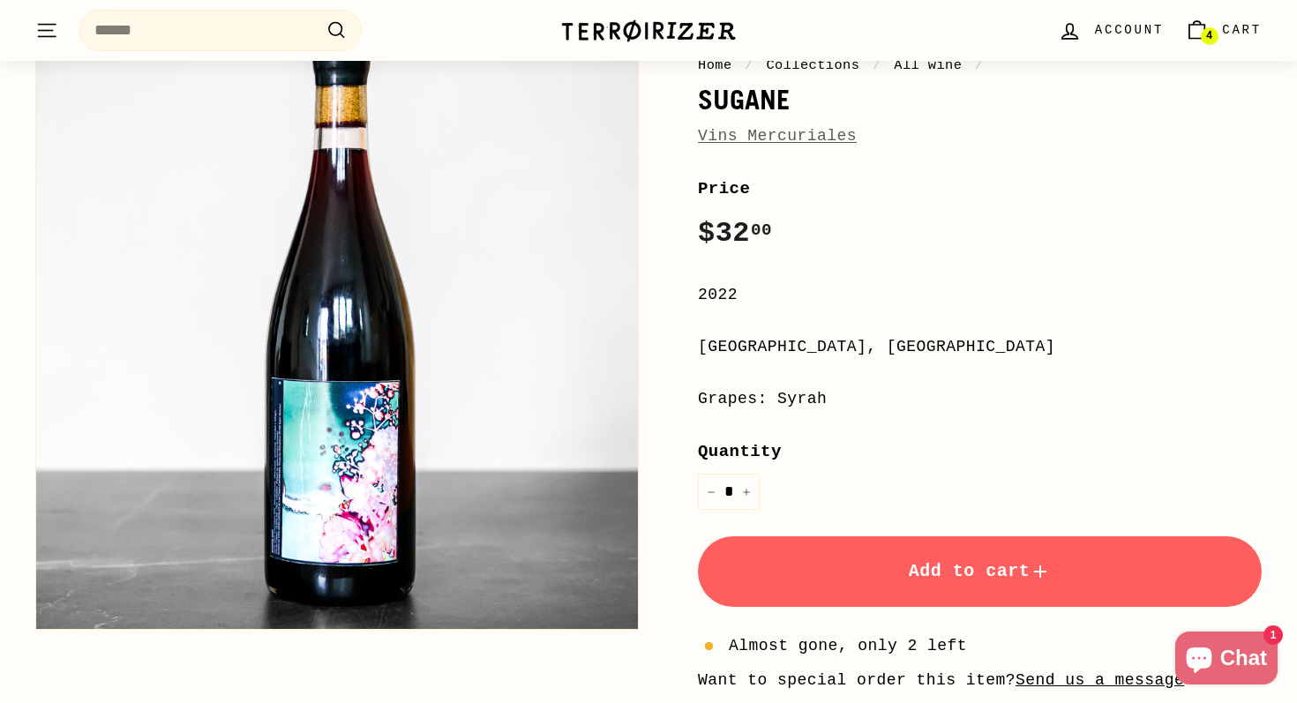
click at [892, 564] on button "Add to cart" at bounding box center [980, 572] width 564 height 71
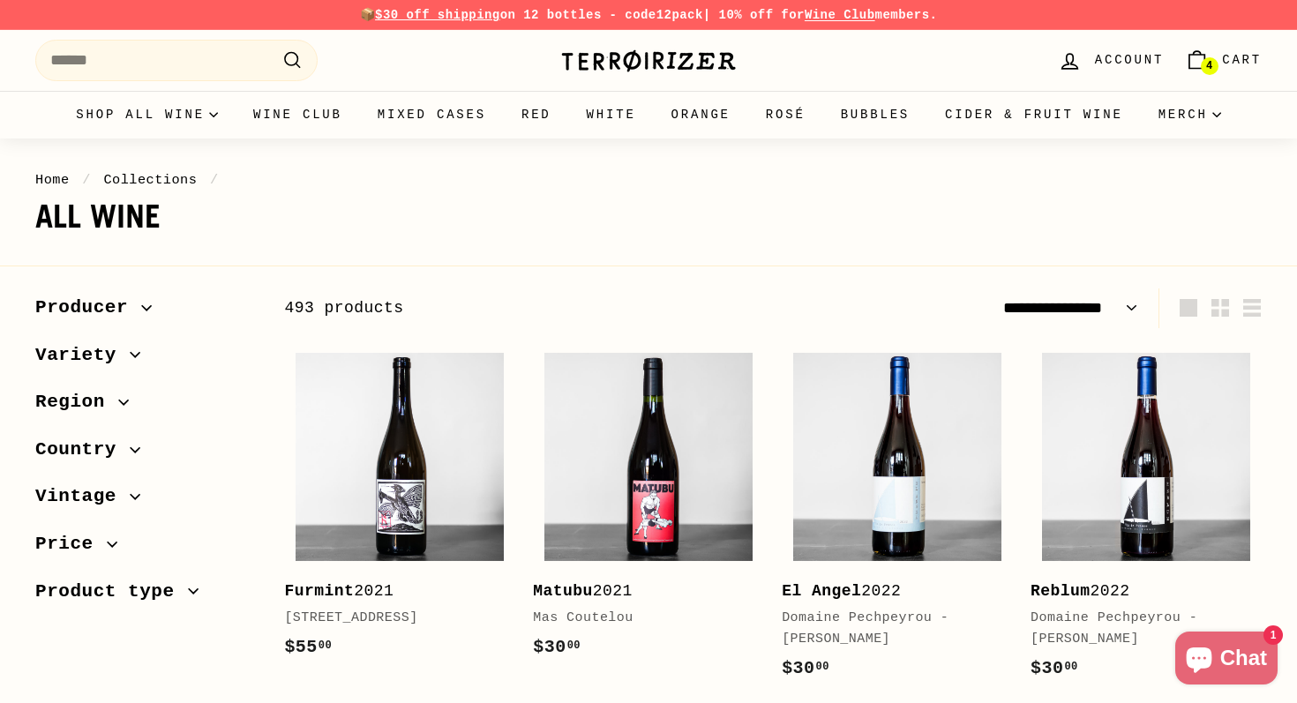
select select "**********"
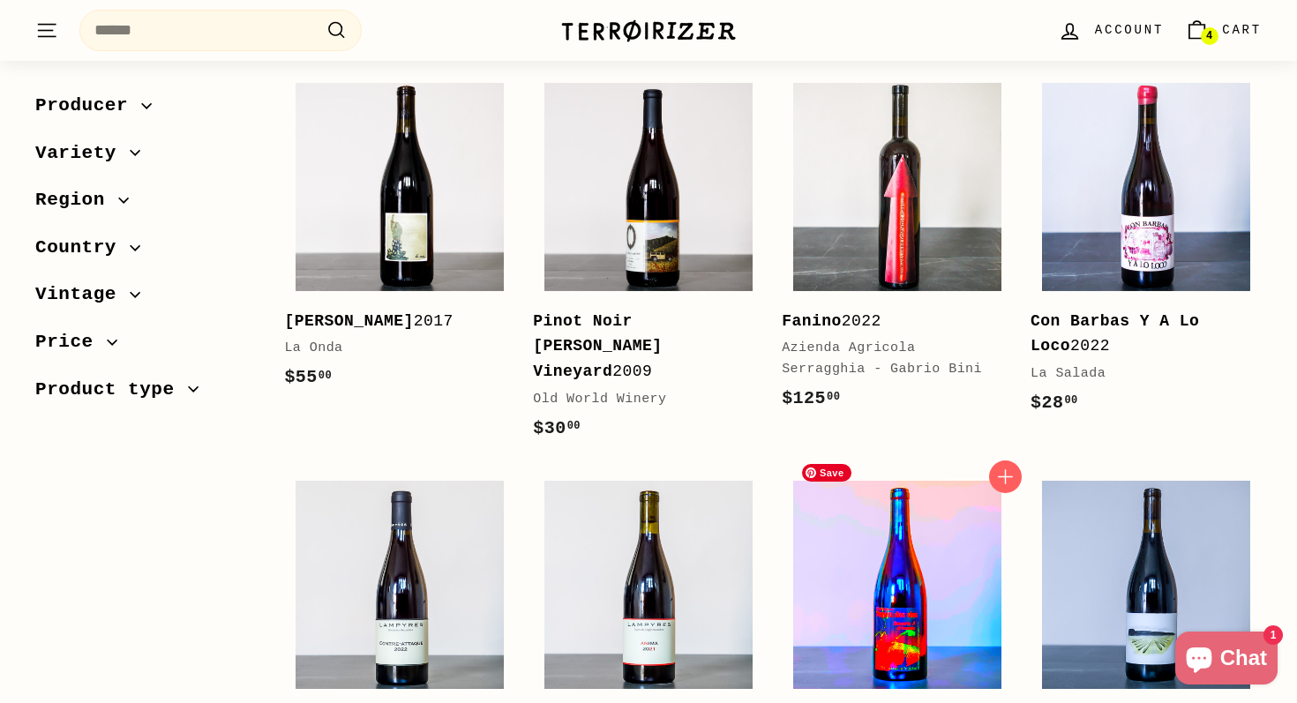
scroll to position [996, 0]
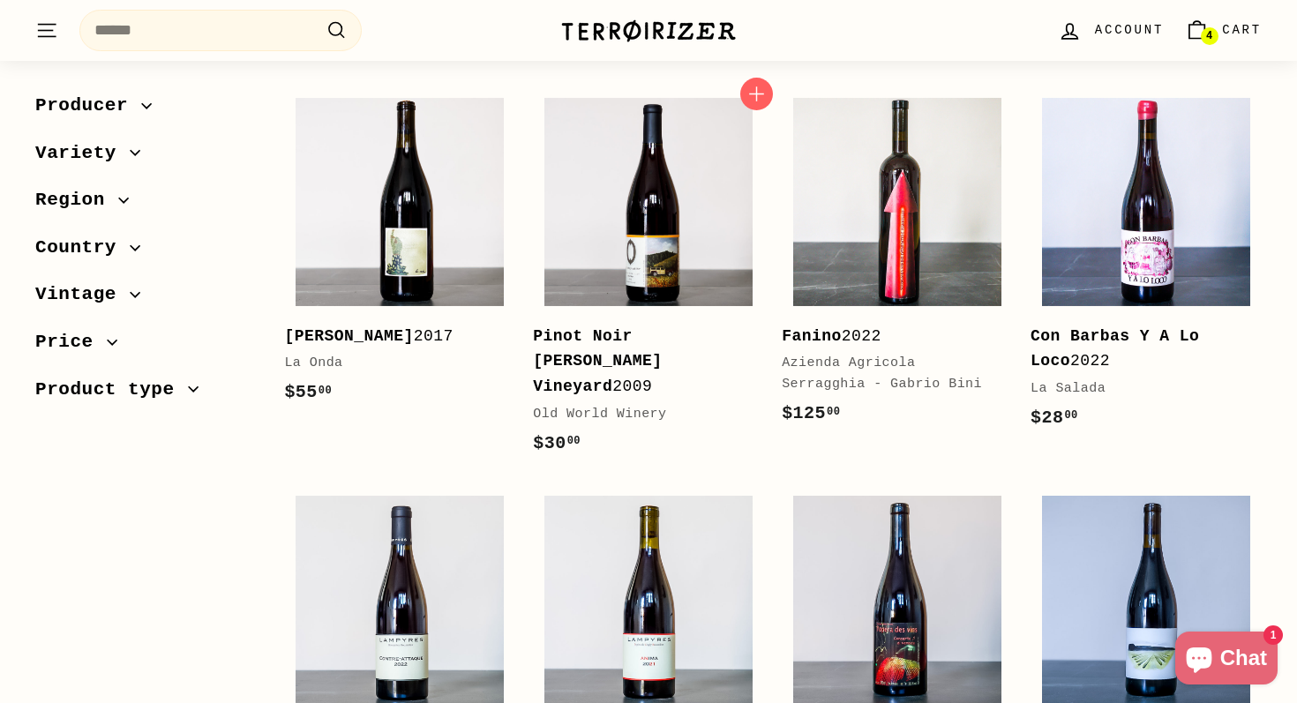
click at [621, 341] on b "Pinot Noir Butler Vineyard" at bounding box center [597, 361] width 129 height 69
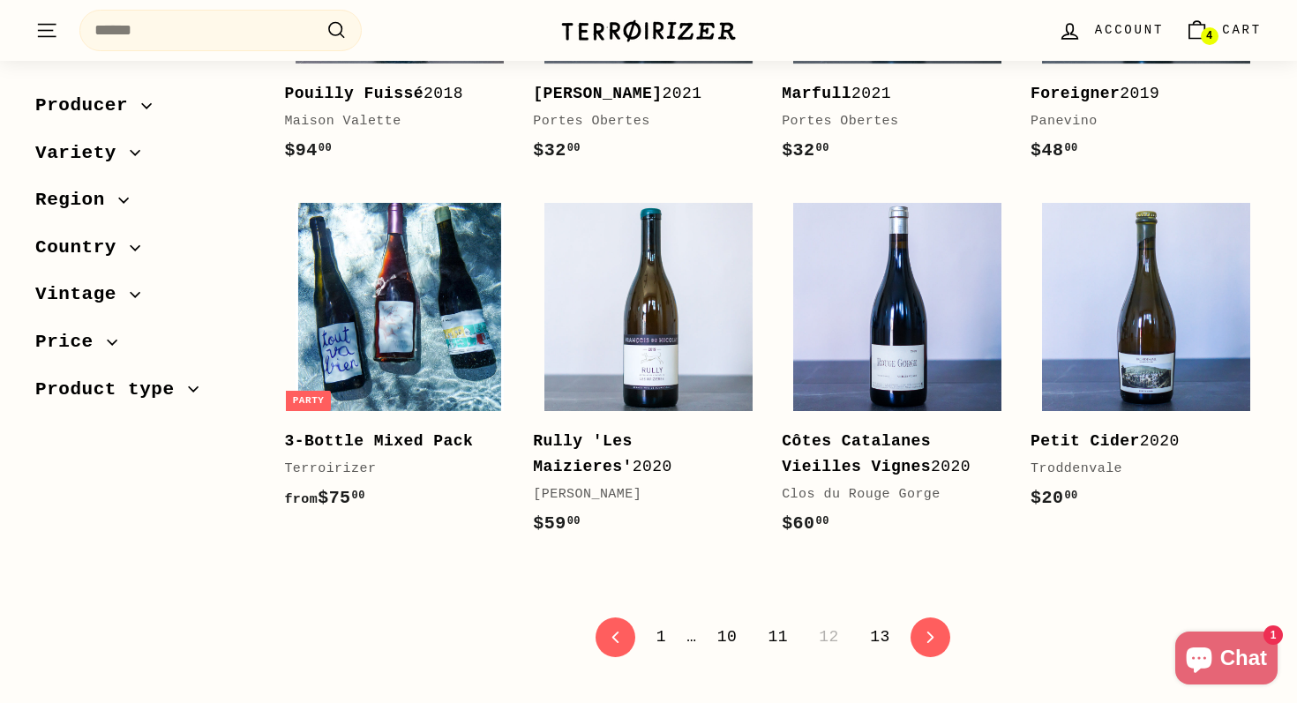
scroll to position [3439, 0]
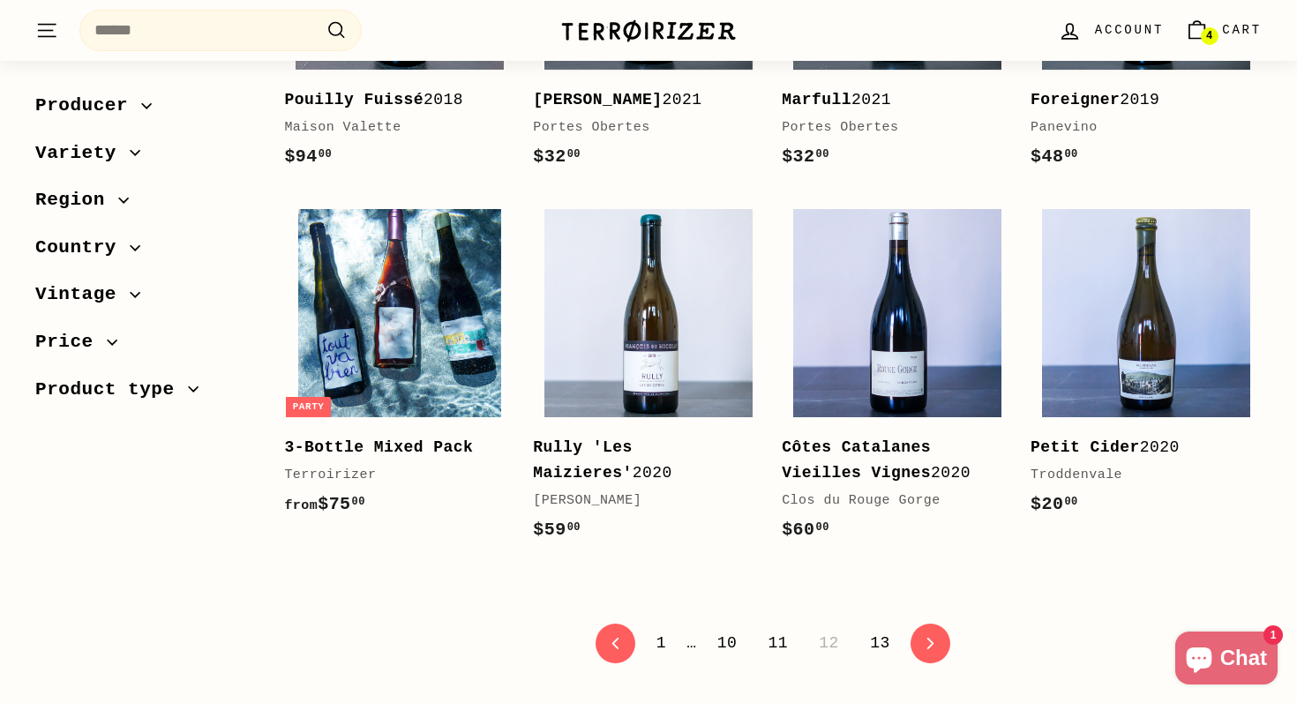
click at [881, 628] on link "13" at bounding box center [879, 643] width 41 height 30
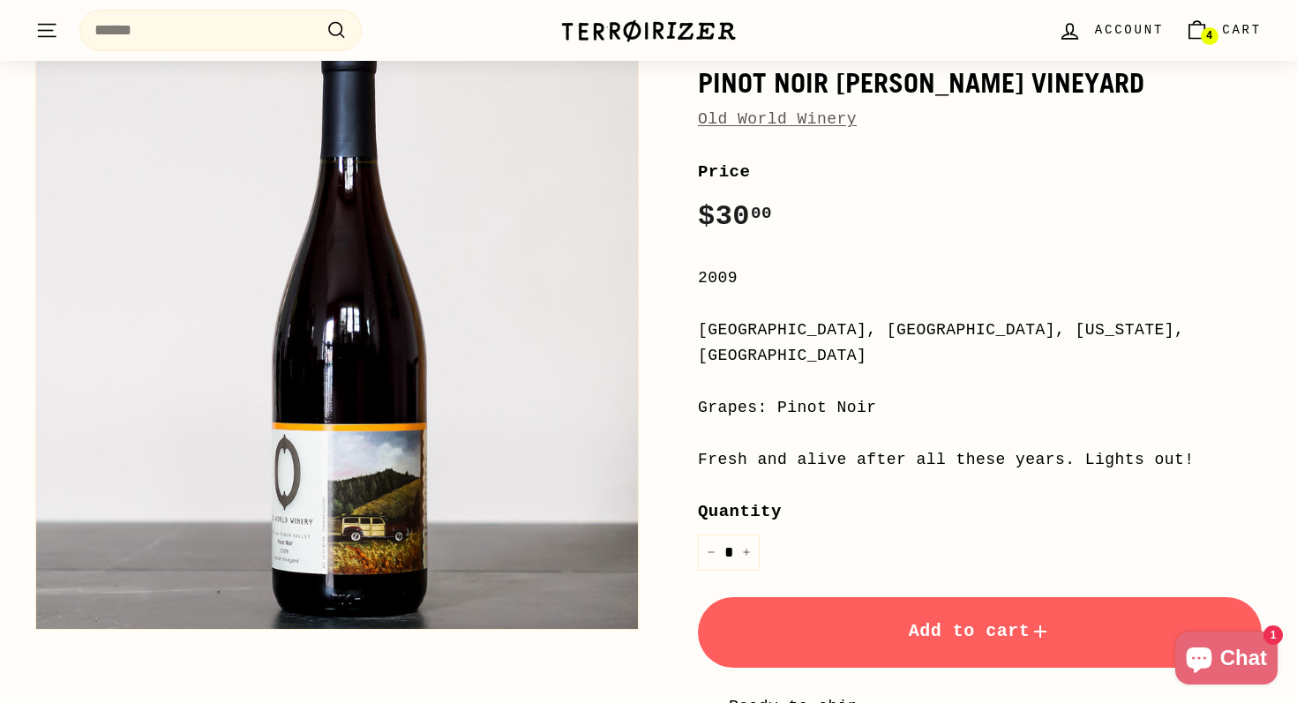
scroll to position [195, 0]
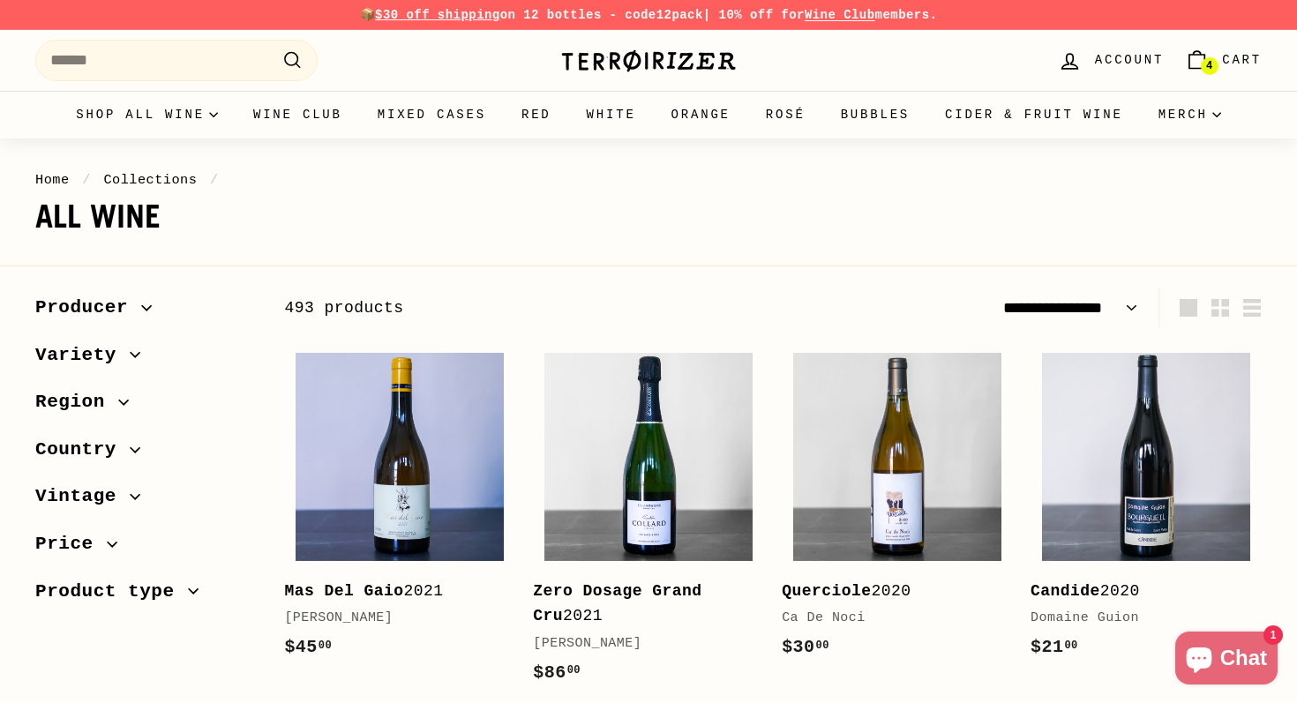
select select "**********"
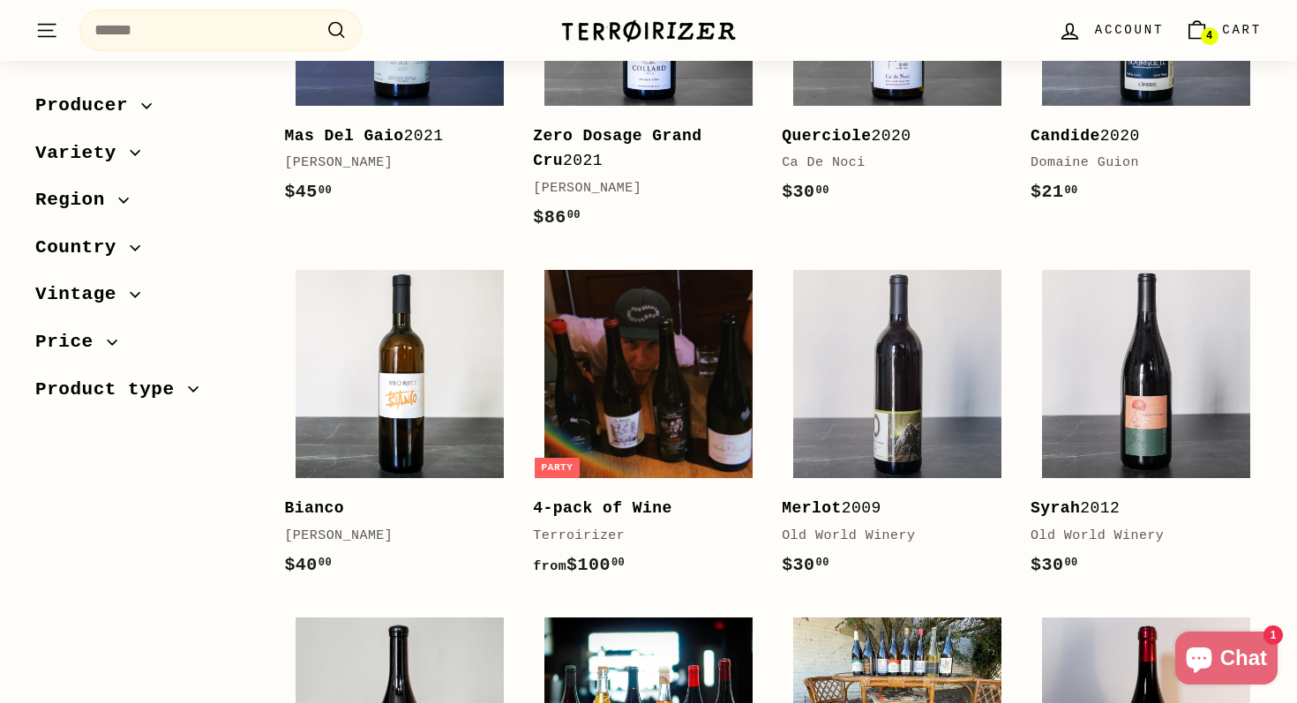
scroll to position [481, 0]
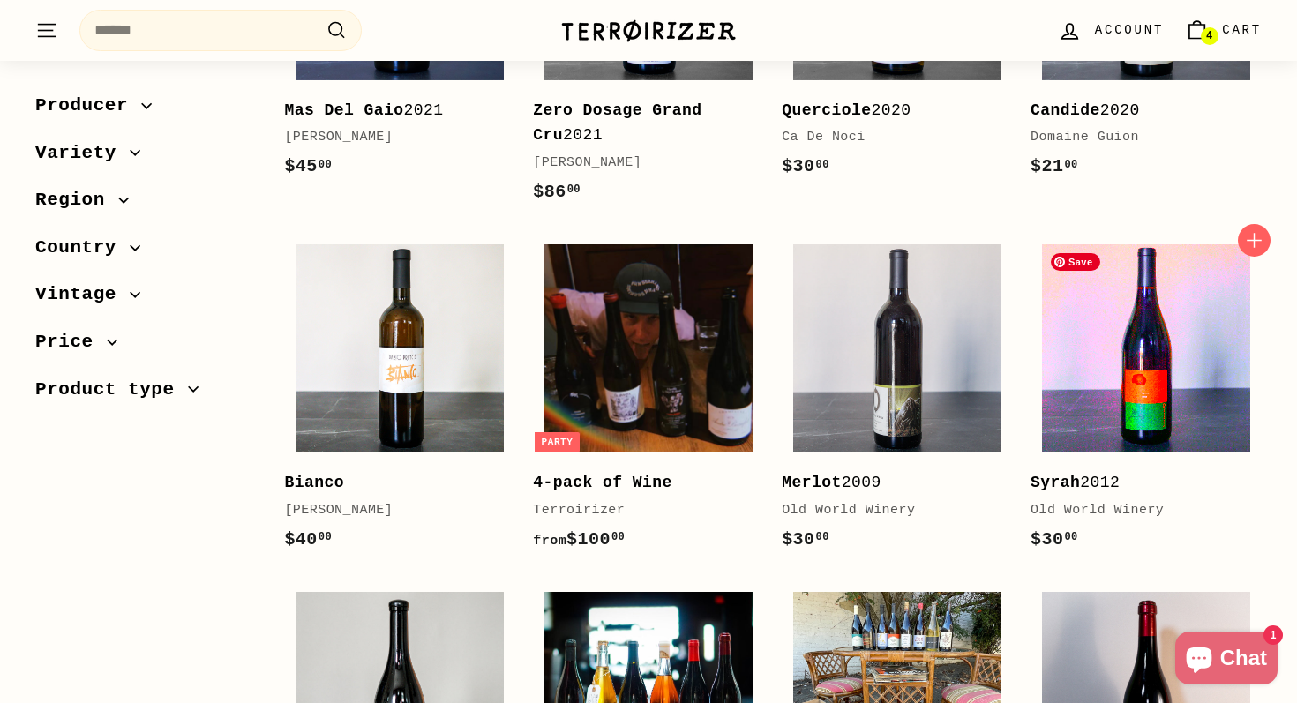
click at [1152, 357] on img at bounding box center [1146, 348] width 208 height 208
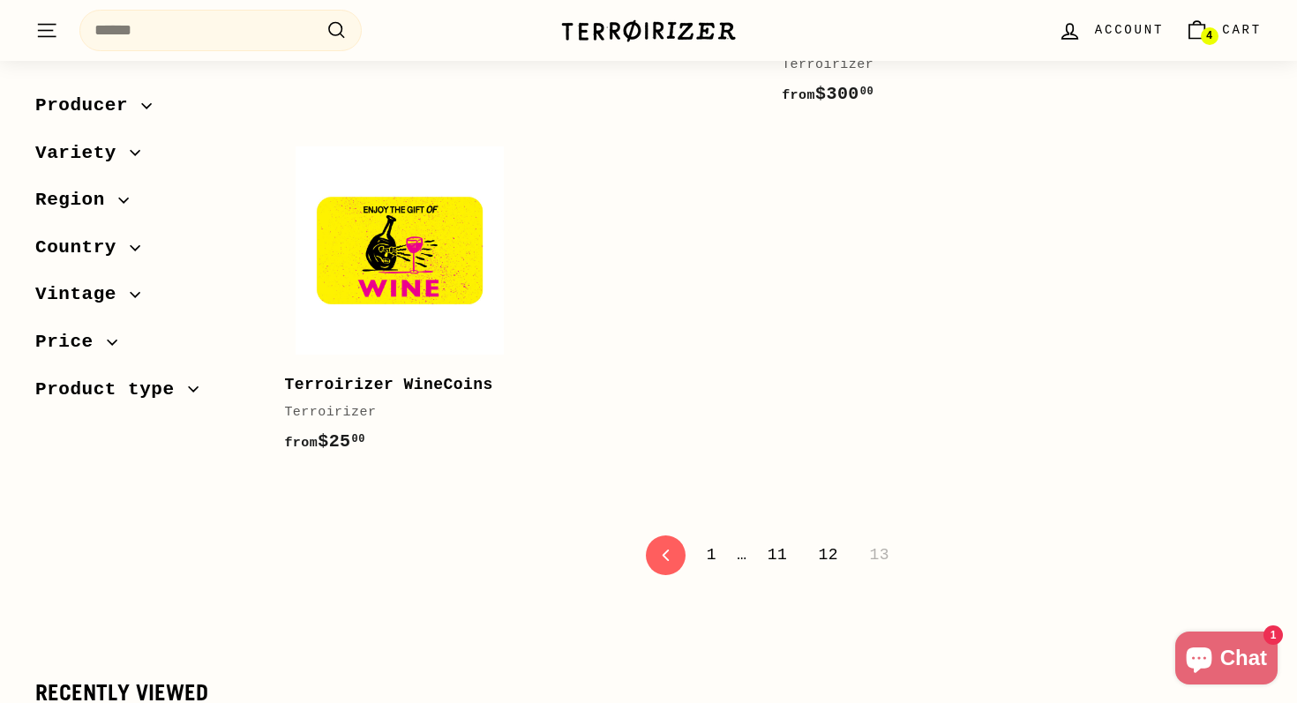
scroll to position [1354, 0]
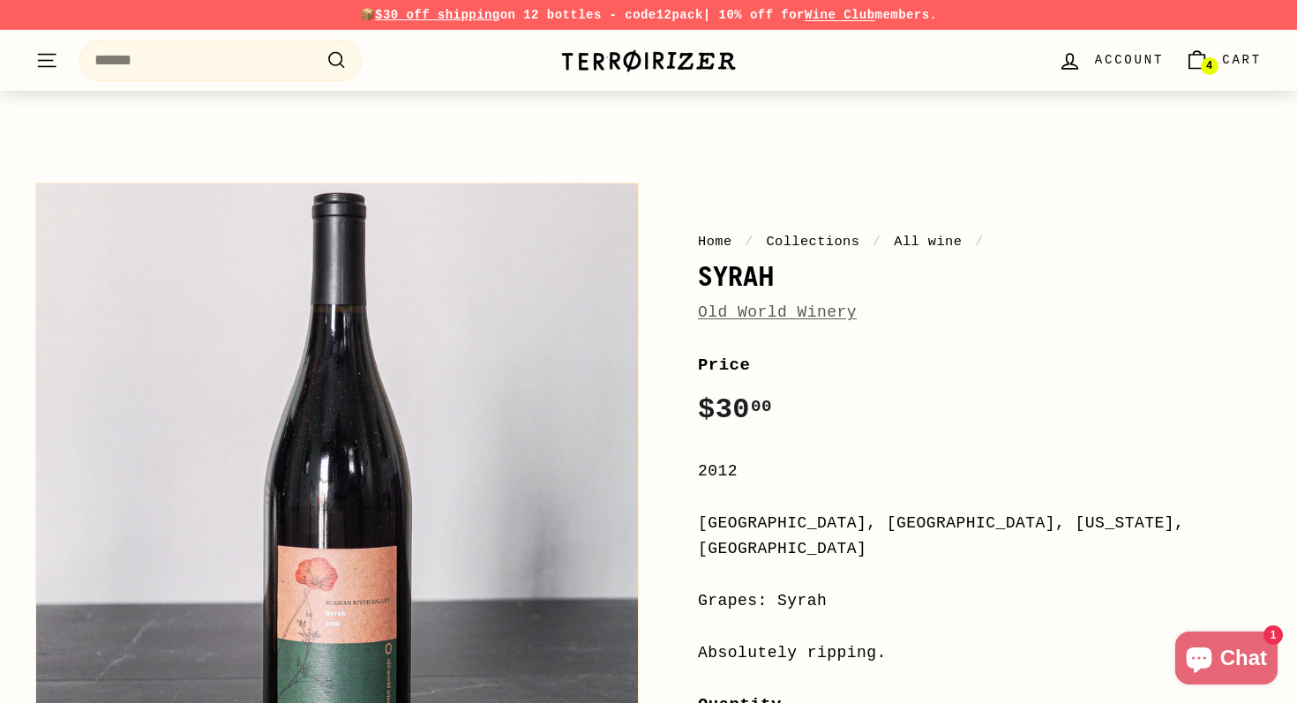
scroll to position [199, 0]
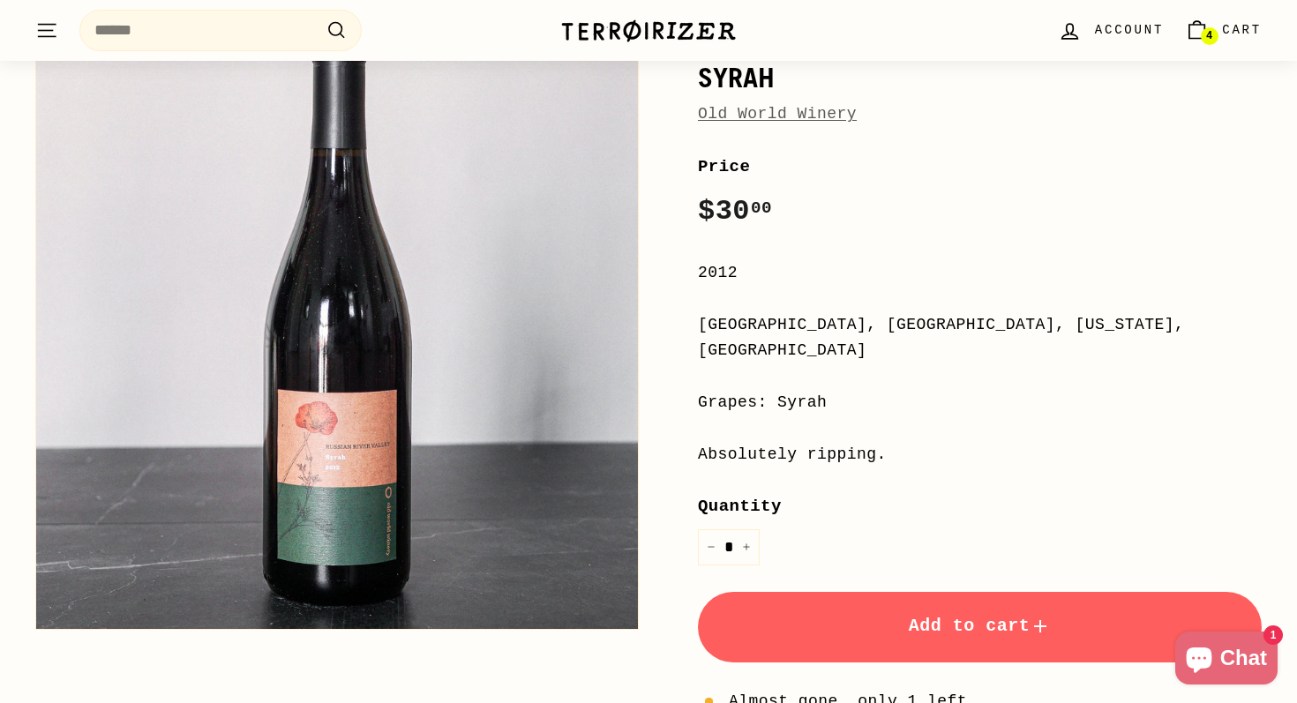
click at [840, 600] on button "Add to cart" at bounding box center [980, 627] width 564 height 71
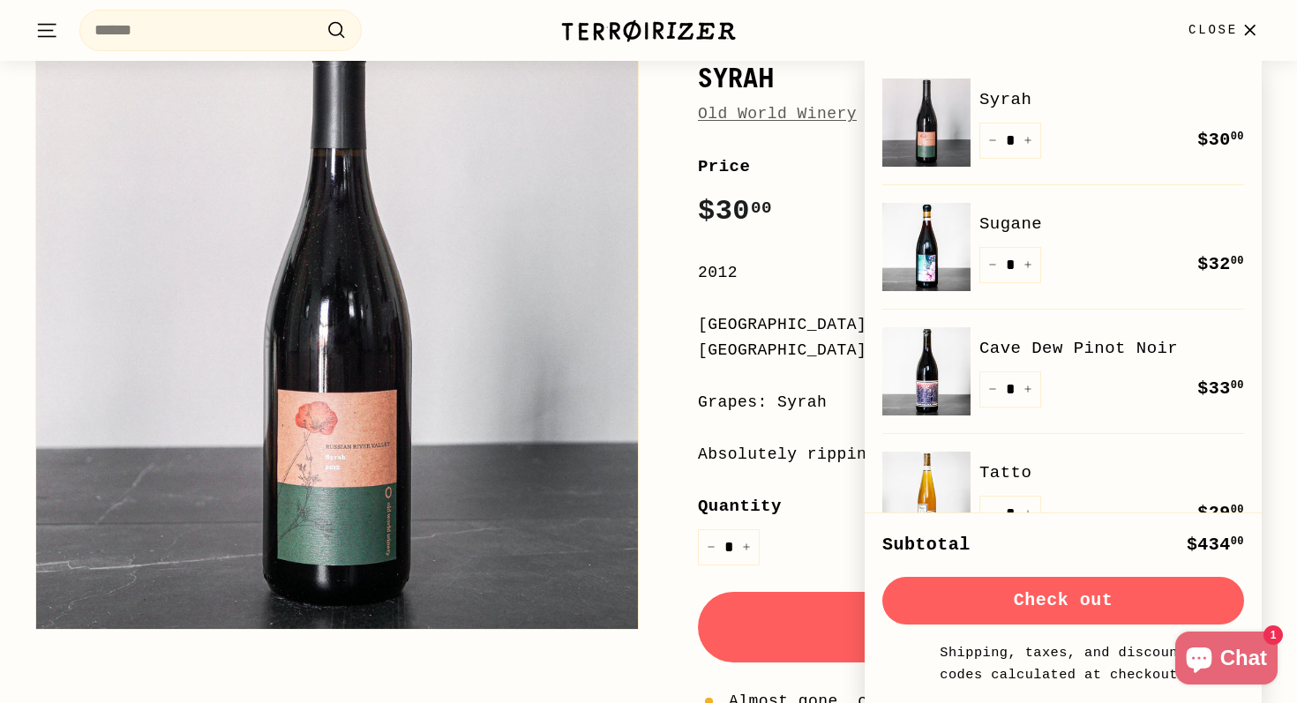
scroll to position [281, 0]
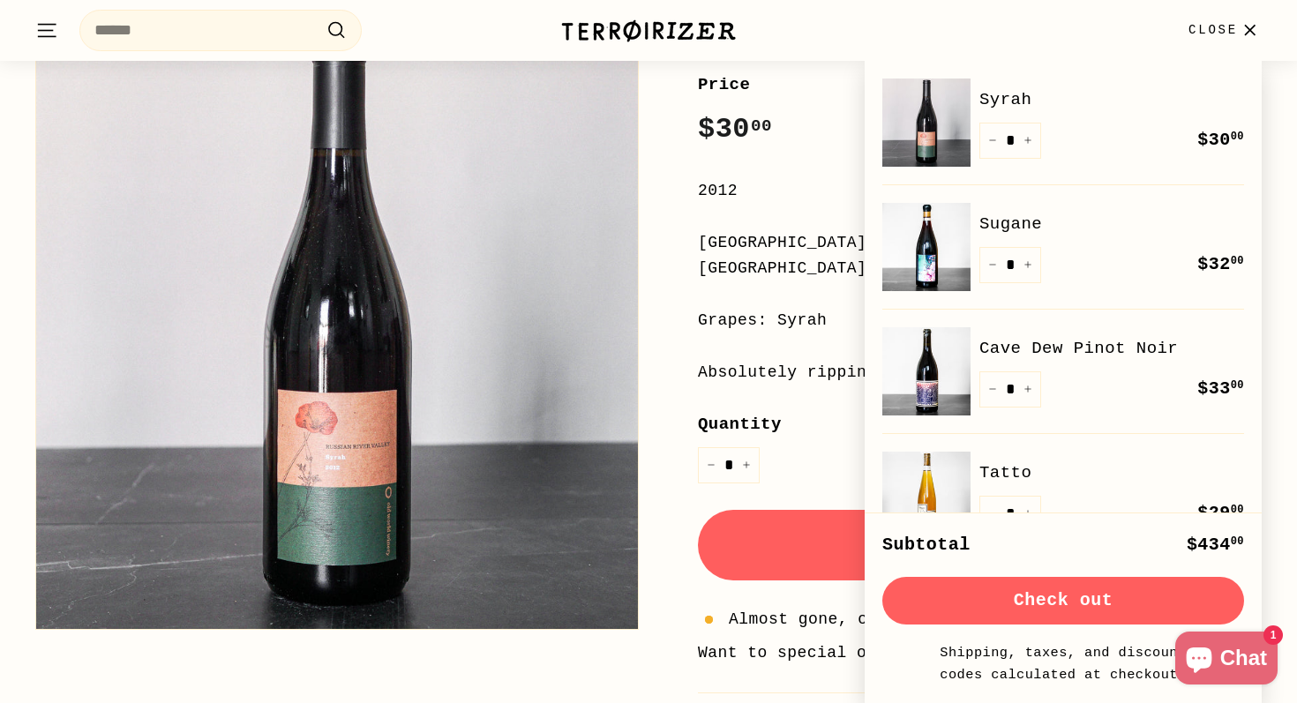
click at [1103, 591] on button "Check out" at bounding box center [1063, 601] width 362 height 48
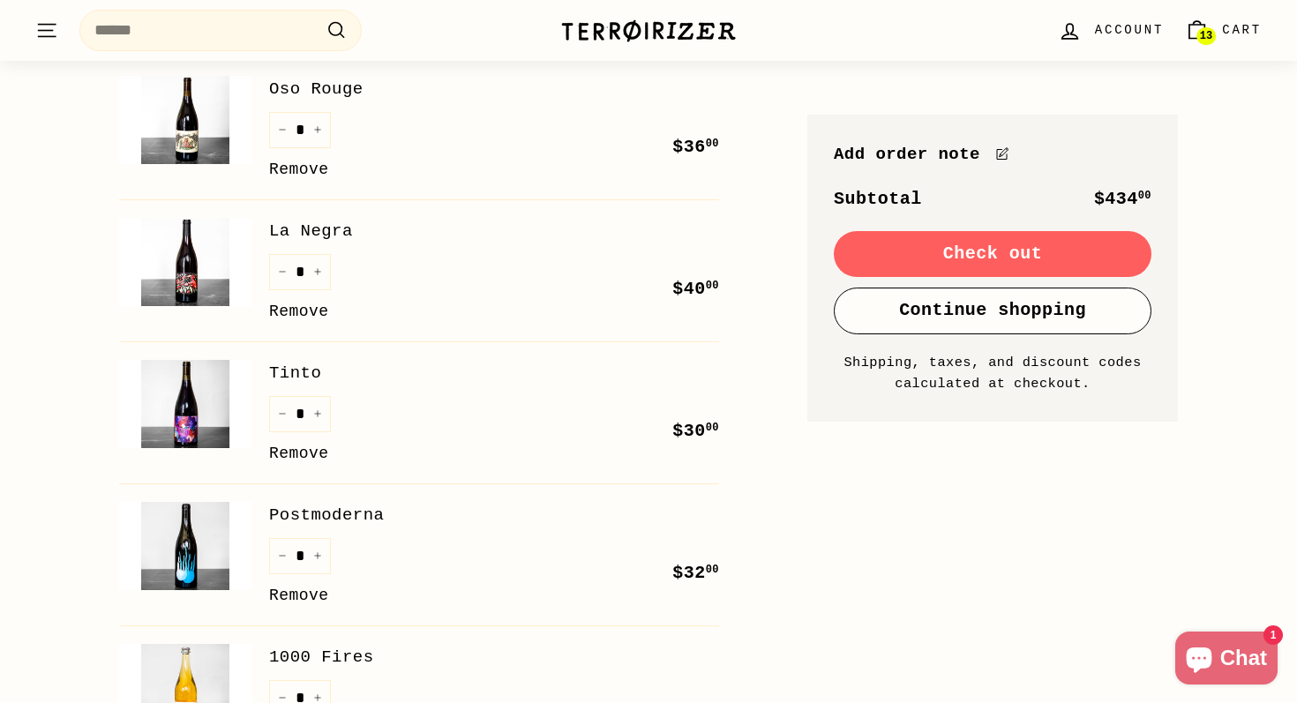
scroll to position [1177, 0]
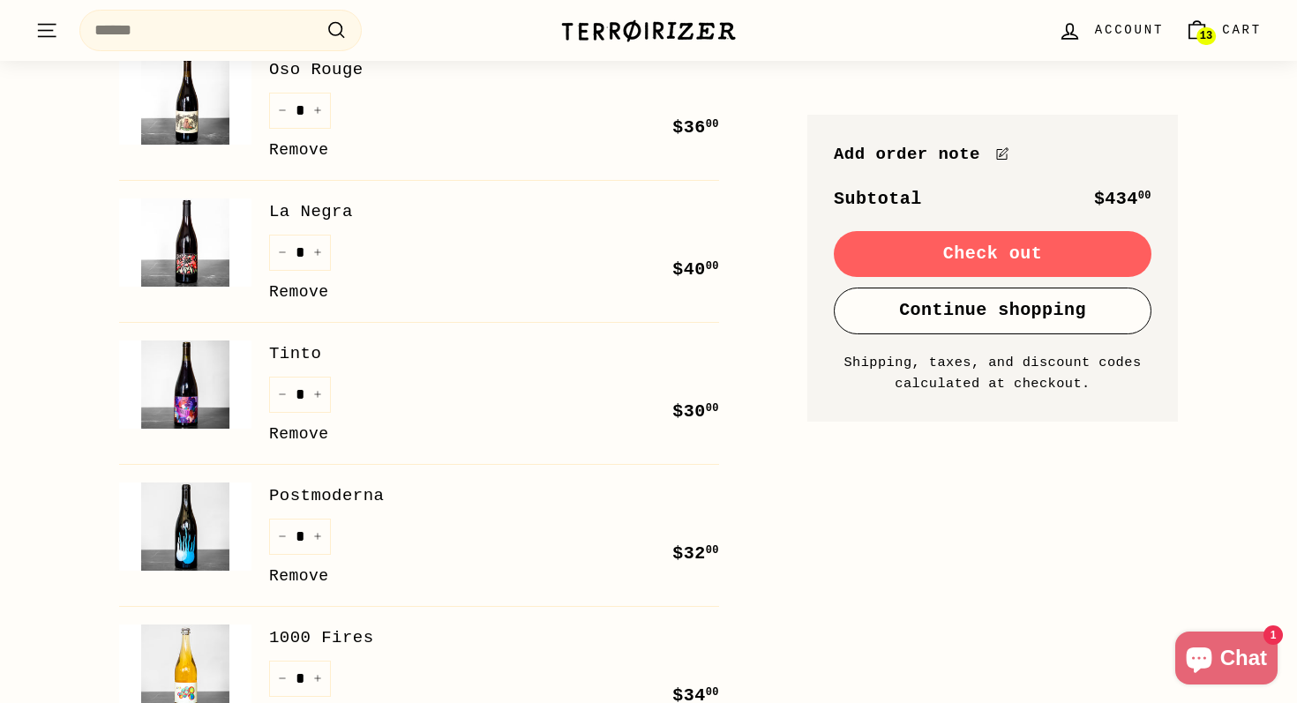
click at [293, 343] on link "Tinto" at bounding box center [494, 354] width 450 height 26
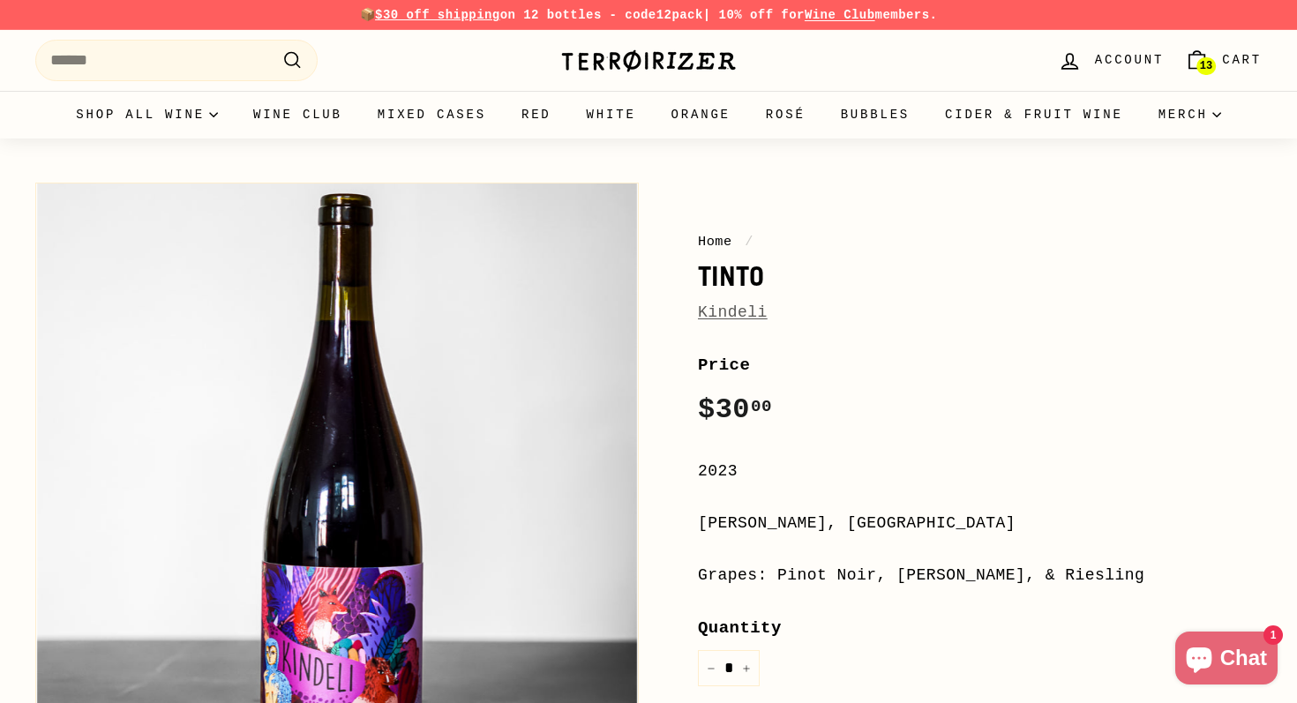
click at [723, 311] on link "Kindeli" at bounding box center [733, 313] width 70 height 18
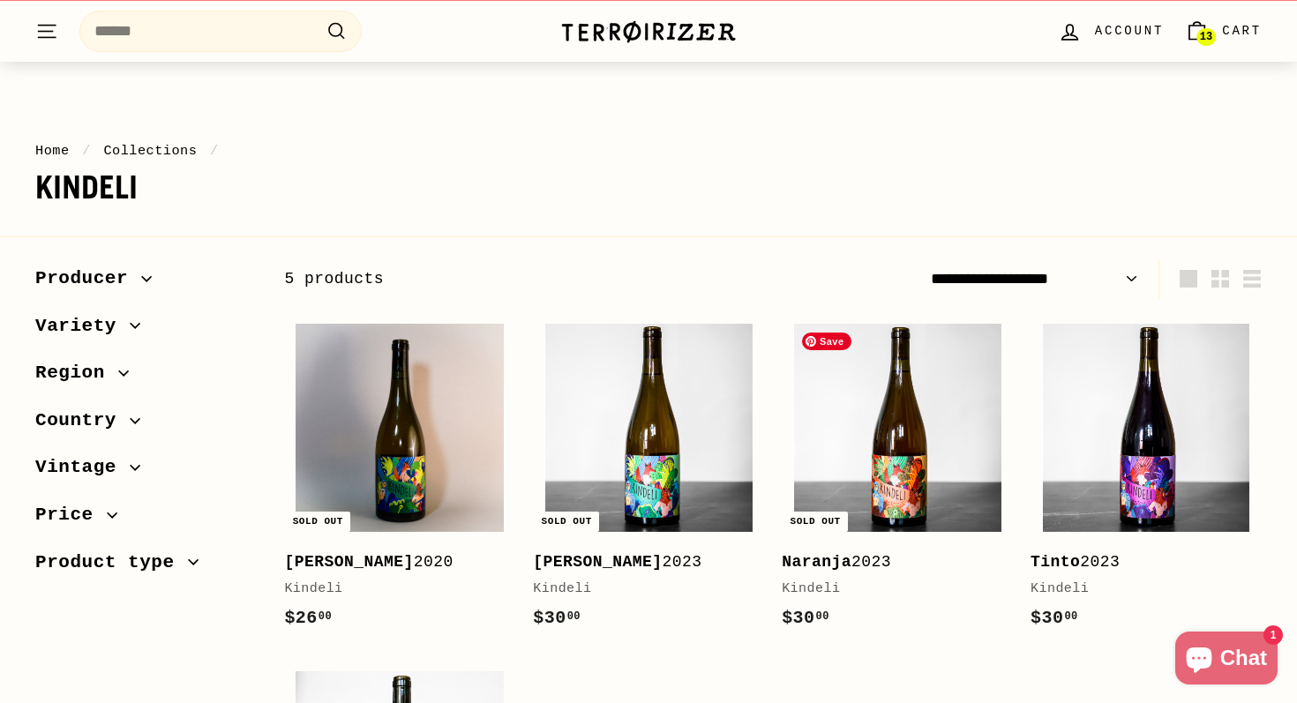
scroll to position [3, 0]
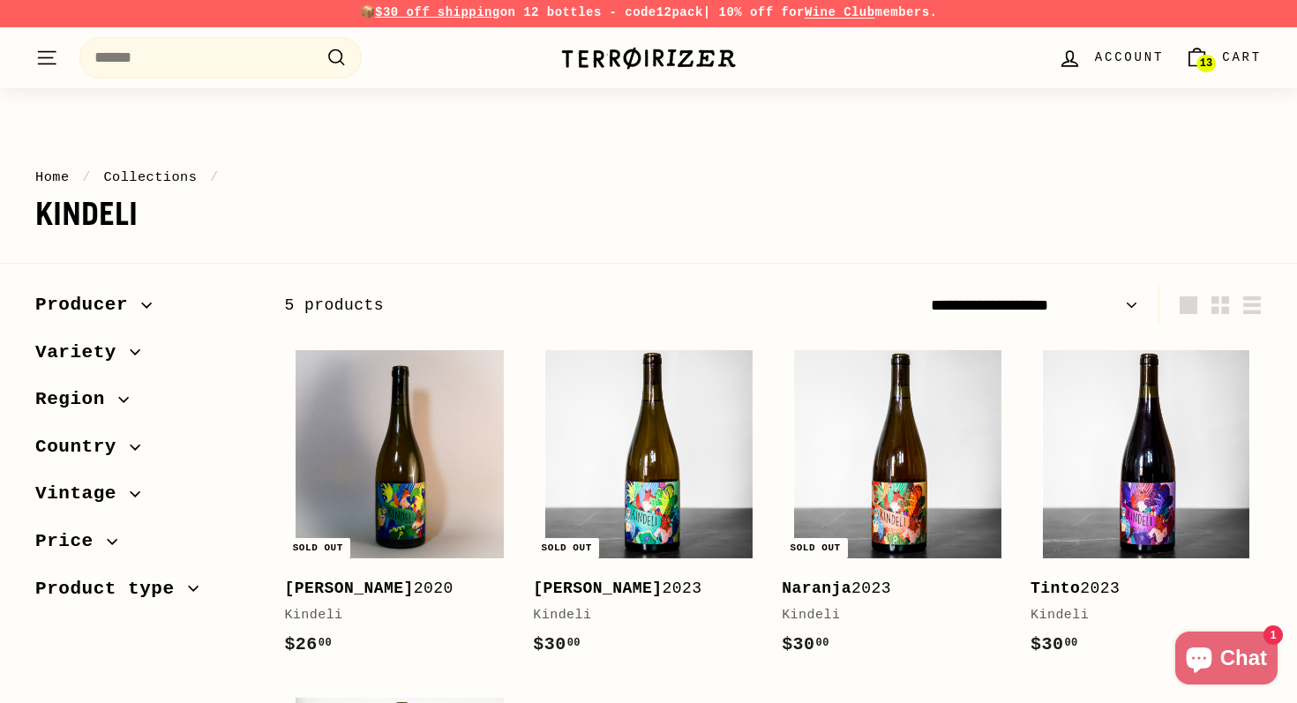
click at [1239, 59] on span "Cart" at bounding box center [1242, 57] width 40 height 19
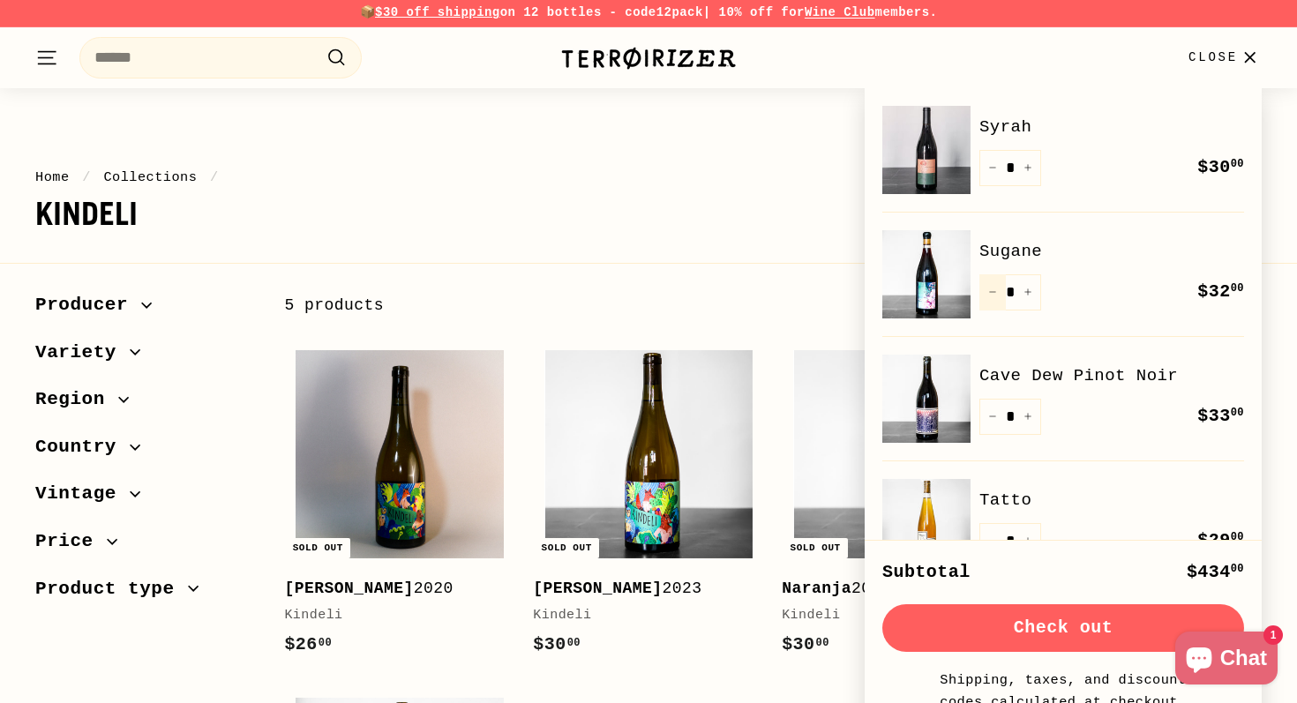
click at [990, 294] on icon "Reduce item quantity by one" at bounding box center [992, 292] width 9 height 9
type input "*"
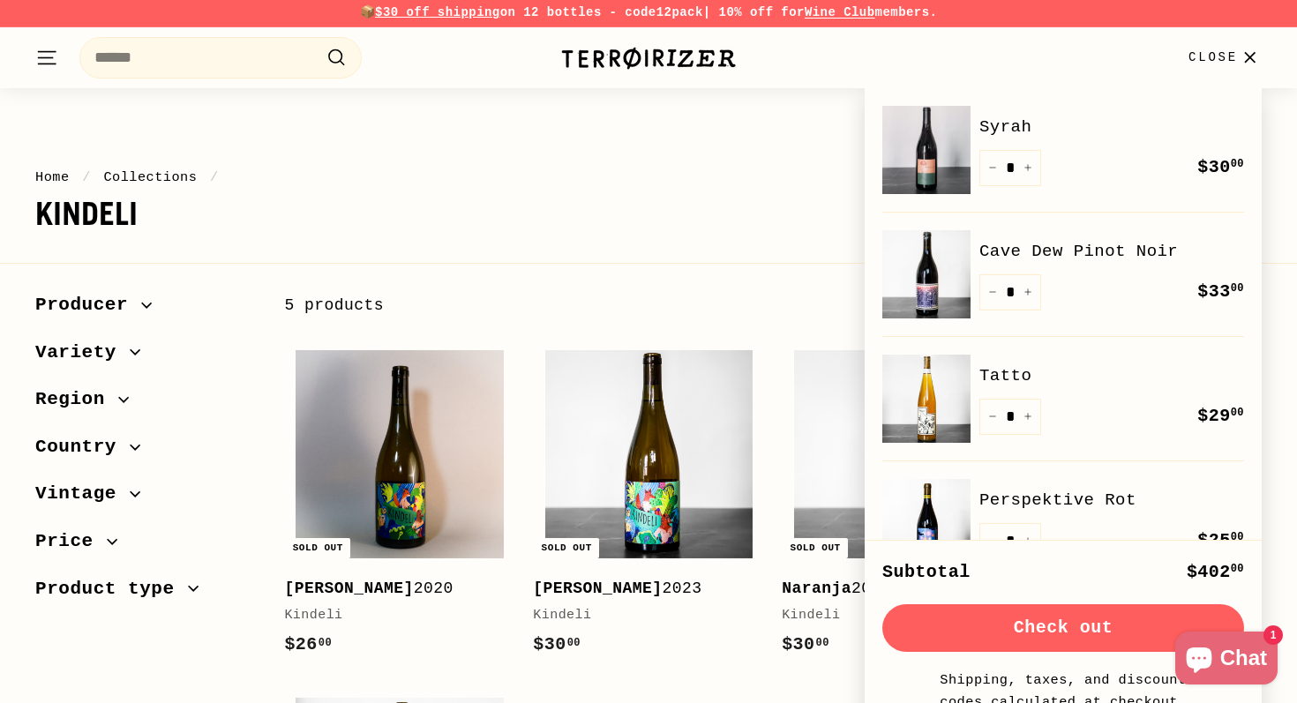
click at [1028, 638] on button "Check out" at bounding box center [1063, 628] width 362 height 48
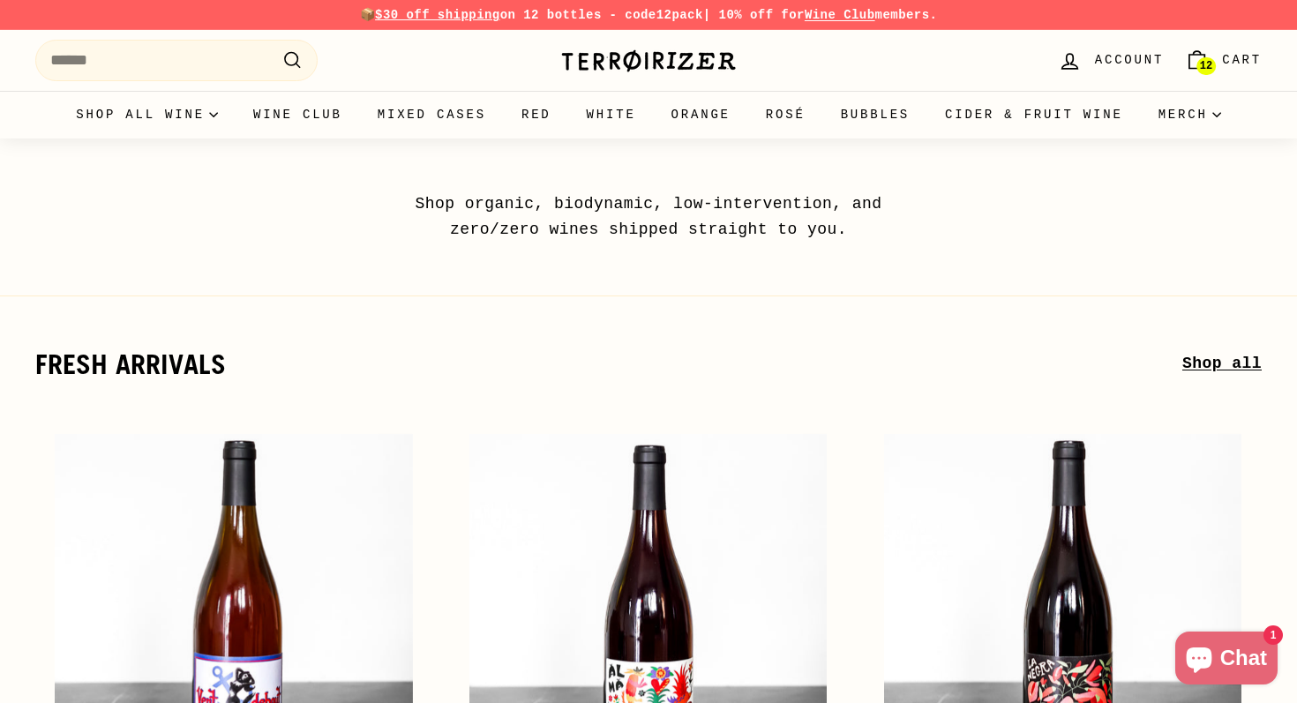
scroll to position [8, 0]
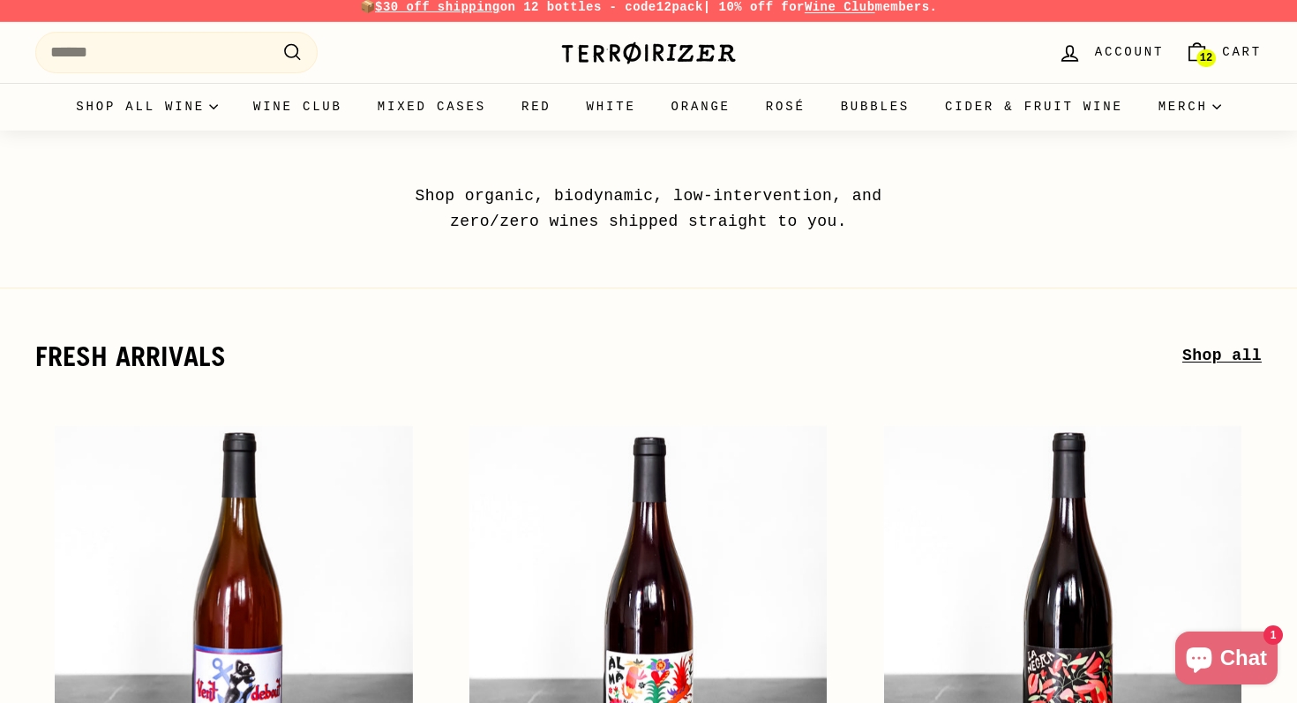
click at [1242, 64] on link "12 Cart" at bounding box center [1224, 52] width 98 height 52
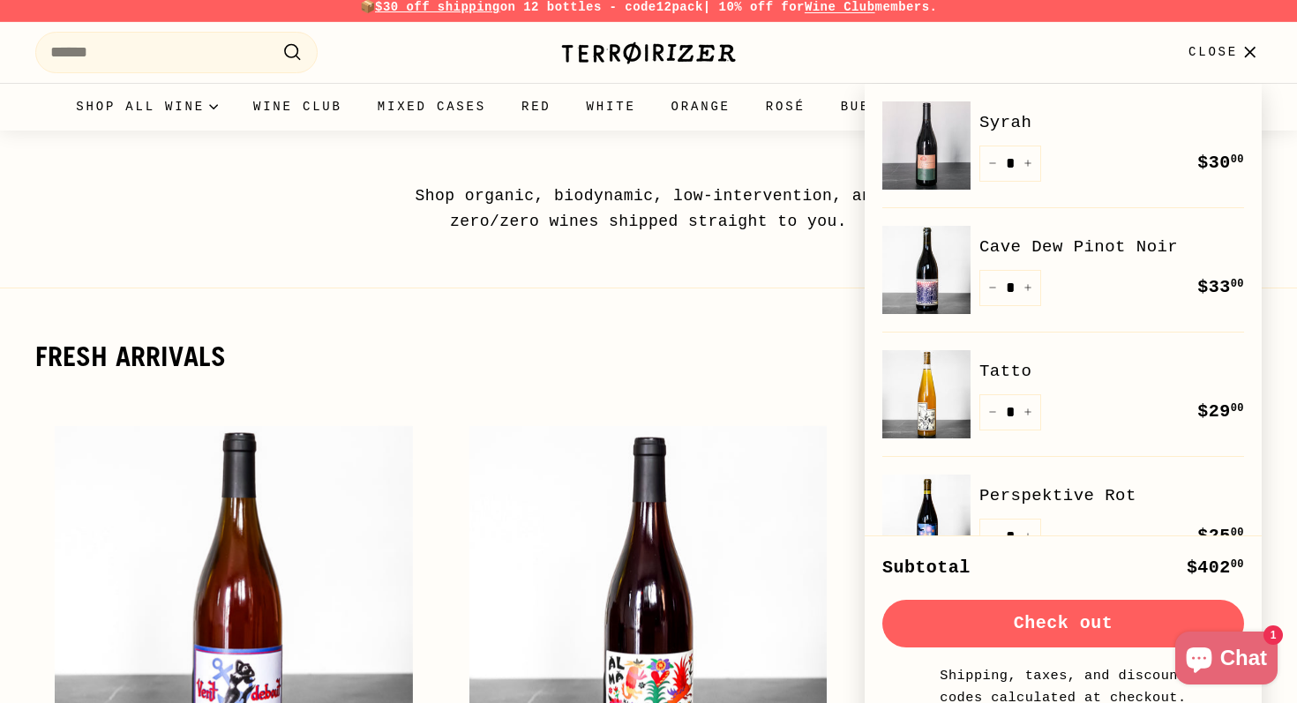
click at [833, 51] on div "Search Account 12 Cart . . . Site navigation Close" at bounding box center [1012, 52] width 499 height 52
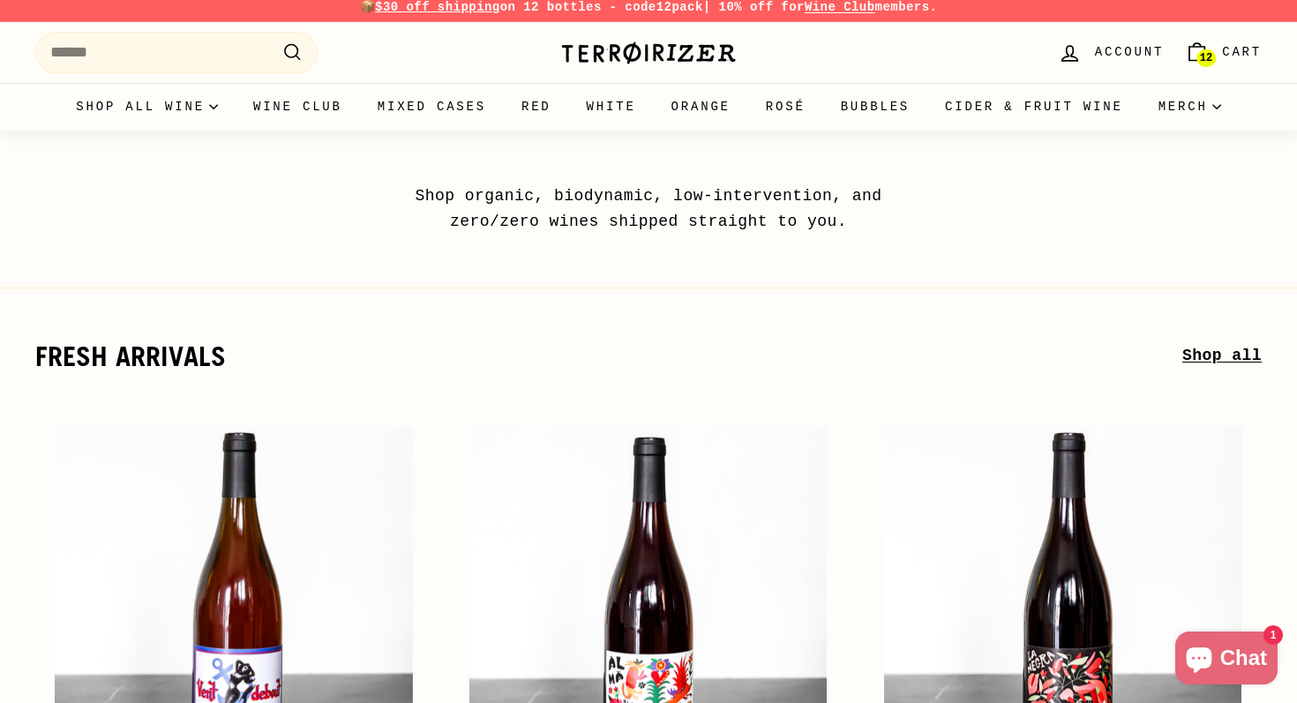
click at [1227, 59] on span "Cart" at bounding box center [1242, 51] width 40 height 19
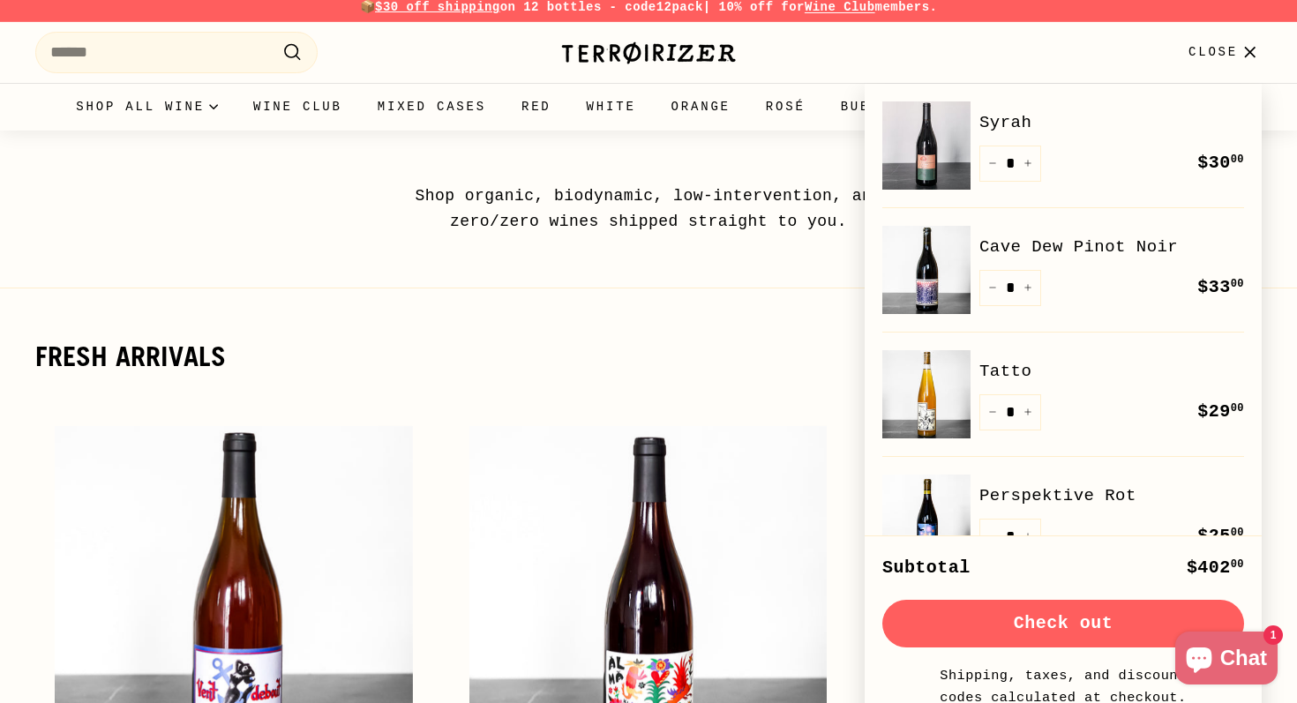
click at [995, 634] on button "Check out" at bounding box center [1063, 624] width 362 height 48
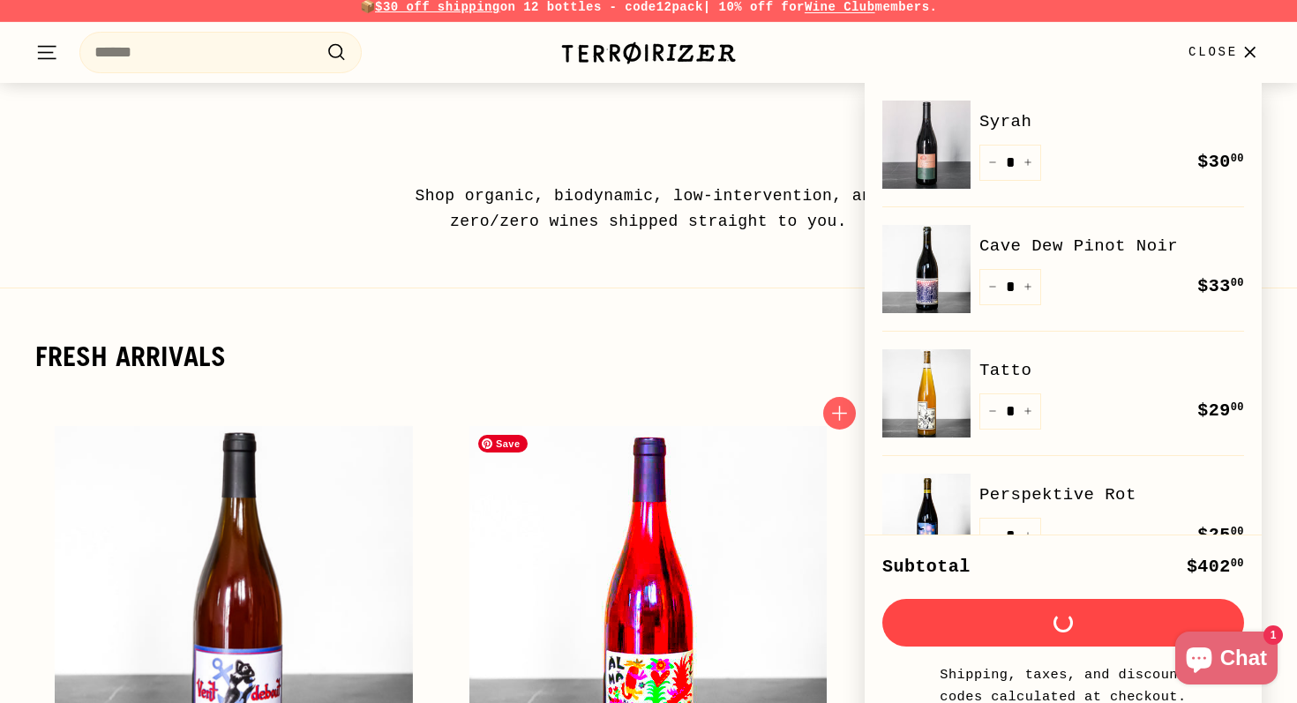
scroll to position [147, 0]
